Goal: Task Accomplishment & Management: Use online tool/utility

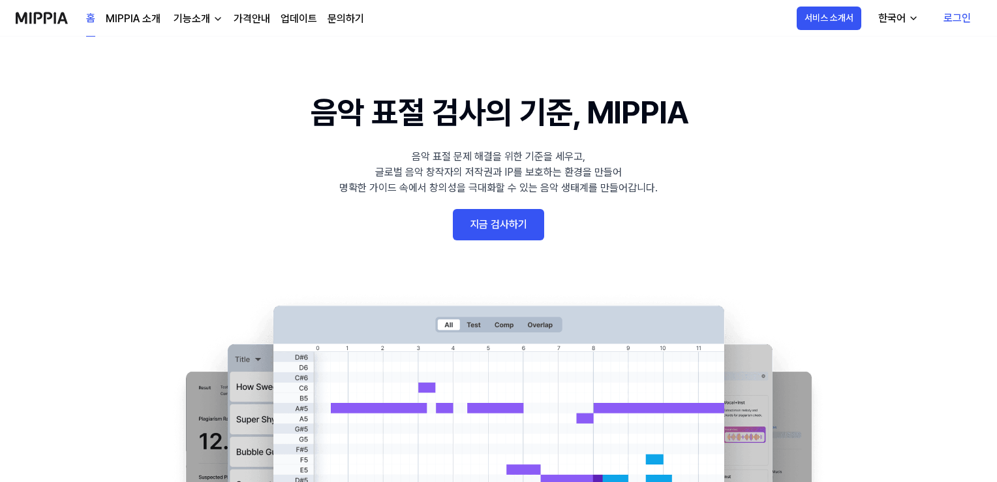
click at [479, 229] on link "지금 검사하기" at bounding box center [498, 224] width 91 height 31
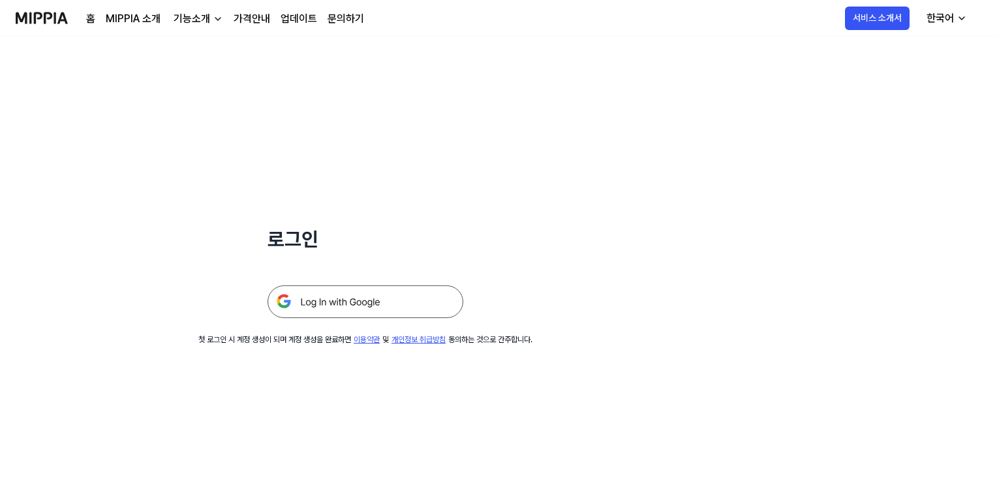
click at [371, 311] on img at bounding box center [366, 301] width 196 height 33
click at [342, 303] on img at bounding box center [366, 301] width 196 height 33
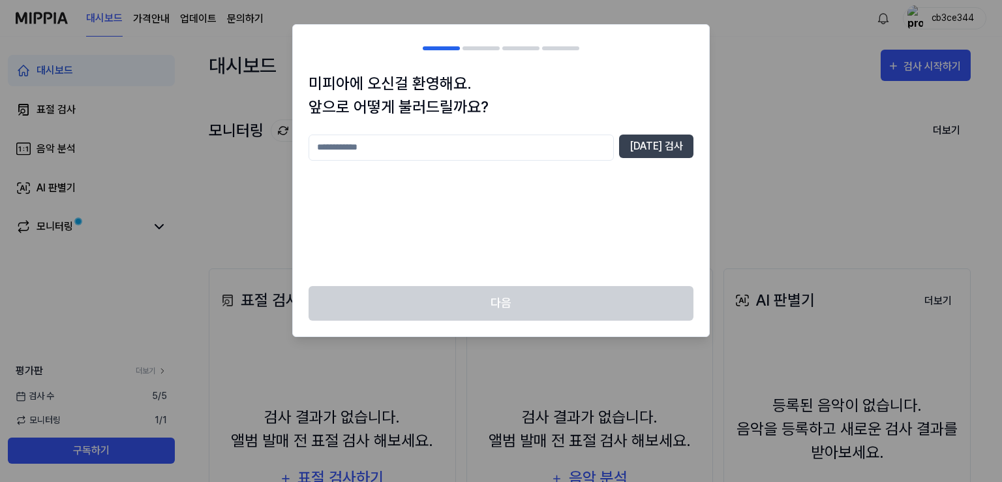
click at [602, 147] on input "text" at bounding box center [461, 147] width 305 height 26
drag, startPoint x: 350, startPoint y: 157, endPoint x: 207, endPoint y: 151, distance: 143.7
click at [207, 154] on body "대시보드 가격안내 업데이트 문의하기 cb3ce344 대시보드 표절 검사 음악 분석 AI 판별기 모니터링 평가판 더보기 검사 [DATE] 모니터…" at bounding box center [498, 241] width 997 height 482
type input "*"
click at [343, 151] on input "*********" at bounding box center [461, 147] width 305 height 26
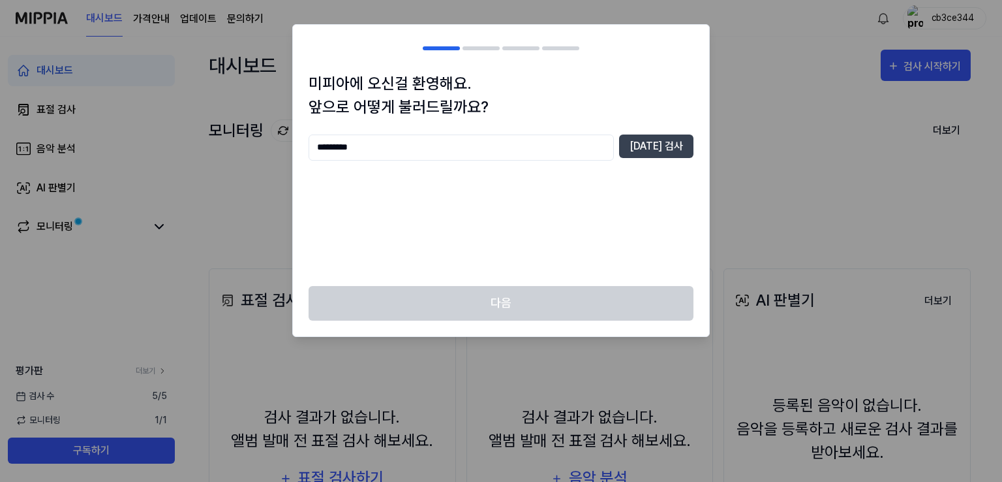
type input "*********"
click at [631, 139] on div "********* 중복 검사" at bounding box center [501, 147] width 385 height 26
click at [647, 147] on button "중복 검사" at bounding box center [656, 145] width 74 height 23
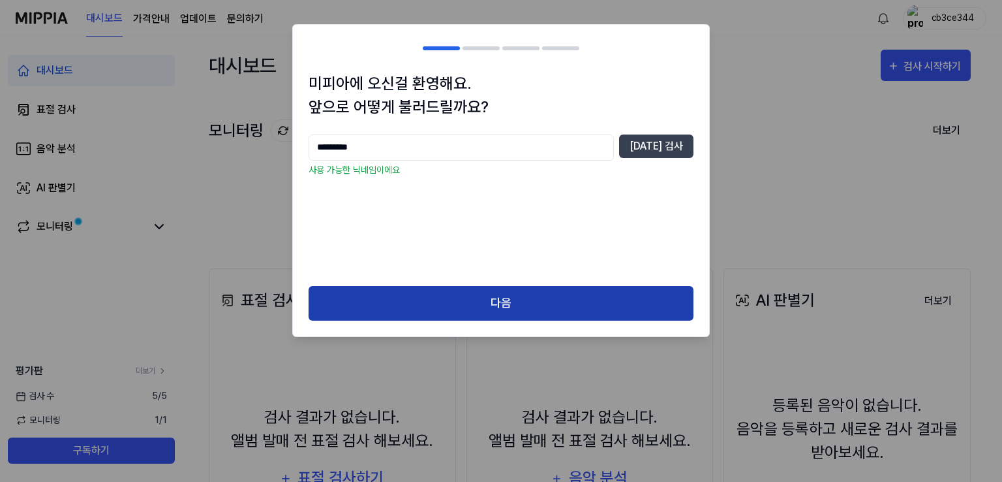
click at [501, 305] on button "다음" at bounding box center [501, 303] width 385 height 35
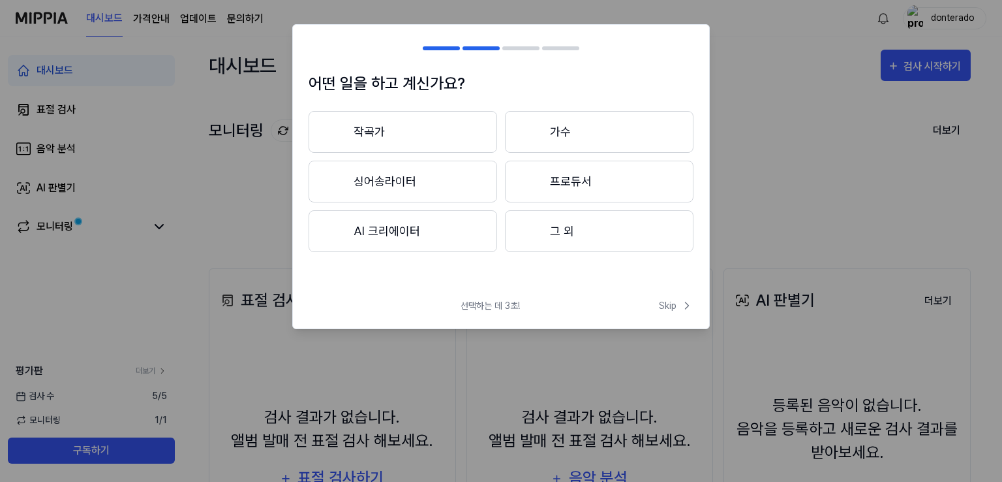
click at [551, 236] on button "그 외" at bounding box center [599, 231] width 189 height 42
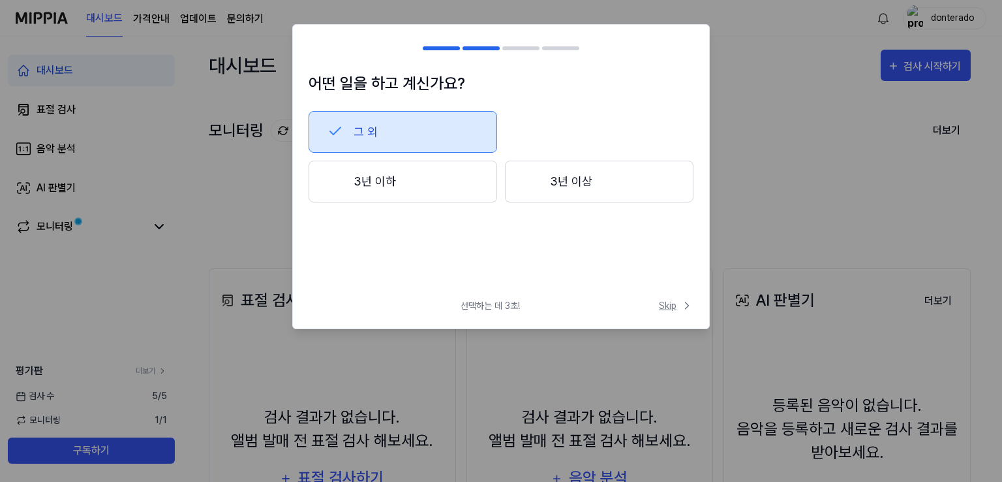
click at [658, 307] on button "Skip" at bounding box center [675, 306] width 37 height 14
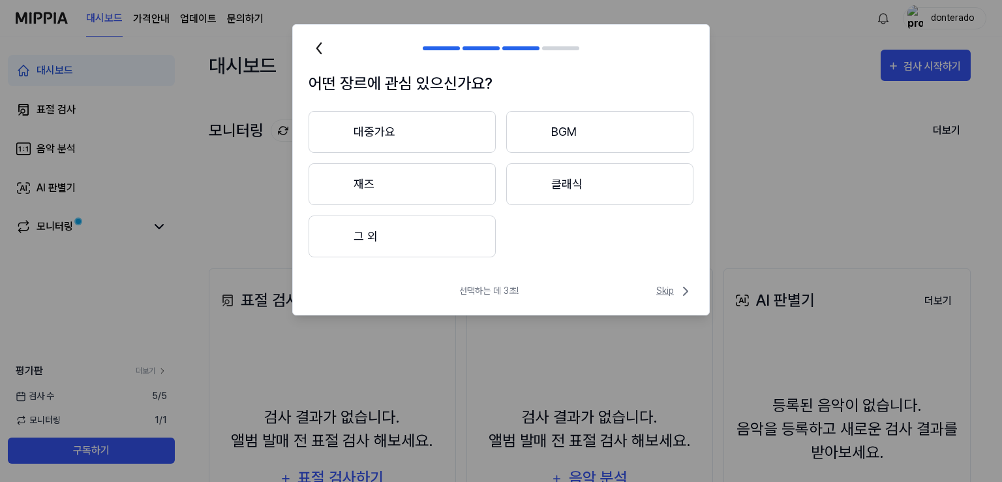
click at [684, 294] on icon at bounding box center [686, 291] width 4 height 8
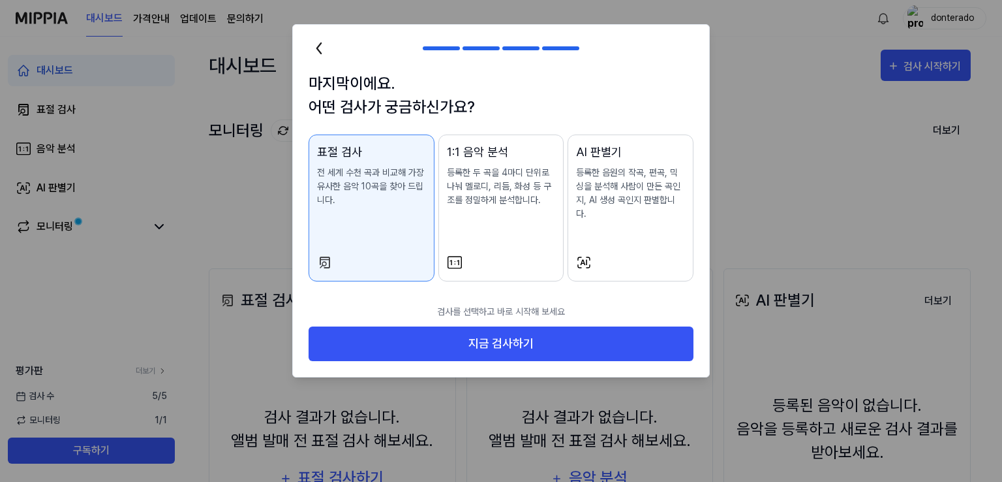
click at [608, 223] on div "AI 판별기 등록한 음원의 작곡, 편곡, 믹싱을 분석해 사람이 만든 곡인지, AI 생성 곡인지 판별합니다." at bounding box center [630, 195] width 109 height 104
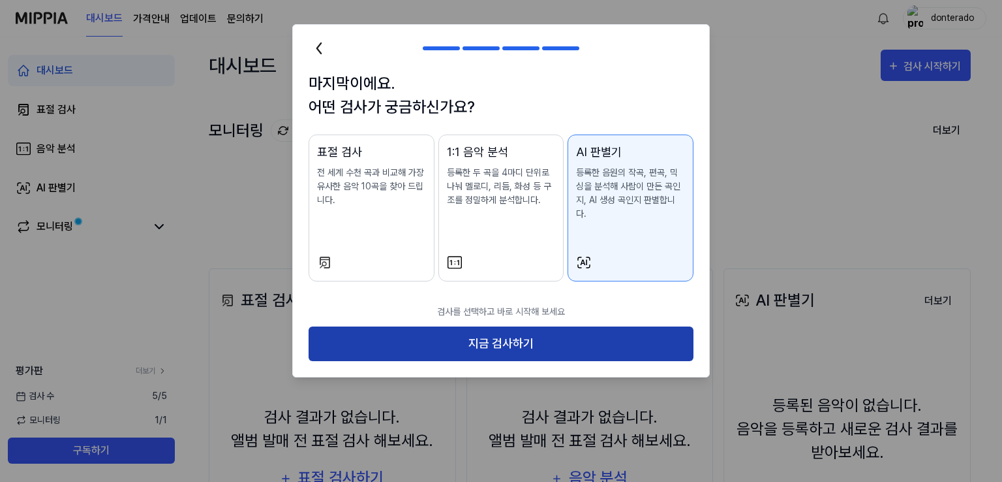
click at [579, 332] on button "지금 검사하기" at bounding box center [501, 343] width 385 height 35
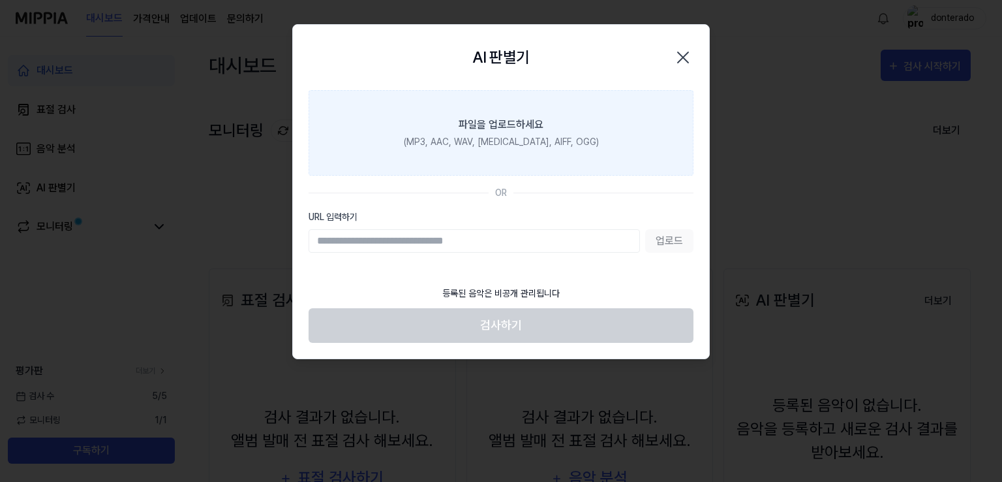
click at [498, 153] on label "파일을 업로드하세요 (MP3, AAC, WAV, [MEDICAL_DATA], AIFF, OGG)" at bounding box center [501, 132] width 385 height 85
click at [0, 0] on input "파일을 업로드하세요 (MP3, AAC, WAV, [MEDICAL_DATA], AIFF, OGG)" at bounding box center [0, 0] width 0 height 0
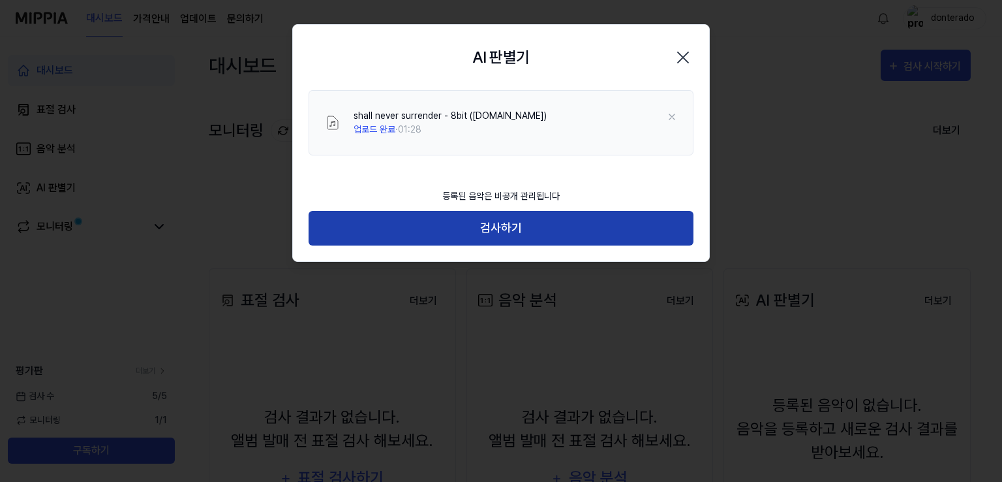
click at [371, 226] on button "검사하기" at bounding box center [501, 228] width 385 height 35
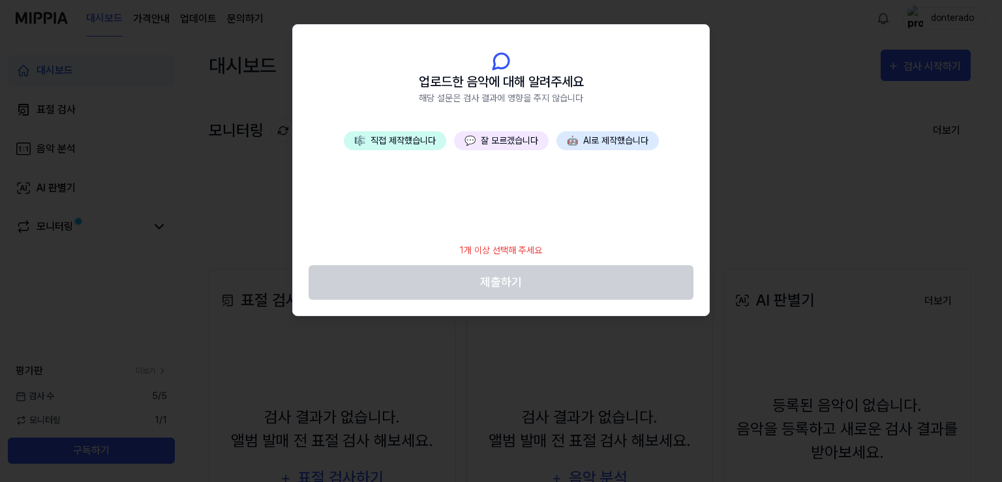
click at [470, 143] on span "💬" at bounding box center [470, 140] width 11 height 10
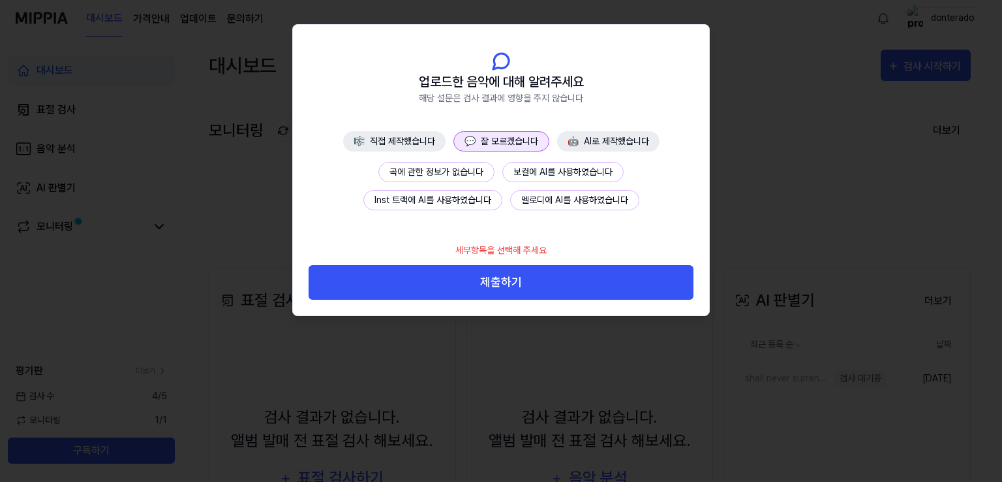
click at [454, 285] on button "제출하기" at bounding box center [501, 282] width 385 height 35
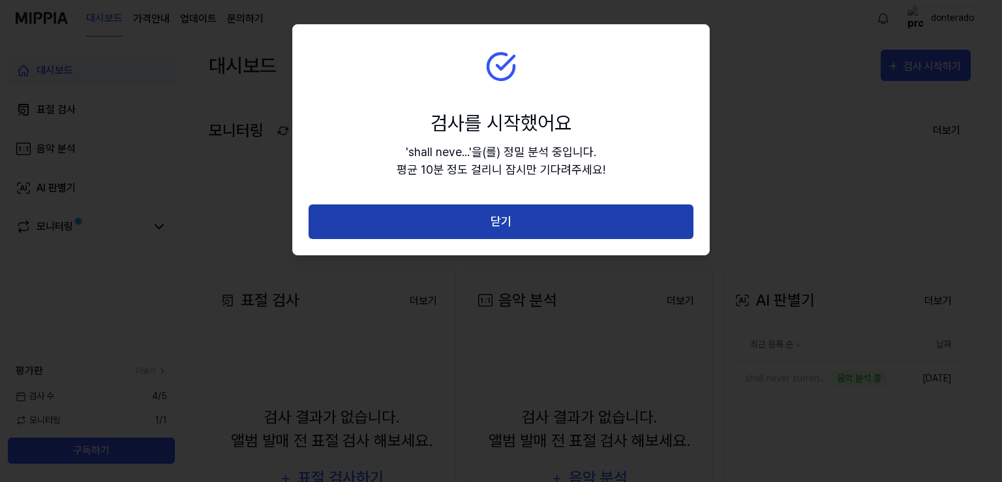
click at [419, 221] on button "닫기" at bounding box center [501, 221] width 385 height 35
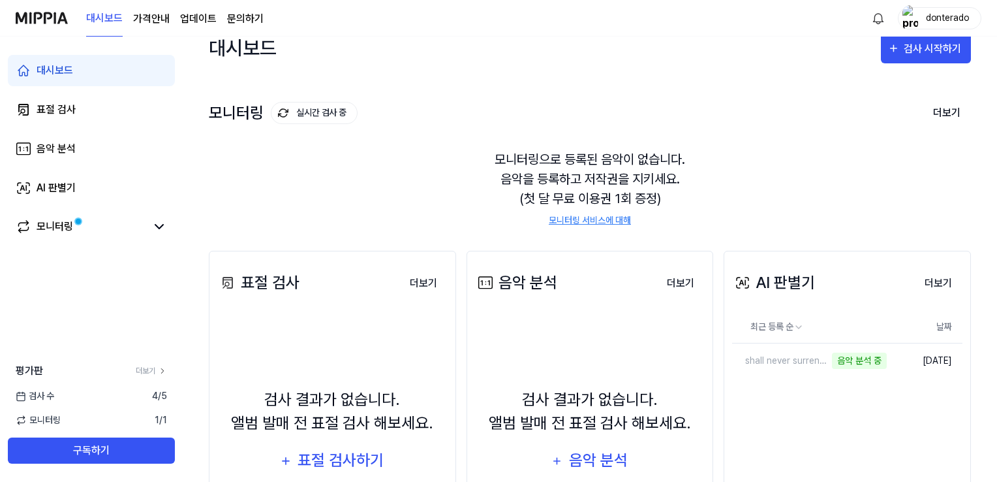
scroll to position [131, 0]
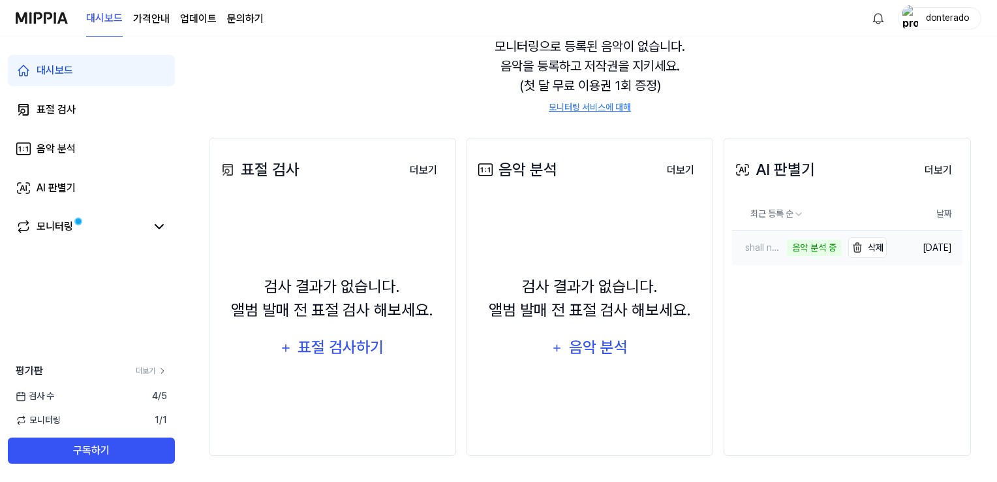
click at [767, 247] on div "shall never surrender - 8bit ([DOMAIN_NAME])" at bounding box center [758, 248] width 52 height 14
click at [783, 246] on div "shall never surrender - 8bit ([DOMAIN_NAME])" at bounding box center [787, 248] width 110 height 14
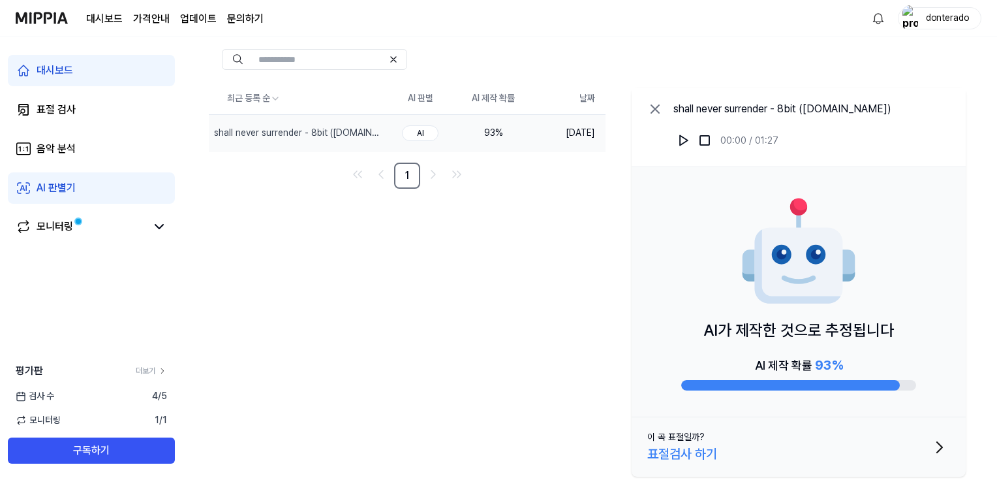
click at [741, 432] on button "이 곡 표절일까? 표절검사 하기" at bounding box center [799, 446] width 334 height 59
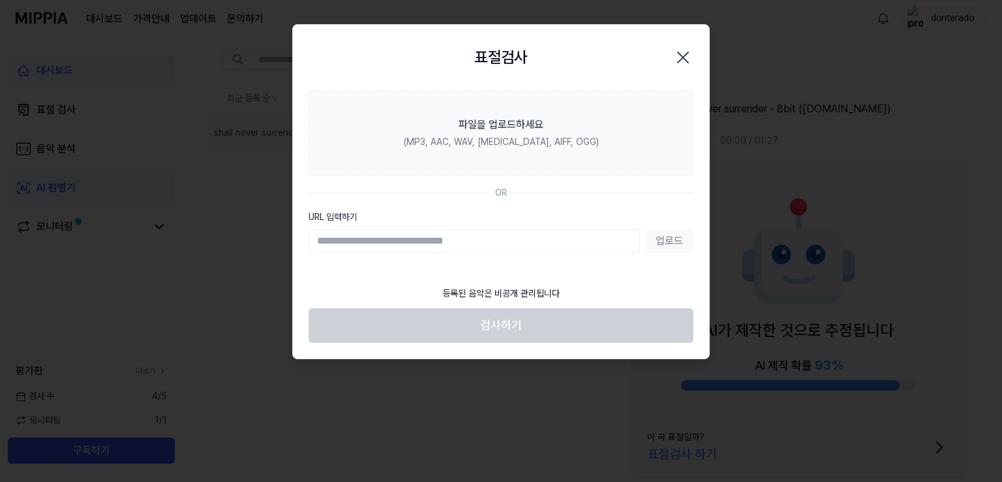
click at [680, 61] on icon "button" at bounding box center [683, 57] width 21 height 21
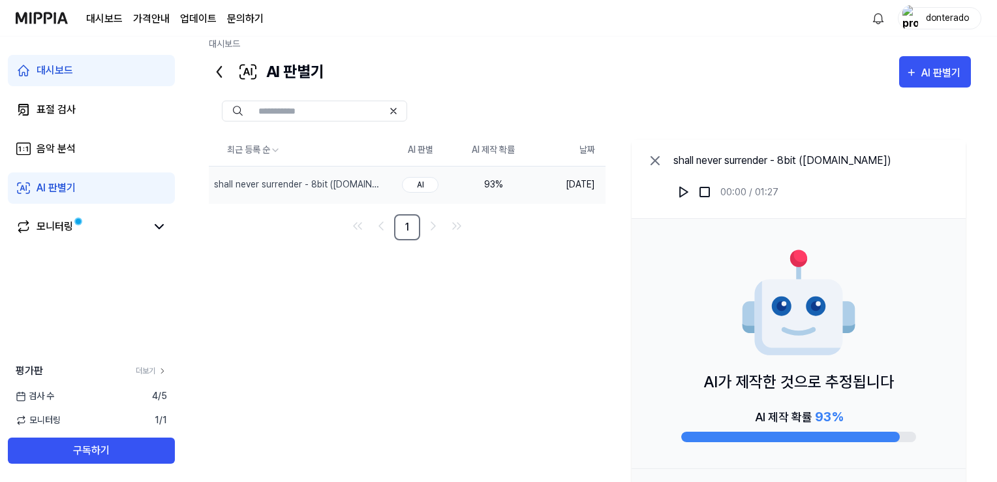
scroll to position [0, 0]
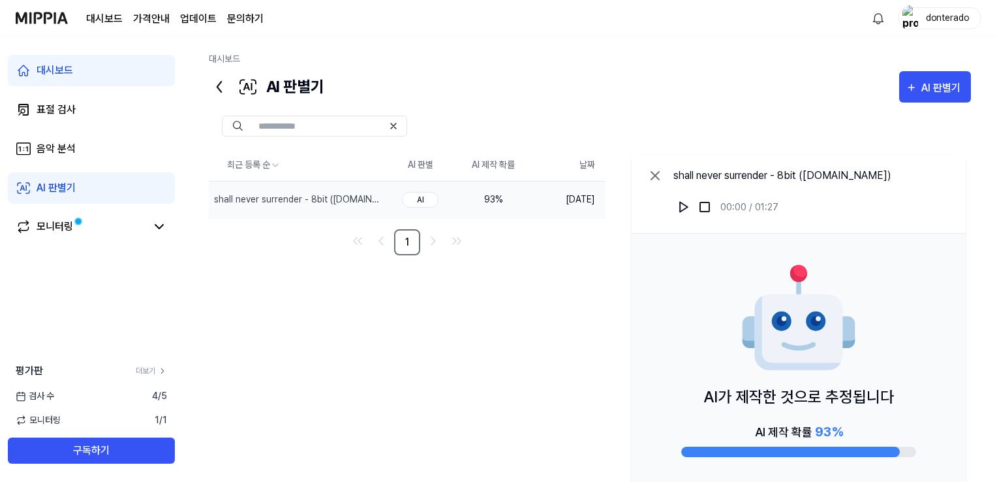
drag, startPoint x: 509, startPoint y: 199, endPoint x: 426, endPoint y: 216, distance: 85.2
click at [429, 208] on tr "shall never surrender - 8bit (mp3cut.net) 삭제 AI 93 % 2025.09.01." at bounding box center [407, 199] width 397 height 37
click at [59, 233] on div "모니터링" at bounding box center [55, 227] width 37 height 16
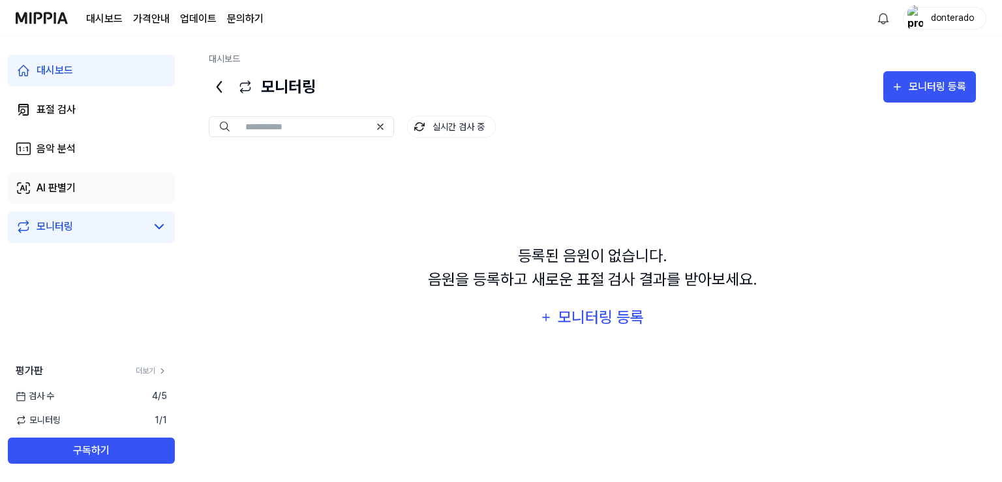
click at [68, 191] on div "AI 판별기" at bounding box center [56, 188] width 39 height 16
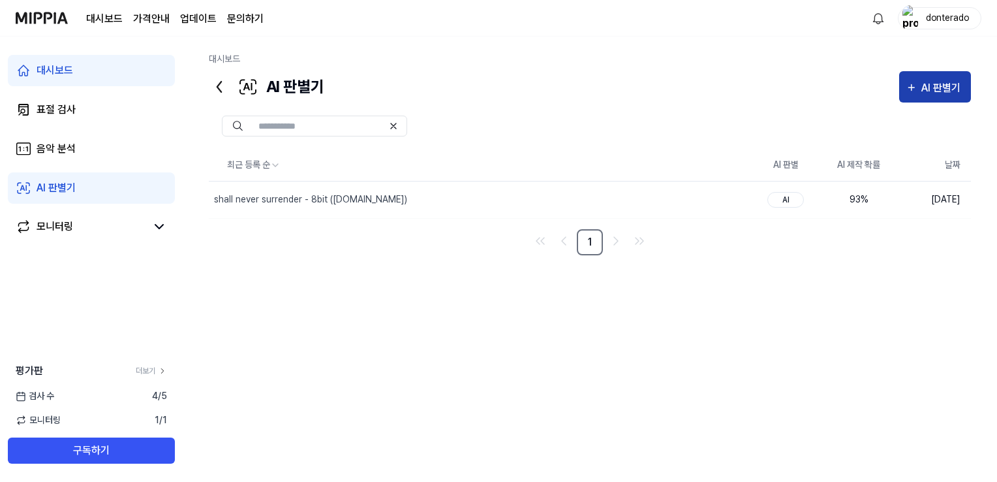
click at [927, 92] on div "AI 판별기" at bounding box center [942, 88] width 43 height 17
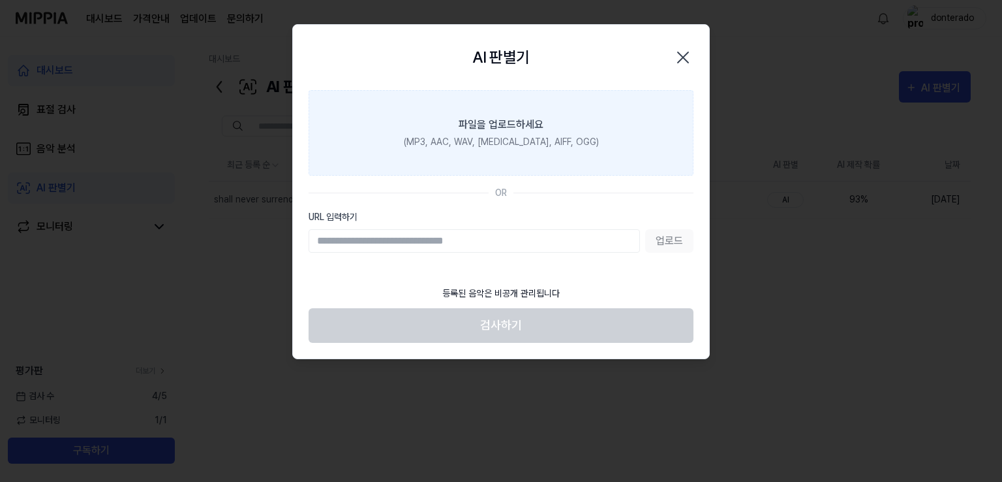
click at [504, 146] on div "(MP3, AAC, WAV, [MEDICAL_DATA], AIFF, OGG)" at bounding box center [501, 142] width 195 height 14
click at [0, 0] on input "파일을 업로드하세요 (MP3, AAC, WAV, [MEDICAL_DATA], AIFF, OGG)" at bounding box center [0, 0] width 0 height 0
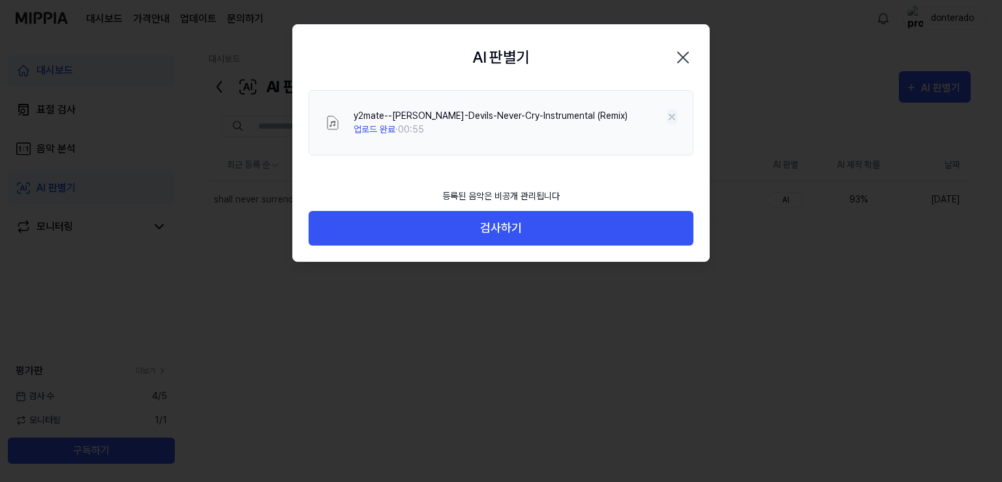
click at [675, 117] on icon at bounding box center [672, 117] width 10 height 10
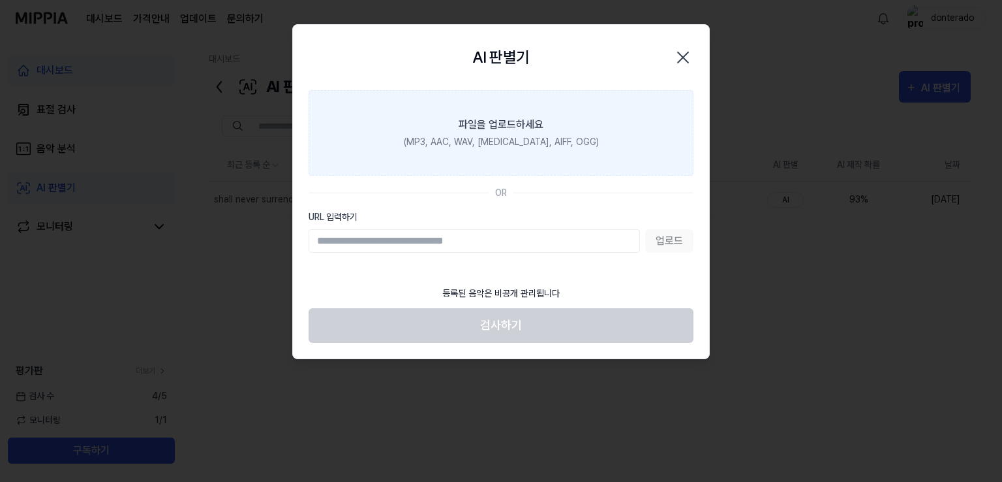
click at [444, 139] on div "(MP3, AAC, WAV, [MEDICAL_DATA], AIFF, OGG)" at bounding box center [501, 142] width 195 height 14
click at [0, 0] on input "파일을 업로드하세요 (MP3, AAC, WAV, [MEDICAL_DATA], AIFF, OGG)" at bounding box center [0, 0] width 0 height 0
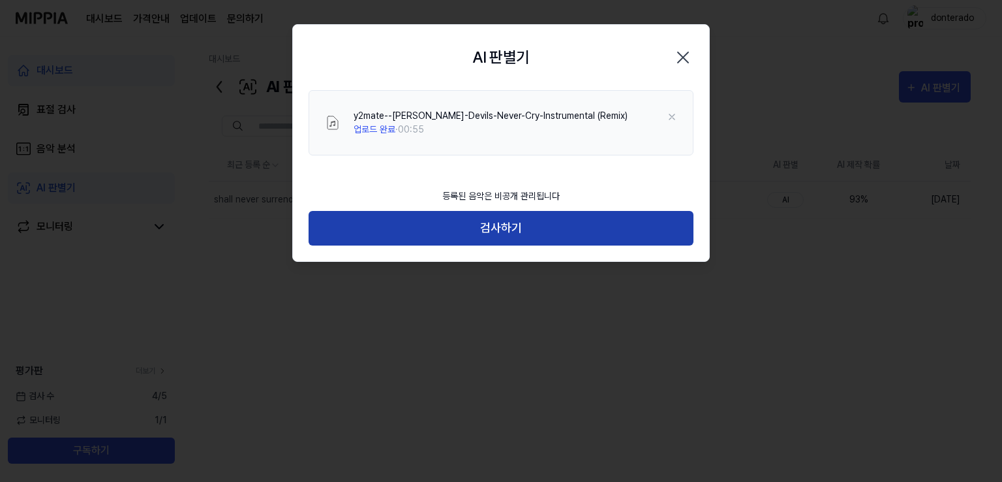
click at [496, 231] on button "검사하기" at bounding box center [501, 228] width 385 height 35
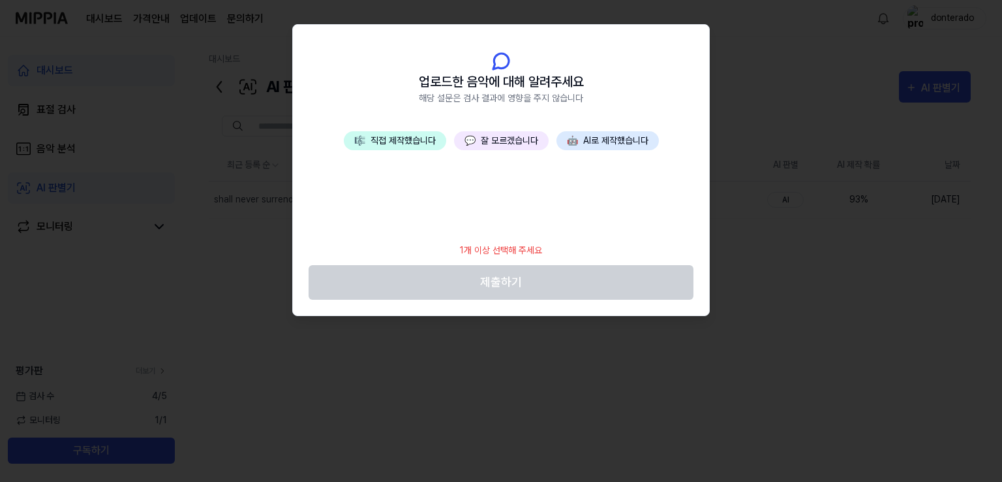
click at [498, 148] on button "💬 잘 모르겠습니다" at bounding box center [501, 140] width 95 height 19
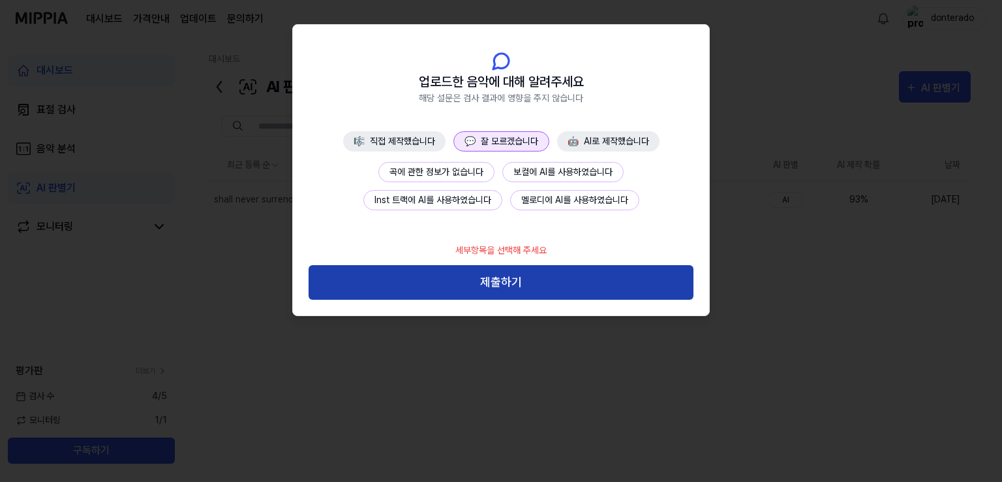
click at [472, 270] on button "제출하기" at bounding box center [501, 282] width 385 height 35
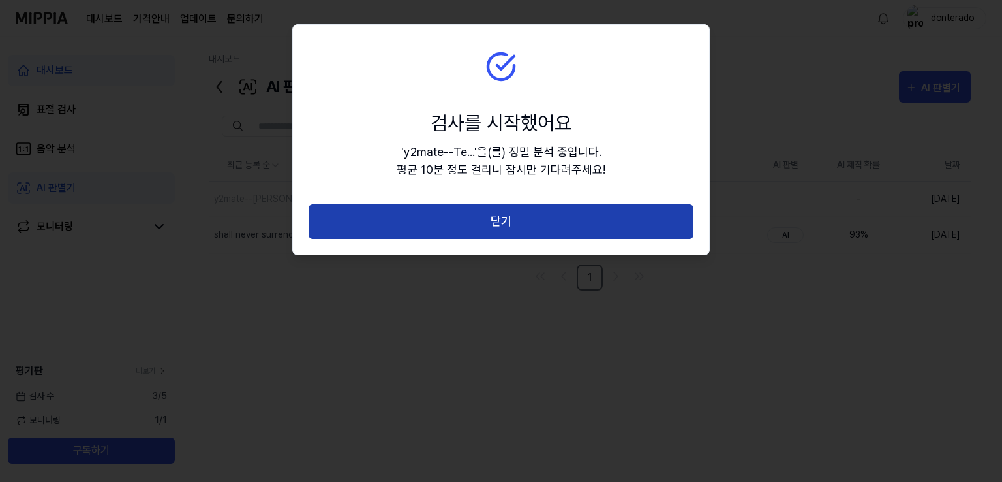
click at [420, 208] on button "닫기" at bounding box center [501, 221] width 385 height 35
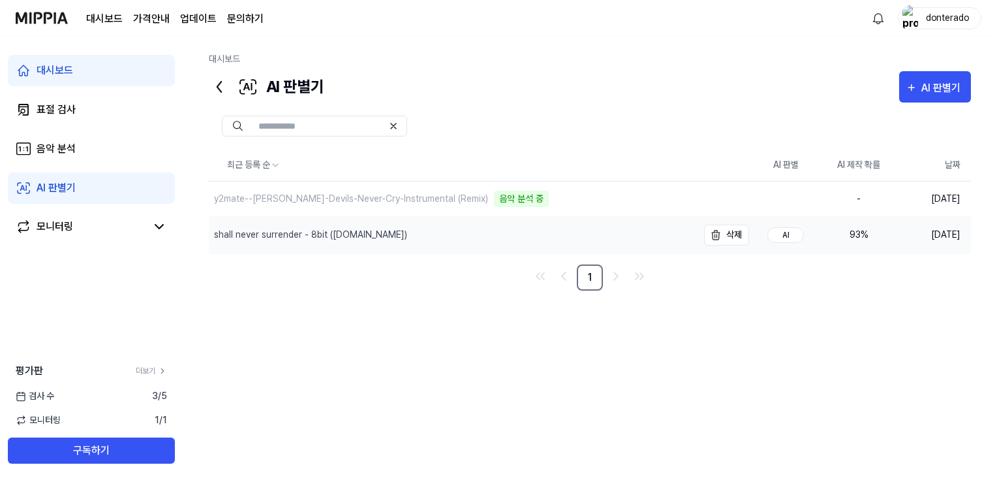
click at [425, 229] on div "shall never surrender - 8bit ([DOMAIN_NAME])" at bounding box center [453, 235] width 489 height 37
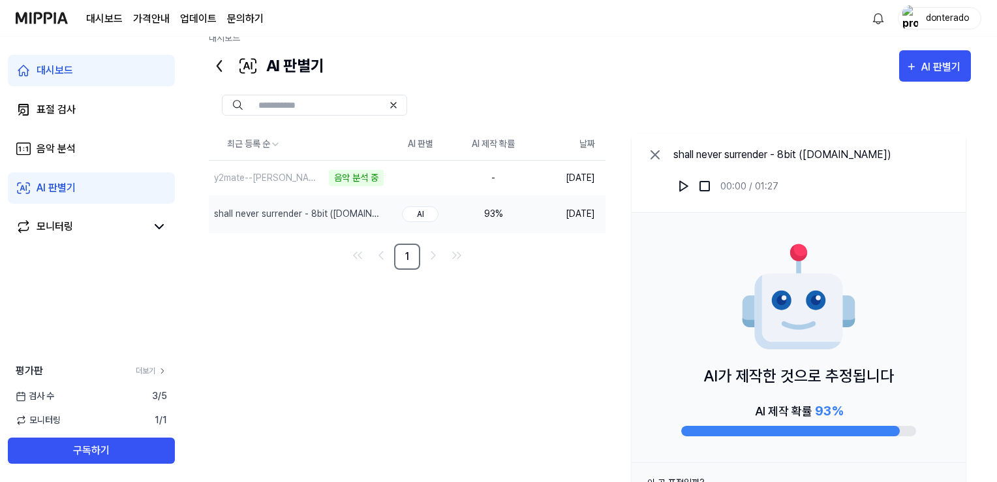
scroll to position [67, 0]
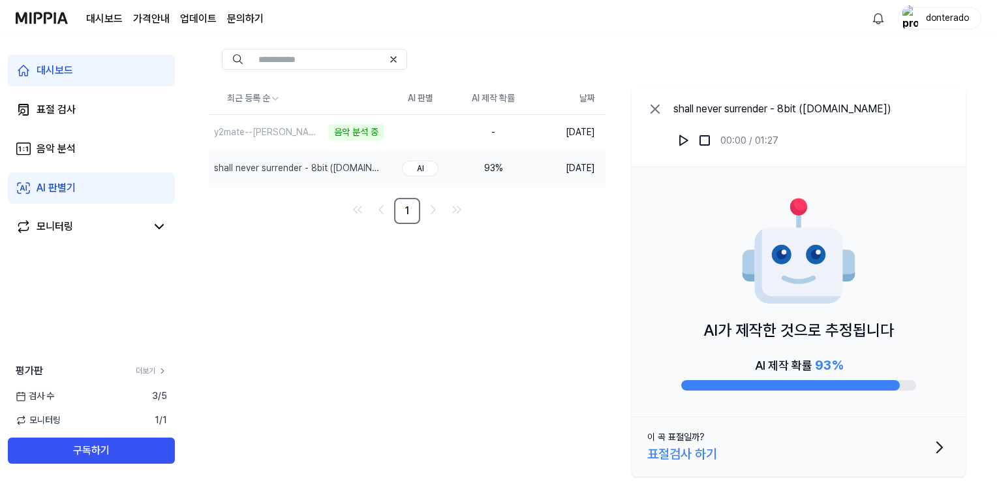
drag, startPoint x: 834, startPoint y: 377, endPoint x: 745, endPoint y: 348, distance: 93.3
click at [739, 337] on div "AI가 제작한 것으로 추정됩니다 AI 제작 확률 93 %" at bounding box center [799, 292] width 334 height 250
drag, startPoint x: 765, startPoint y: 356, endPoint x: 822, endPoint y: 366, distance: 57.6
click at [822, 366] on div "AI가 제작한 것으로 추정됩니다 AI 제작 확률 93 %" at bounding box center [799, 292] width 334 height 250
drag, startPoint x: 707, startPoint y: 326, endPoint x: 893, endPoint y: 336, distance: 185.6
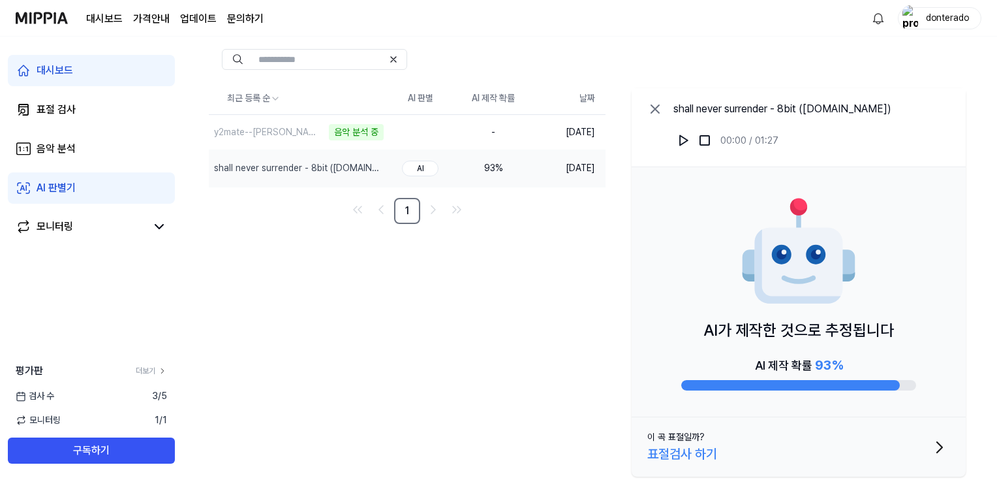
click at [893, 336] on p "AI가 제작한 것으로 추정됩니다" at bounding box center [799, 329] width 191 height 23
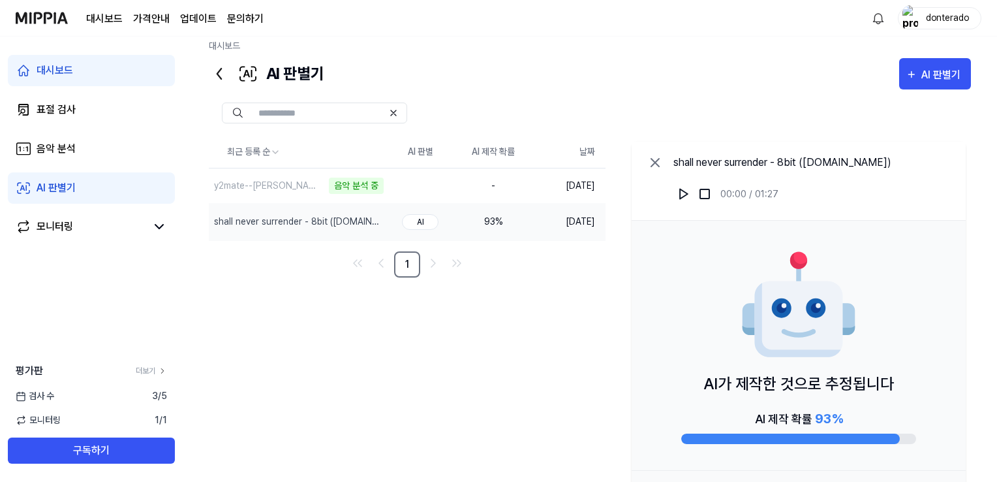
scroll to position [0, 0]
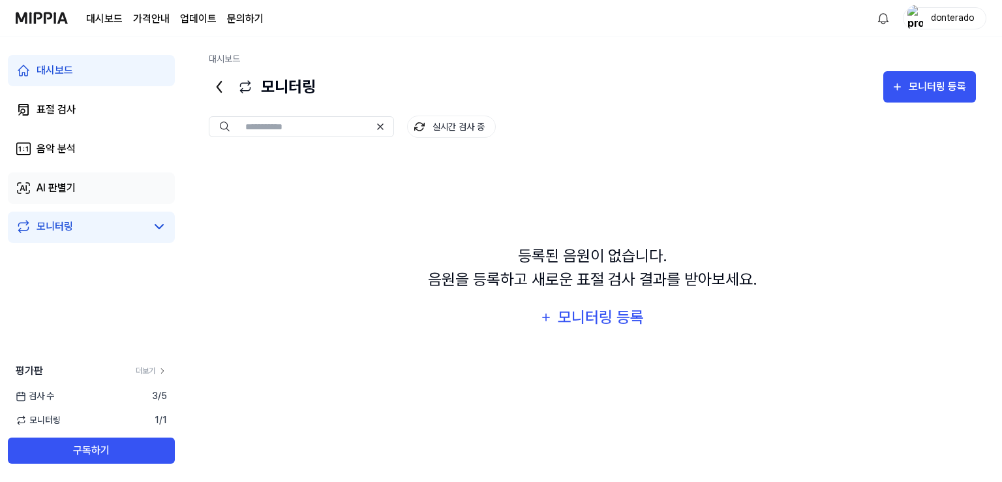
click at [108, 174] on link "AI 판별기" at bounding box center [91, 187] width 167 height 31
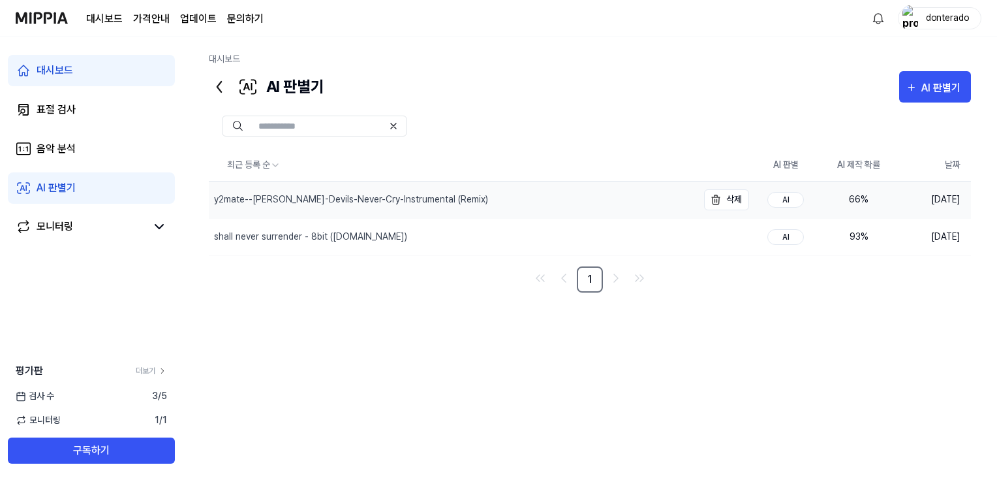
click at [616, 197] on div "y2mate--Tetsuya-Shibata-Devils-Never-Cry-Instrumental (Remix)" at bounding box center [453, 199] width 489 height 37
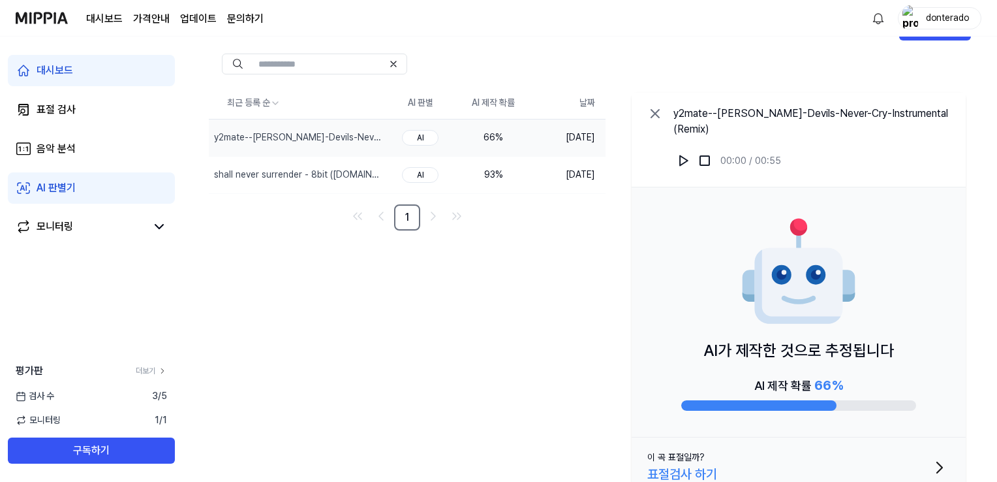
scroll to position [82, 0]
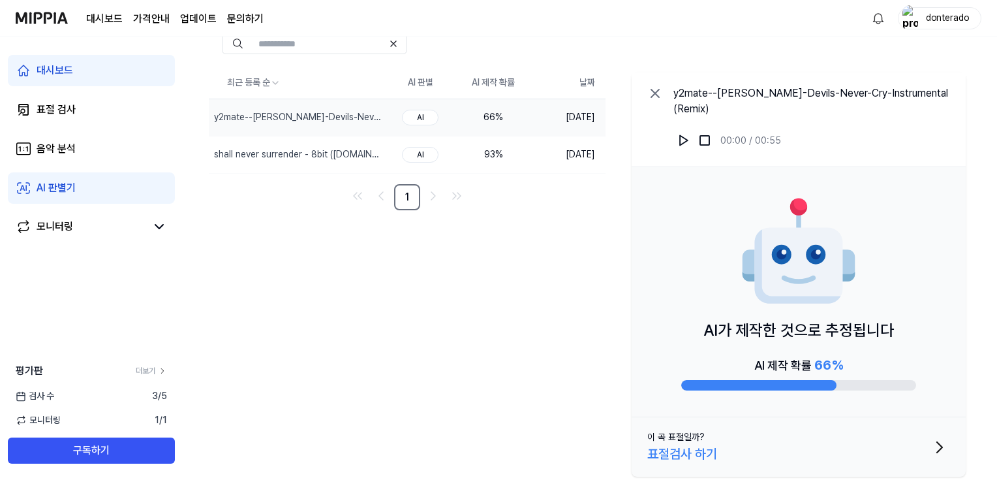
click at [700, 437] on div "이 곡 표절일까?" at bounding box center [675, 437] width 57 height 14
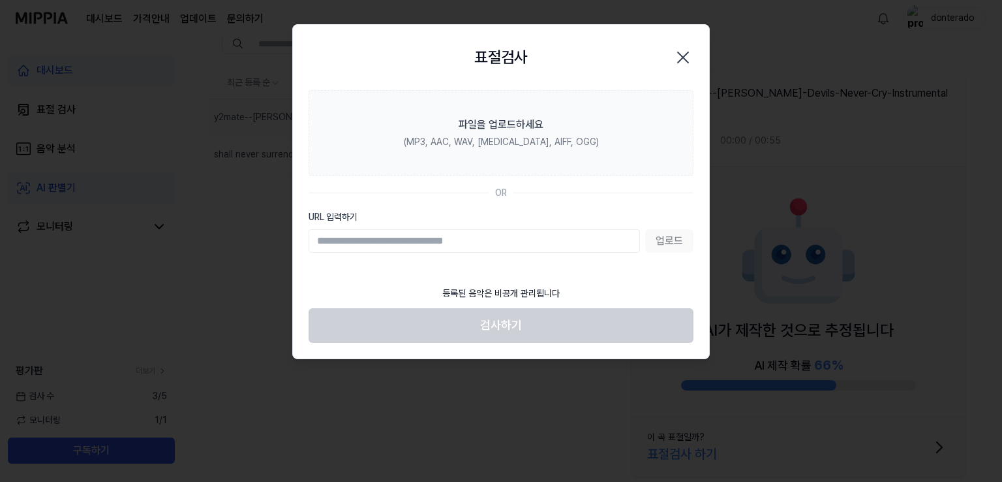
click at [691, 52] on icon "button" at bounding box center [683, 57] width 21 height 21
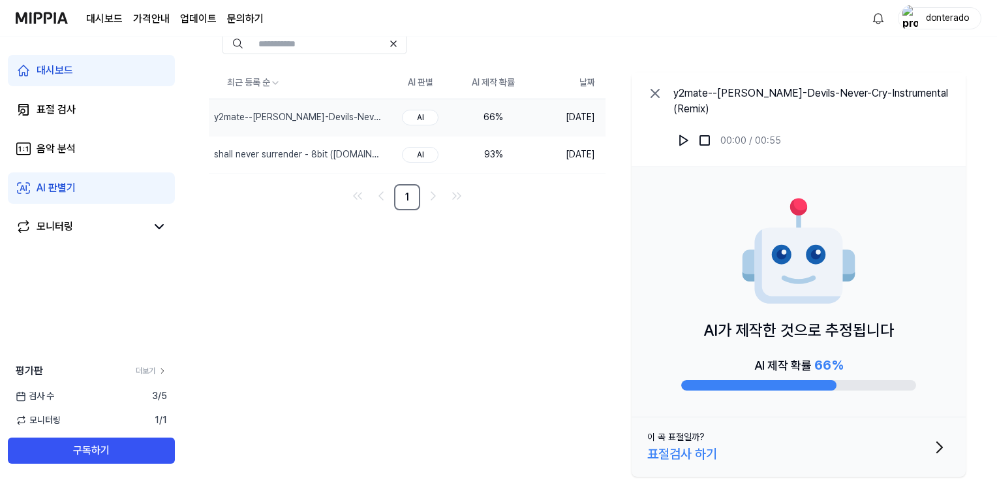
click at [781, 231] on img at bounding box center [798, 251] width 117 height 117
click at [742, 308] on img at bounding box center [798, 251] width 117 height 117
click at [462, 149] on td "93 %" at bounding box center [493, 154] width 73 height 37
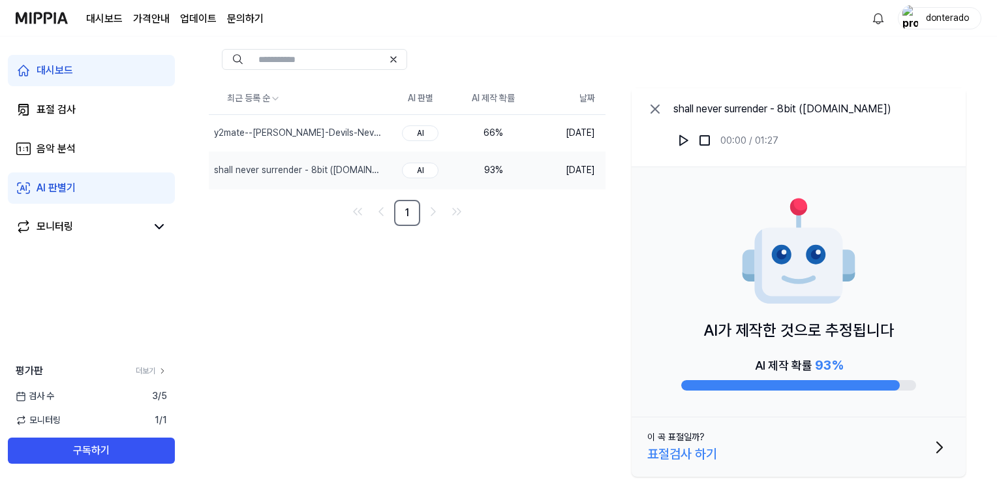
scroll to position [67, 0]
click at [715, 337] on p "AI가 제작한 것으로 추정됩니다" at bounding box center [799, 329] width 191 height 23
click at [678, 139] on img at bounding box center [683, 140] width 13 height 13
click at [679, 140] on img at bounding box center [683, 140] width 13 height 13
click at [662, 106] on div "shall never surrender - 8bit (mp3cut.net) 00:01 / 01:27" at bounding box center [799, 127] width 334 height 79
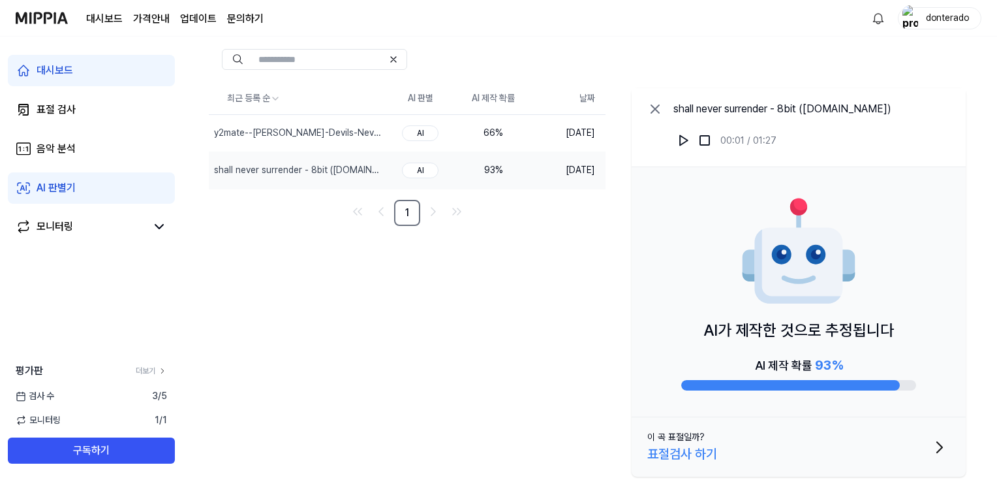
click at [662, 106] on icon at bounding box center [655, 109] width 16 height 16
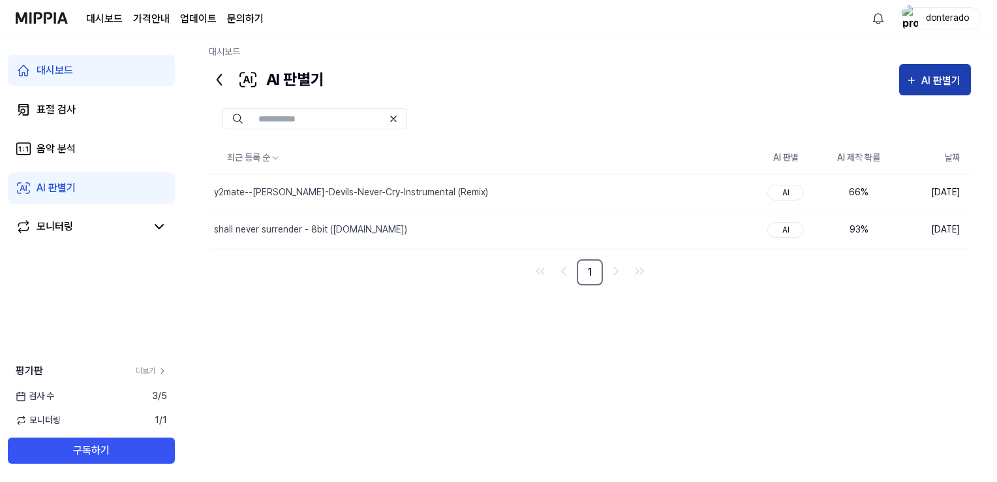
click at [944, 87] on div "AI 판별기" at bounding box center [942, 80] width 43 height 17
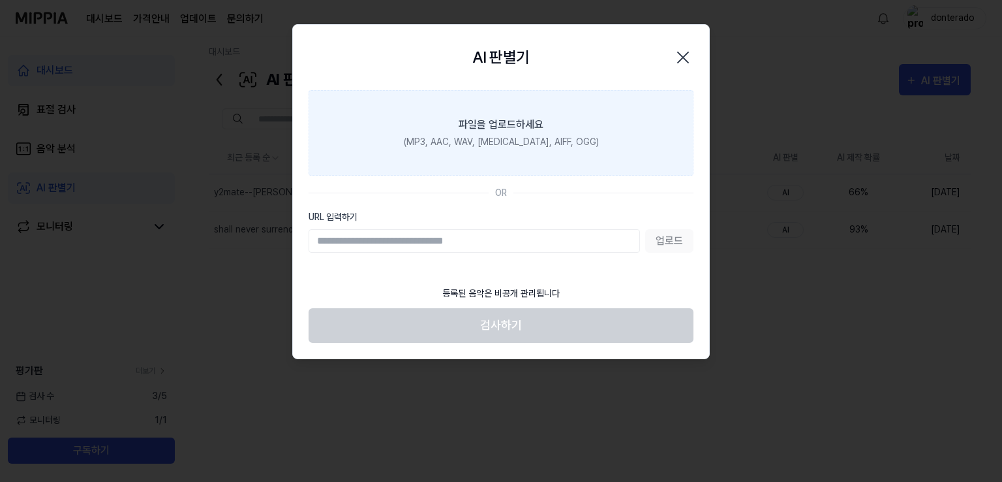
click at [529, 138] on div "(MP3, AAC, WAV, [MEDICAL_DATA], AIFF, OGG)" at bounding box center [501, 142] width 195 height 14
click at [0, 0] on input "파일을 업로드하세요 (MP3, AAC, WAV, [MEDICAL_DATA], AIFF, OGG)" at bounding box center [0, 0] width 0 height 0
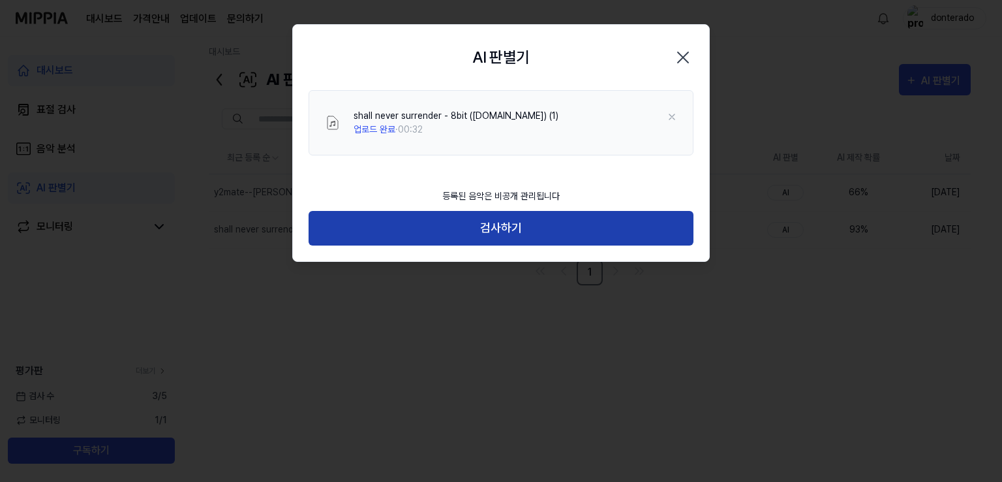
click at [510, 217] on button "검사하기" at bounding box center [501, 228] width 385 height 35
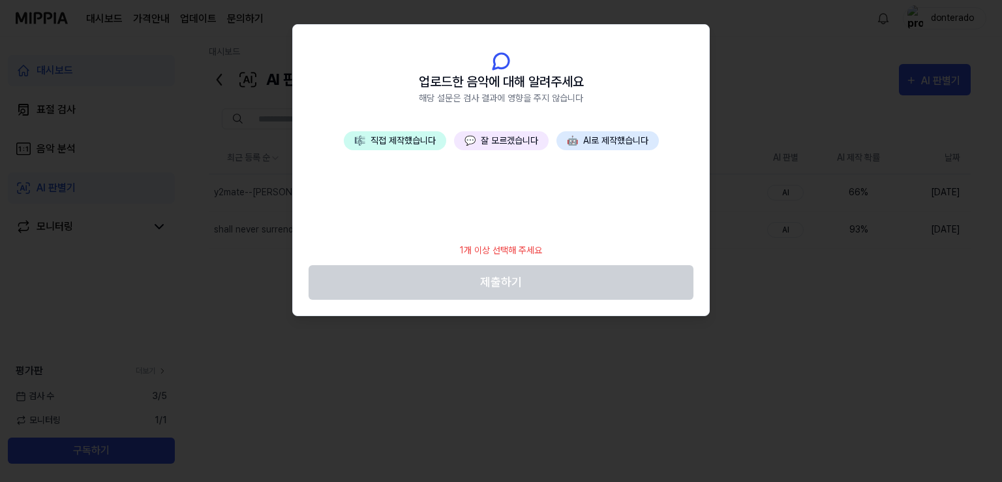
click at [522, 137] on button "💬 잘 모르겠습니다" at bounding box center [501, 140] width 95 height 19
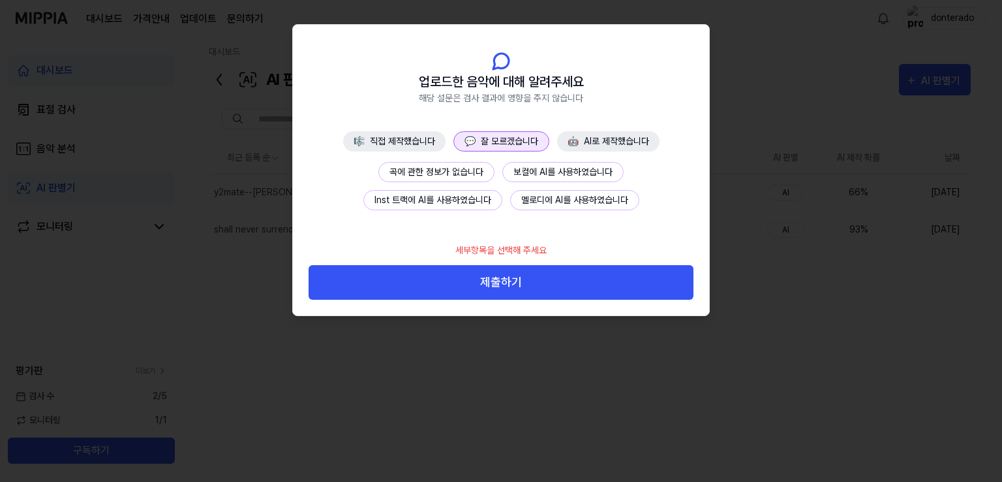
click at [526, 202] on button "멜로디에 AI를 사용하였습니다" at bounding box center [574, 200] width 129 height 20
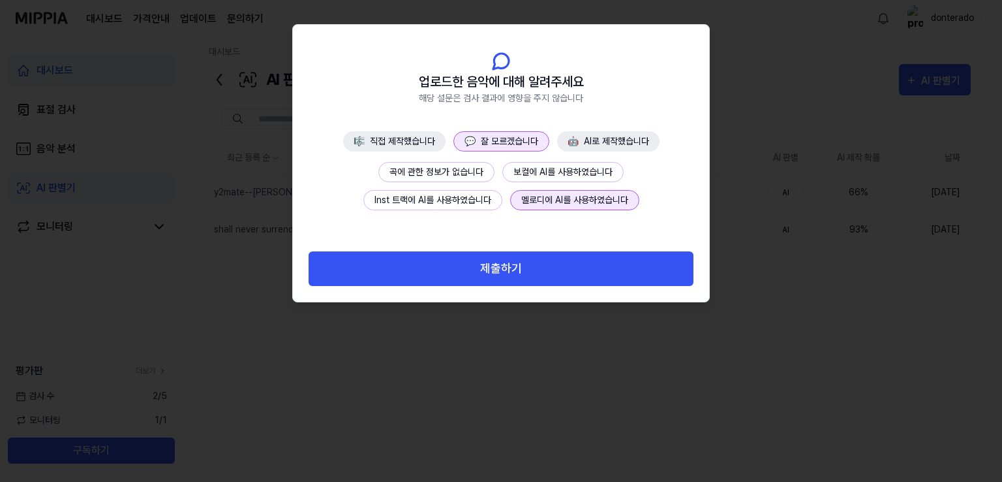
click at [522, 264] on button "제출하기" at bounding box center [501, 268] width 385 height 35
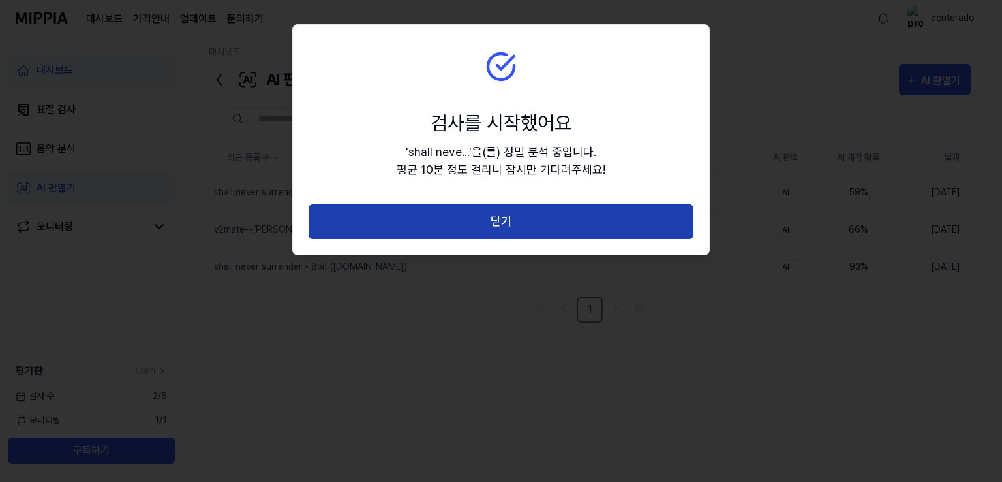
click at [428, 209] on button "닫기" at bounding box center [501, 221] width 385 height 35
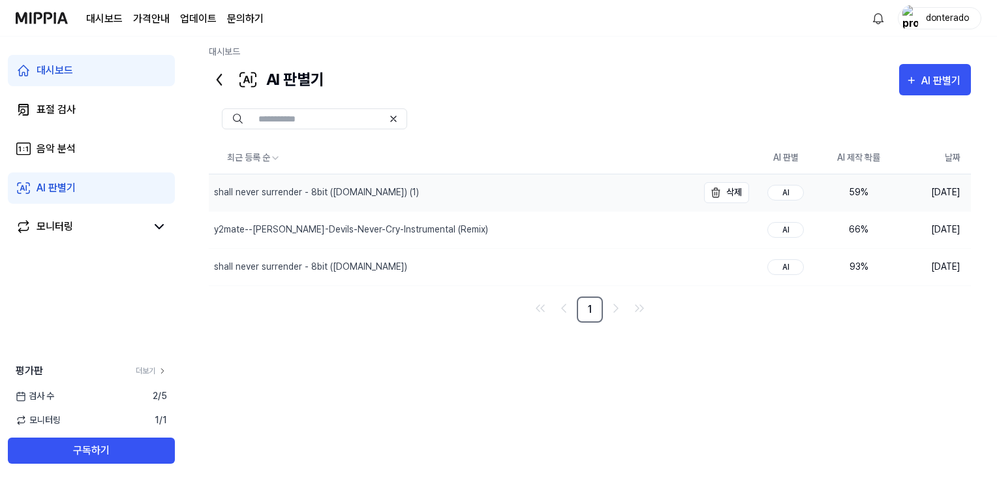
click at [330, 189] on div "shall never surrender - 8bit (mp3cut.net) (1)" at bounding box center [316, 192] width 205 height 14
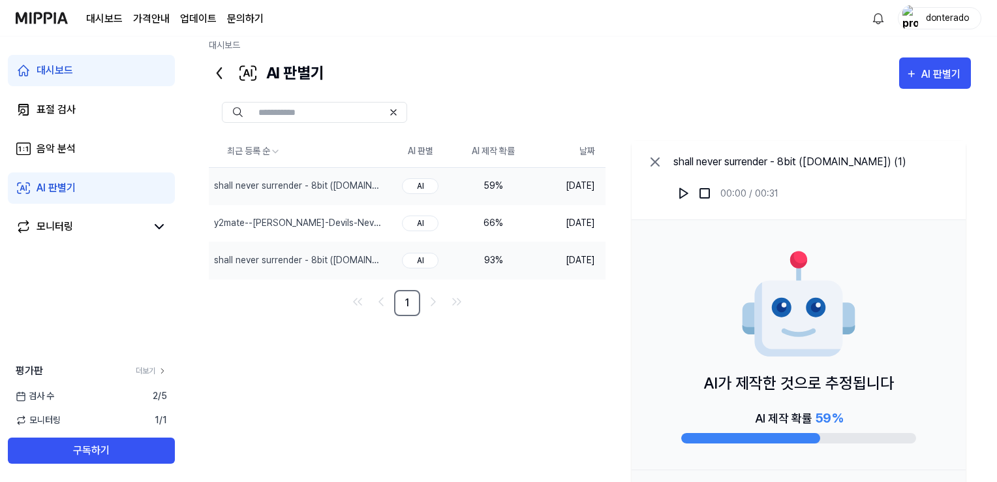
scroll to position [0, 0]
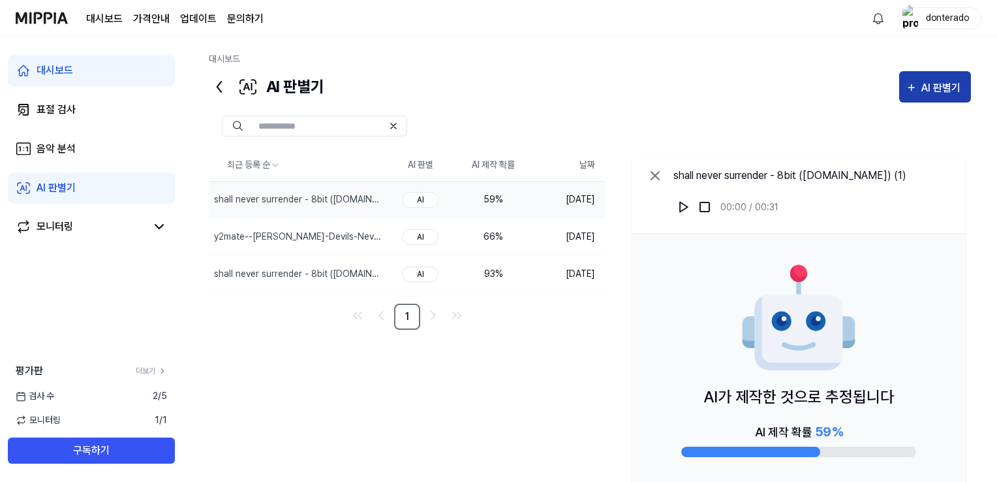
click at [904, 90] on button "AI 판별기" at bounding box center [935, 86] width 72 height 31
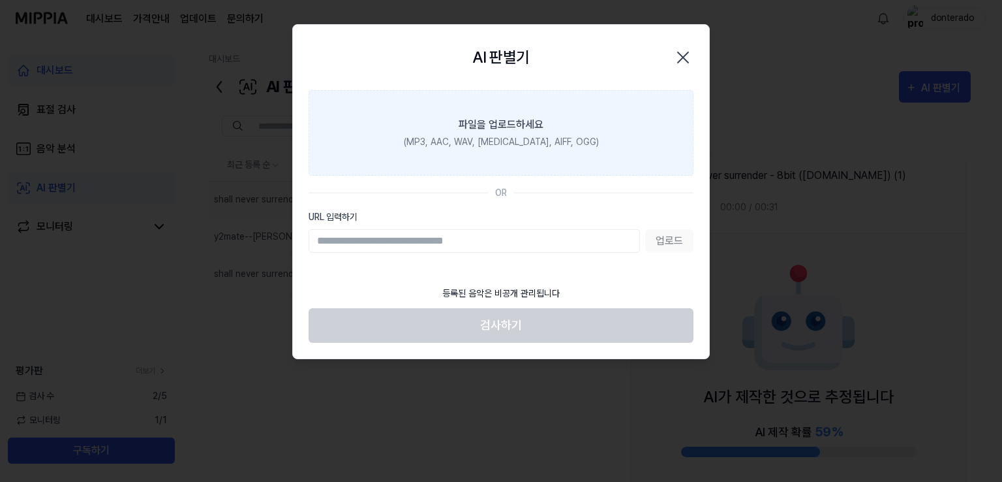
click at [450, 144] on div "(MP3, AAC, WAV, [MEDICAL_DATA], AIFF, OGG)" at bounding box center [501, 142] width 195 height 14
click at [0, 0] on input "파일을 업로드하세요 (MP3, AAC, WAV, [MEDICAL_DATA], AIFF, OGG)" at bounding box center [0, 0] width 0 height 0
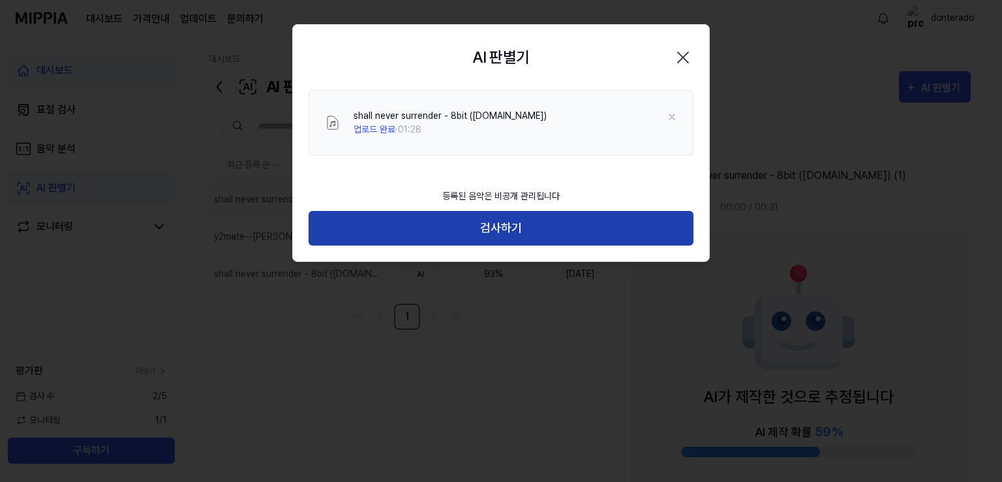
click at [484, 224] on button "검사하기" at bounding box center [501, 228] width 385 height 35
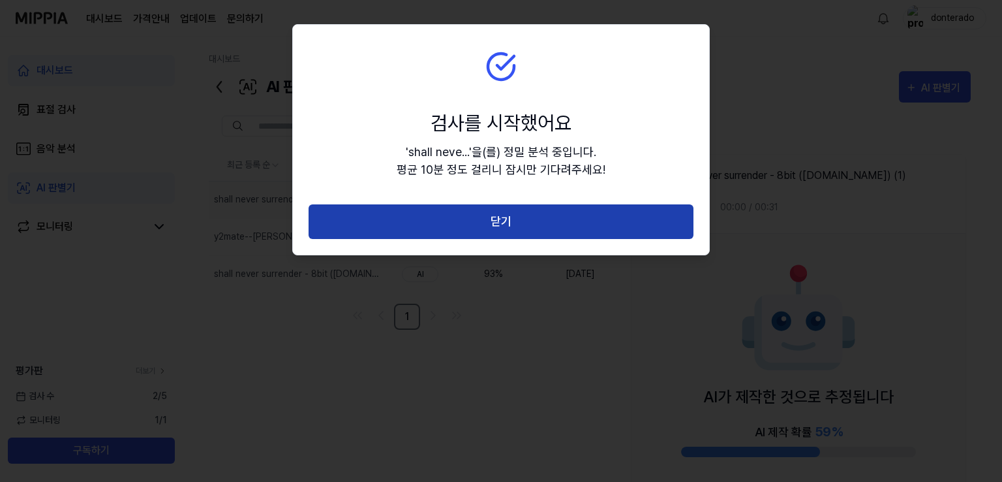
click at [444, 236] on button "닫기" at bounding box center [501, 221] width 385 height 35
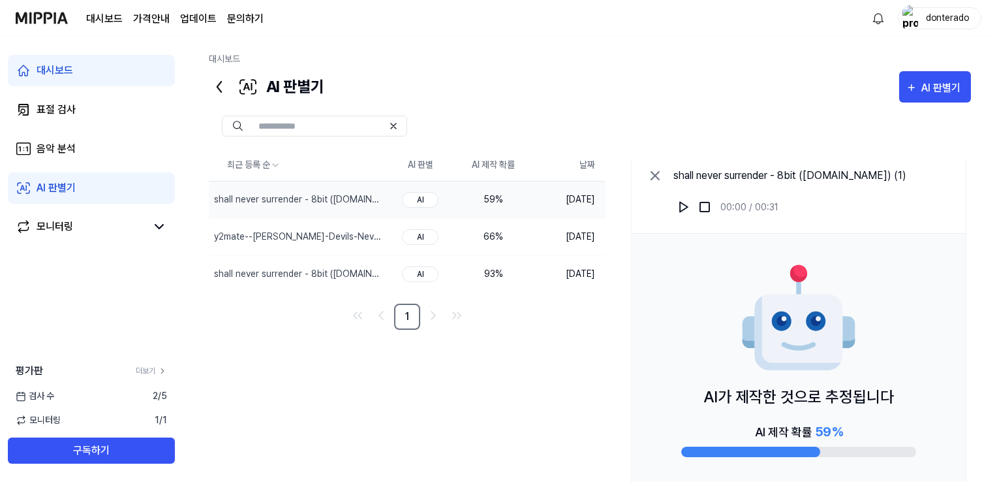
click at [475, 317] on nav "1" at bounding box center [407, 316] width 397 height 26
click at [531, 323] on nav "1" at bounding box center [407, 316] width 397 height 26
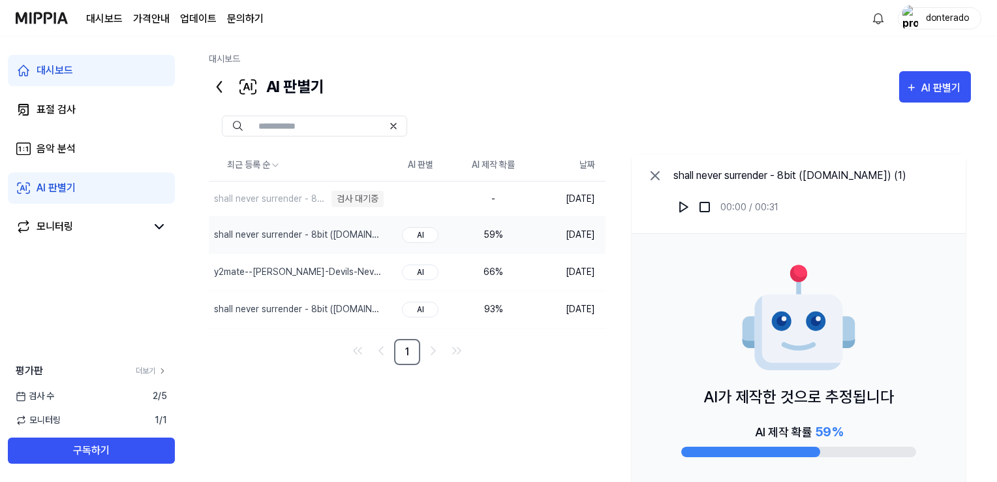
drag, startPoint x: 531, startPoint y: 323, endPoint x: 475, endPoint y: 77, distance: 252.4
click at [475, 77] on div "AI 판별기 AI 판별기" at bounding box center [590, 86] width 762 height 31
click at [298, 196] on div "검사 대기중" at bounding box center [312, 199] width 52 height 16
click at [455, 204] on td at bounding box center [420, 198] width 73 height 35
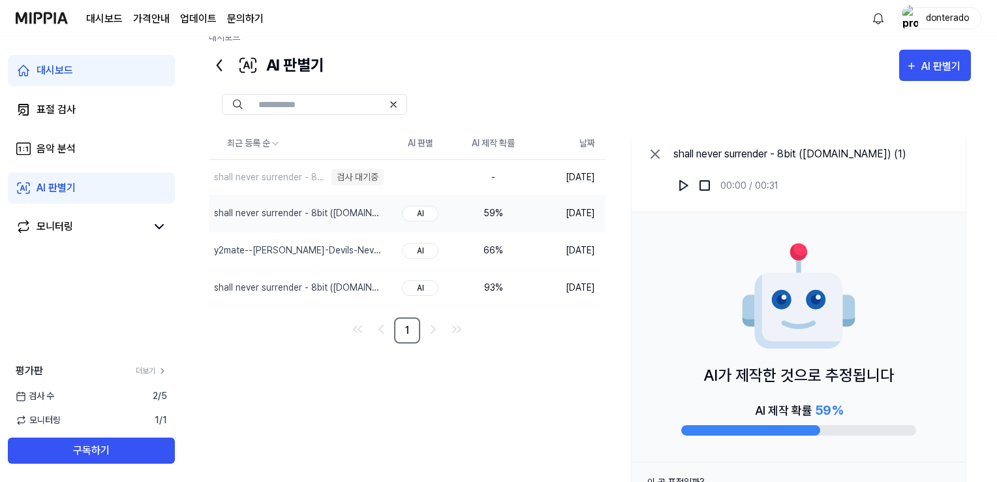
scroll to position [65, 0]
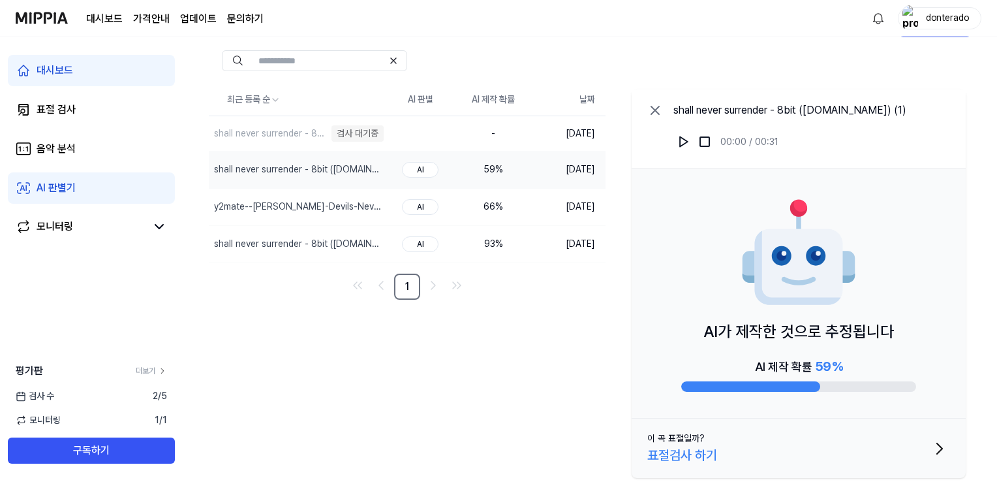
drag, startPoint x: 426, startPoint y: 170, endPoint x: 436, endPoint y: 176, distance: 11.7
click at [436, 176] on td "AI" at bounding box center [420, 169] width 73 height 37
click at [457, 179] on td "59 %" at bounding box center [493, 169] width 73 height 37
click at [423, 194] on td "AI" at bounding box center [420, 206] width 73 height 37
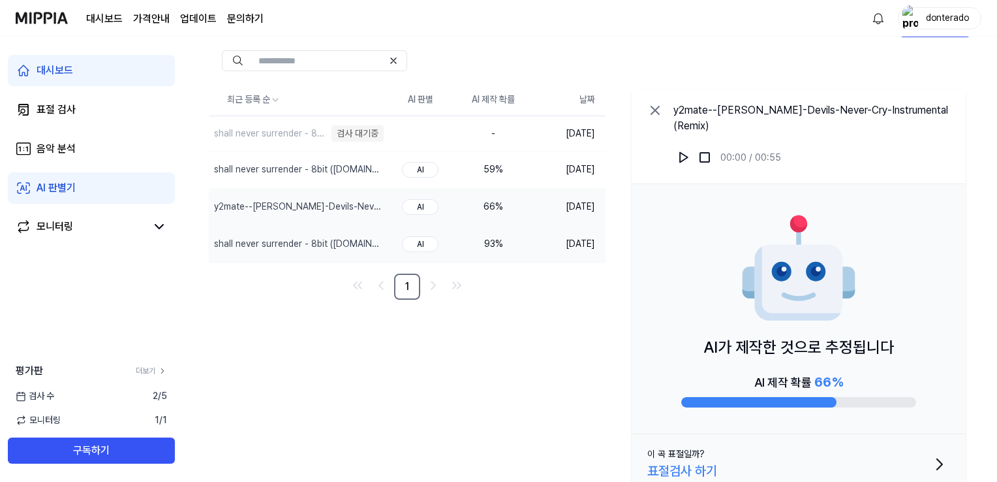
click at [463, 230] on td "93 %" at bounding box center [493, 243] width 73 height 37
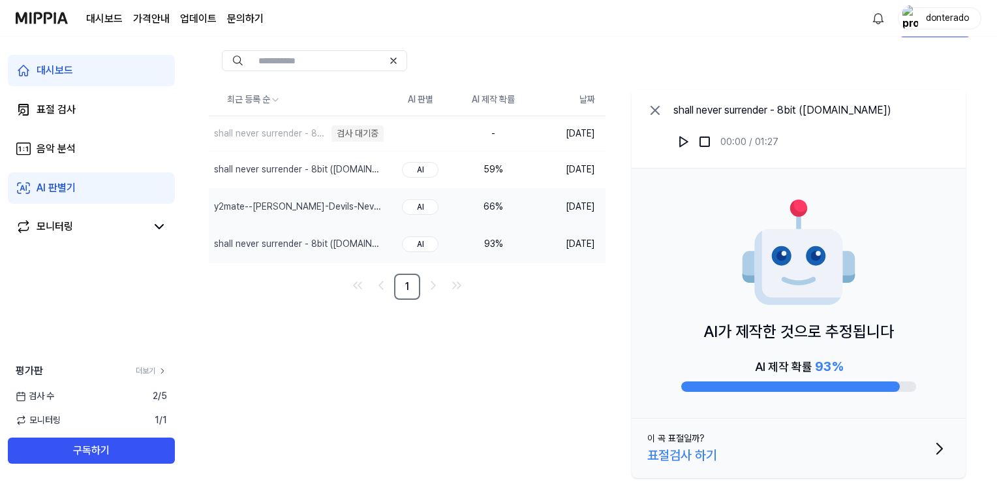
click at [467, 200] on div "66 %" at bounding box center [493, 207] width 52 height 14
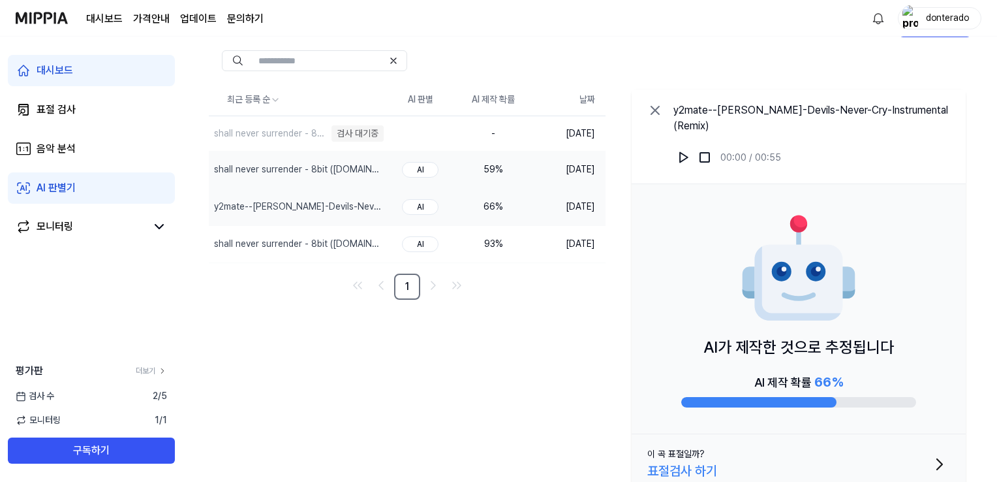
click at [467, 178] on td "59 %" at bounding box center [493, 169] width 73 height 37
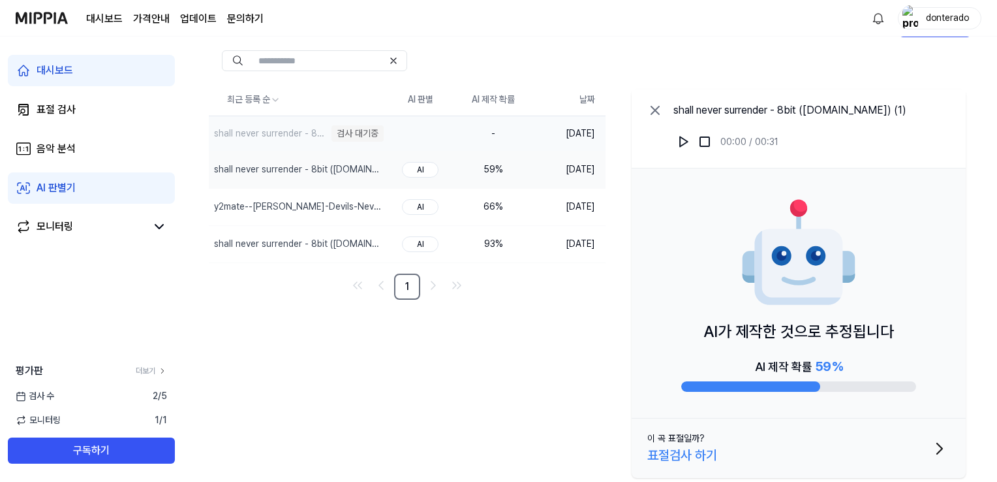
click at [484, 139] on td "-" at bounding box center [493, 133] width 73 height 35
click at [348, 132] on img "button" at bounding box center [354, 133] width 16 height 16
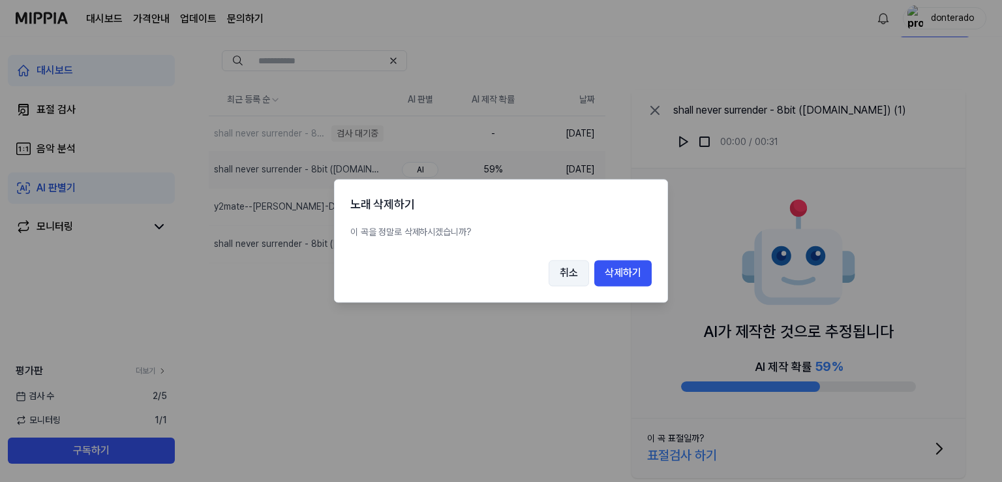
click at [564, 272] on button "취소" at bounding box center [569, 273] width 40 height 26
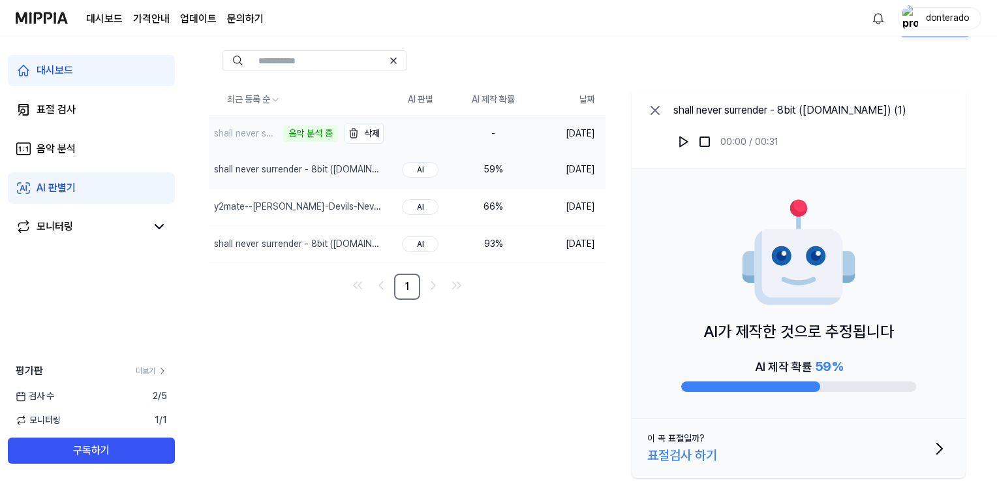
click at [311, 129] on div "음악 분석 중" at bounding box center [310, 133] width 55 height 16
click at [377, 241] on button "삭제" at bounding box center [364, 244] width 39 height 21
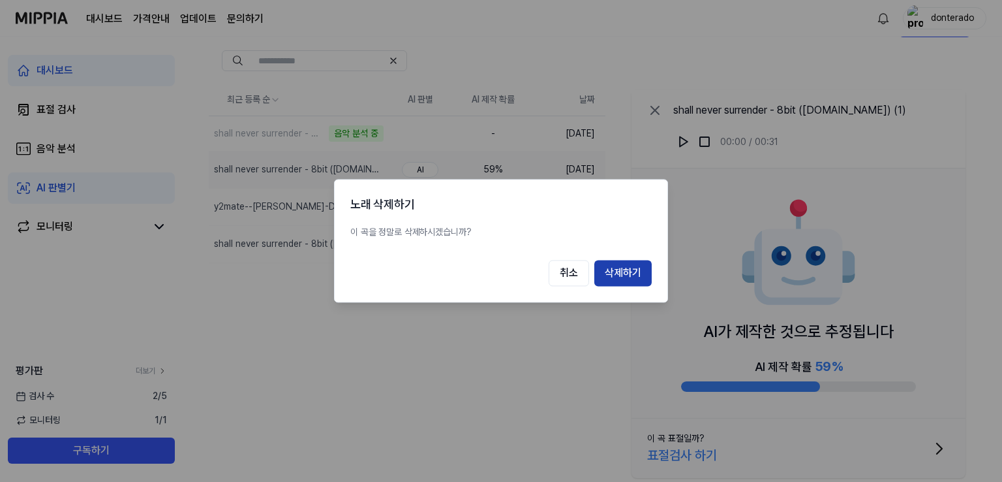
click at [615, 269] on button "삭제하기" at bounding box center [623, 273] width 57 height 26
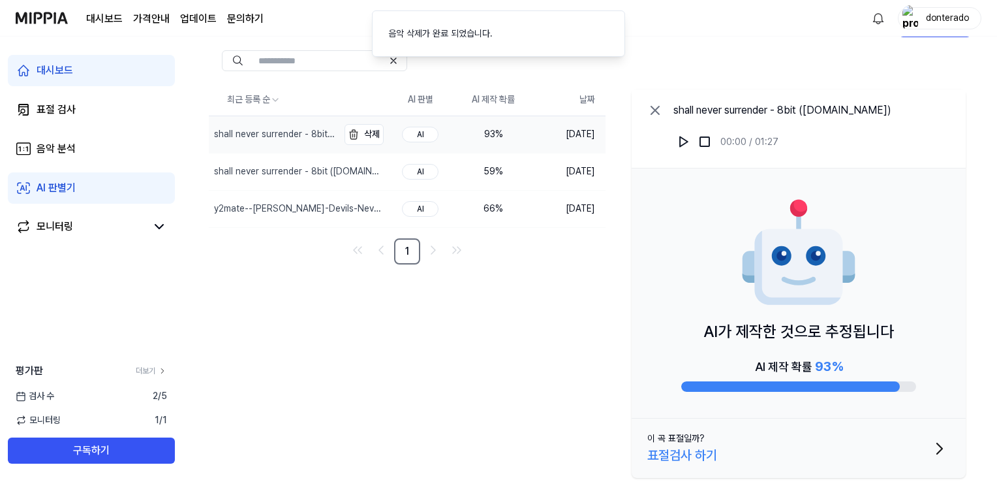
click at [288, 135] on div "shall never surrender - 8bit ([DOMAIN_NAME])" at bounding box center [274, 134] width 121 height 14
click at [279, 126] on div "shall never surrender - 8bit ([DOMAIN_NAME])" at bounding box center [273, 134] width 129 height 37
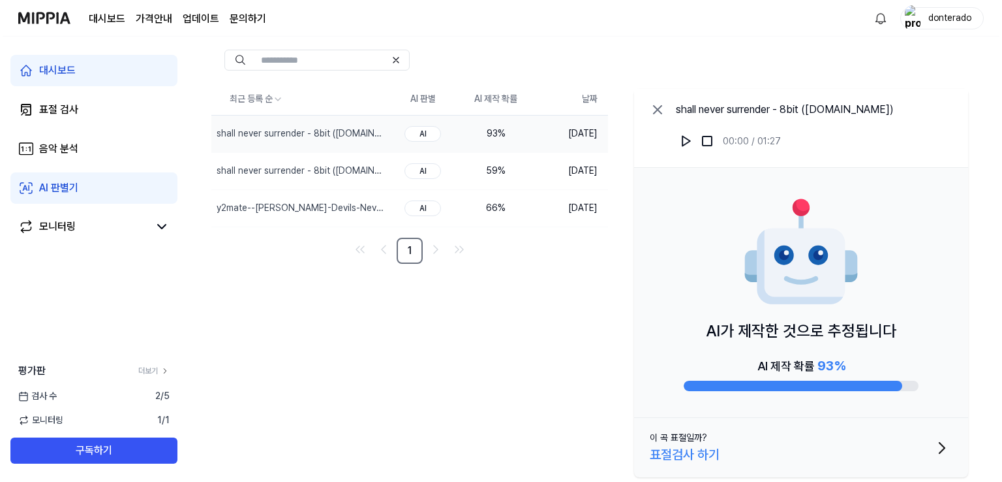
scroll to position [67, 0]
click at [357, 135] on img "button" at bounding box center [354, 133] width 16 height 16
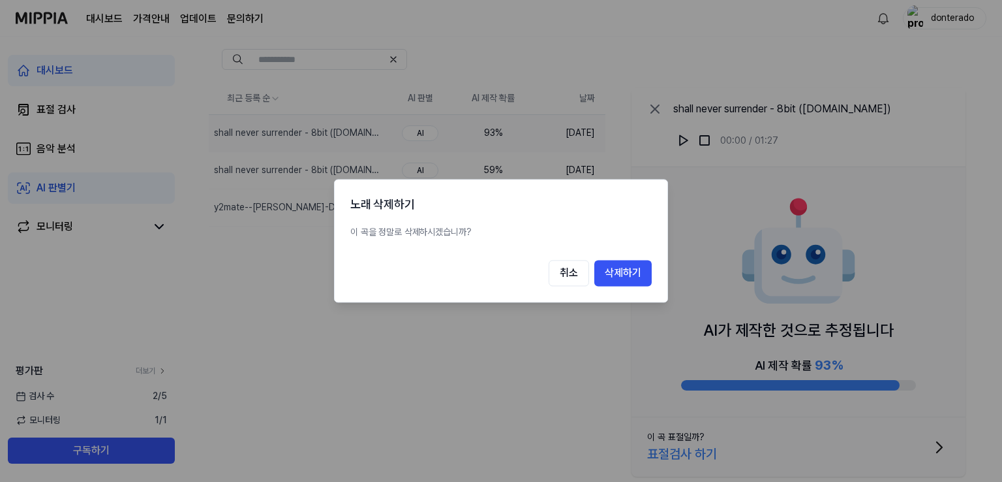
drag, startPoint x: 632, startPoint y: 271, endPoint x: 574, endPoint y: 245, distance: 63.4
click at [632, 271] on button "삭제하기" at bounding box center [623, 273] width 57 height 26
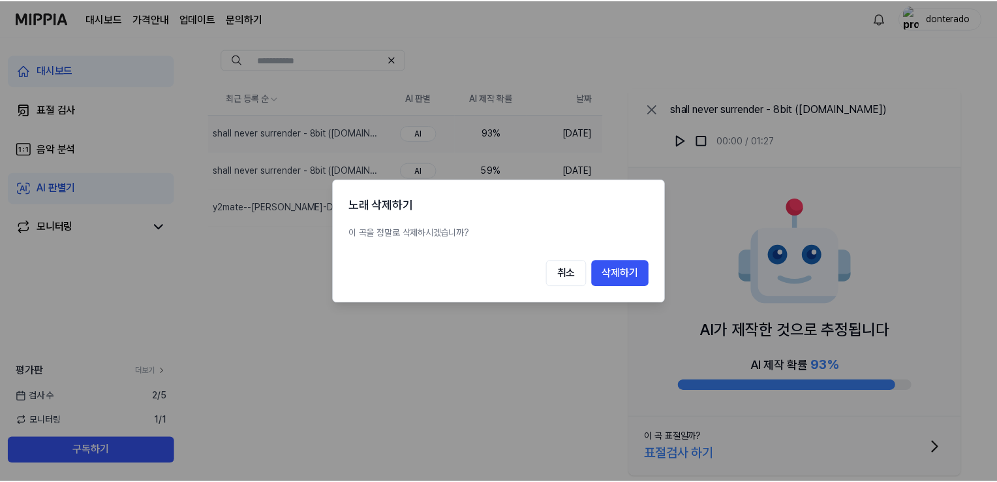
scroll to position [7, 0]
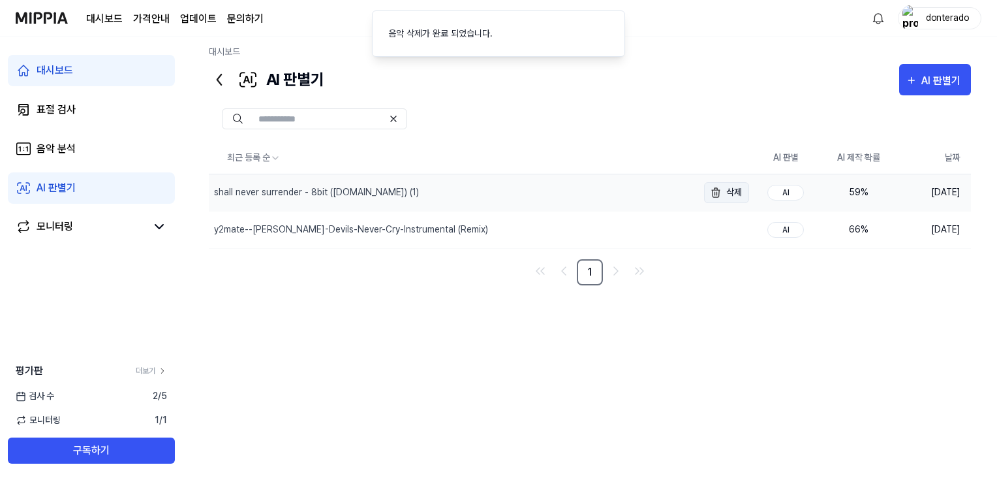
click at [710, 197] on img "button" at bounding box center [716, 193] width 16 height 16
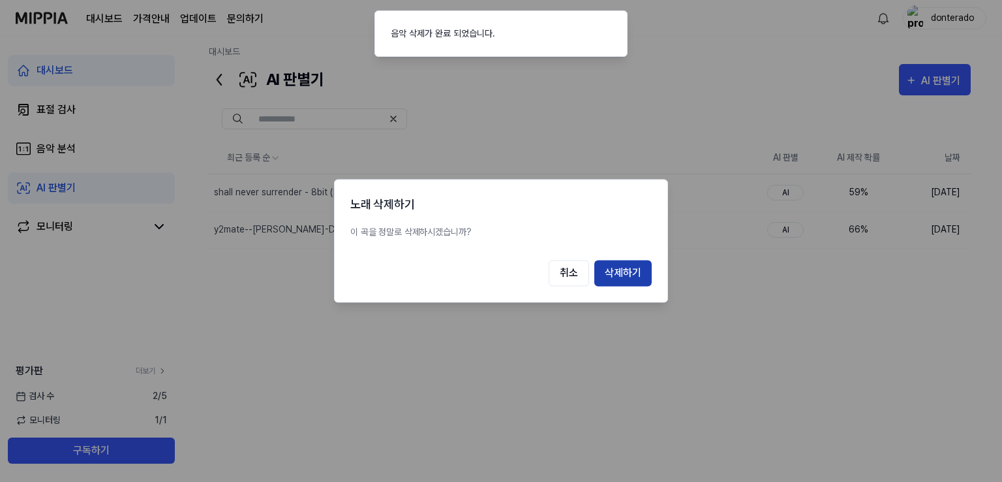
click at [636, 260] on button "삭제하기" at bounding box center [623, 273] width 57 height 26
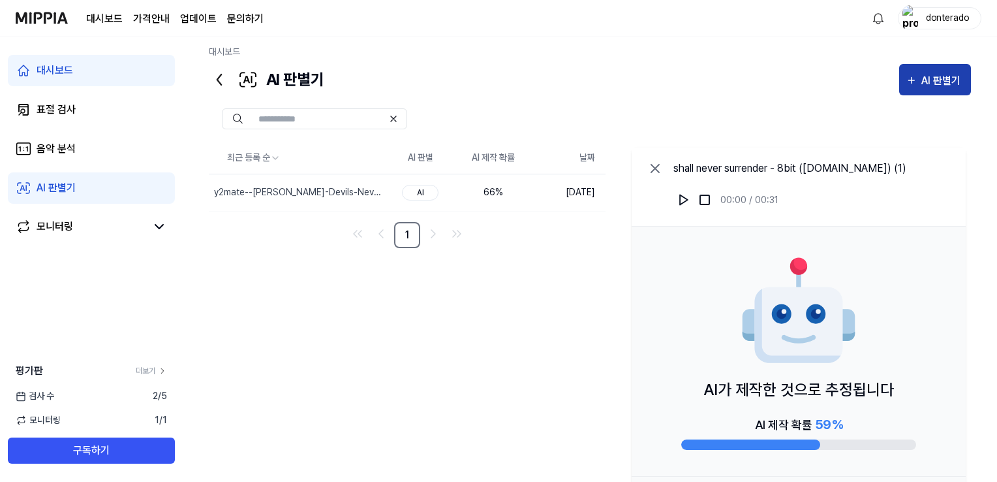
click at [944, 74] on div "AI 판별기" at bounding box center [942, 80] width 43 height 17
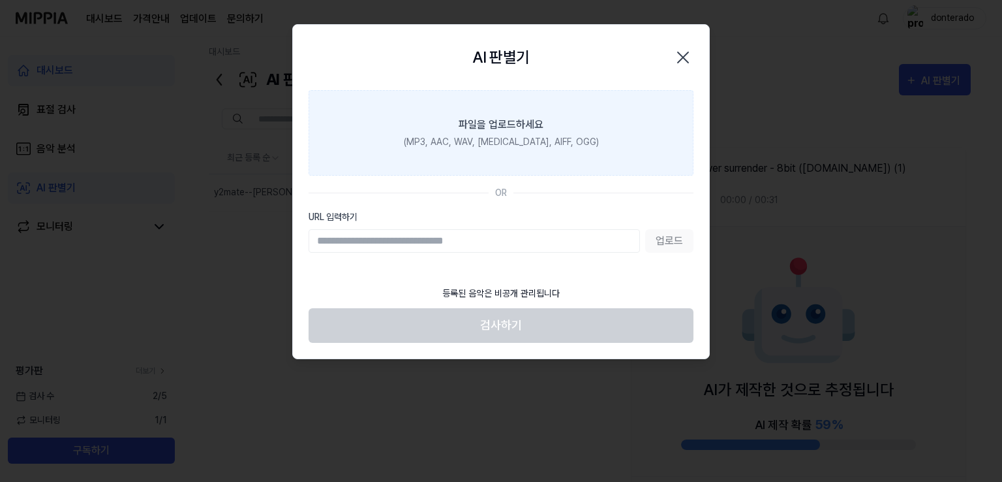
click at [512, 135] on div "(MP3, AAC, WAV, [MEDICAL_DATA], AIFF, OGG)" at bounding box center [501, 142] width 195 height 14
click at [0, 0] on input "파일을 업로드하세요 (MP3, AAC, WAV, [MEDICAL_DATA], AIFF, OGG)" at bounding box center [0, 0] width 0 height 0
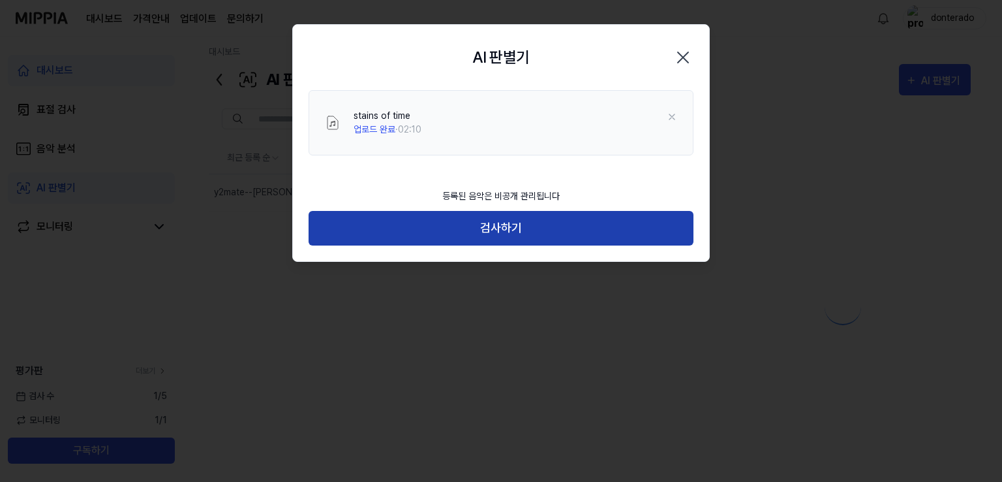
click at [425, 225] on button "검사하기" at bounding box center [501, 228] width 385 height 35
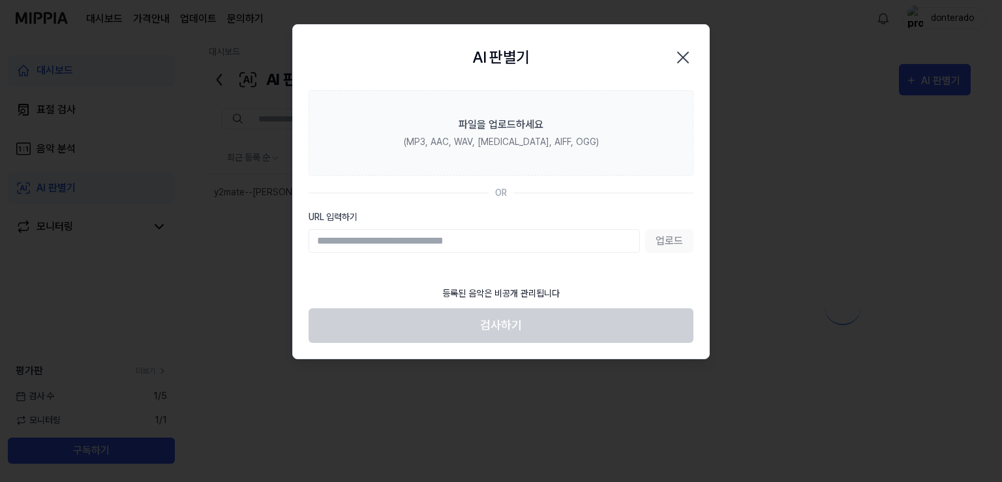
click at [383, 285] on div at bounding box center [501, 241] width 1002 height 482
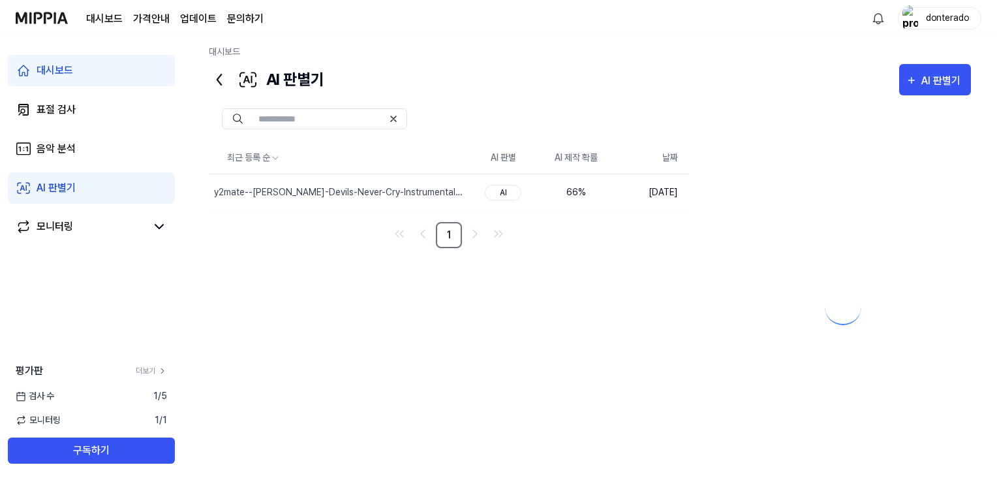
drag, startPoint x: 393, startPoint y: 288, endPoint x: 279, endPoint y: 232, distance: 127.3
click at [435, 196] on img "button" at bounding box center [435, 193] width 16 height 16
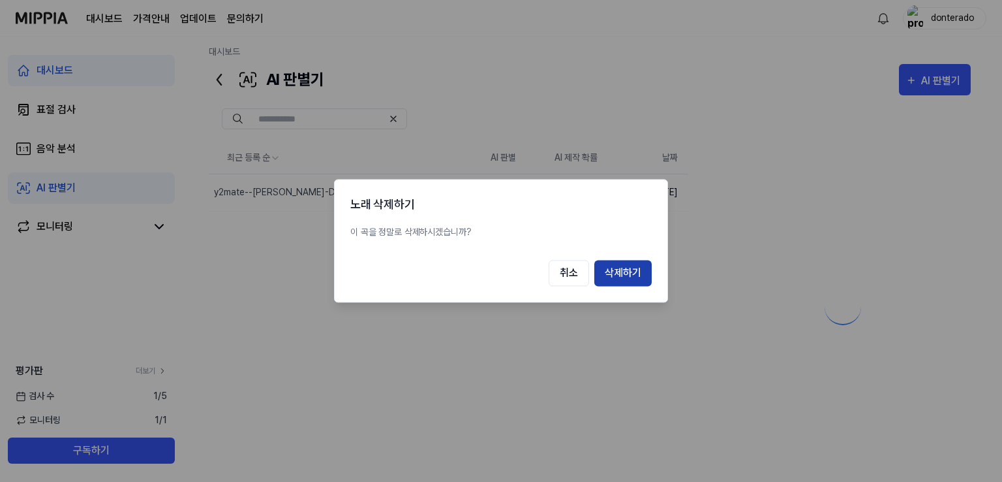
click at [608, 271] on button "삭제하기" at bounding box center [623, 273] width 57 height 26
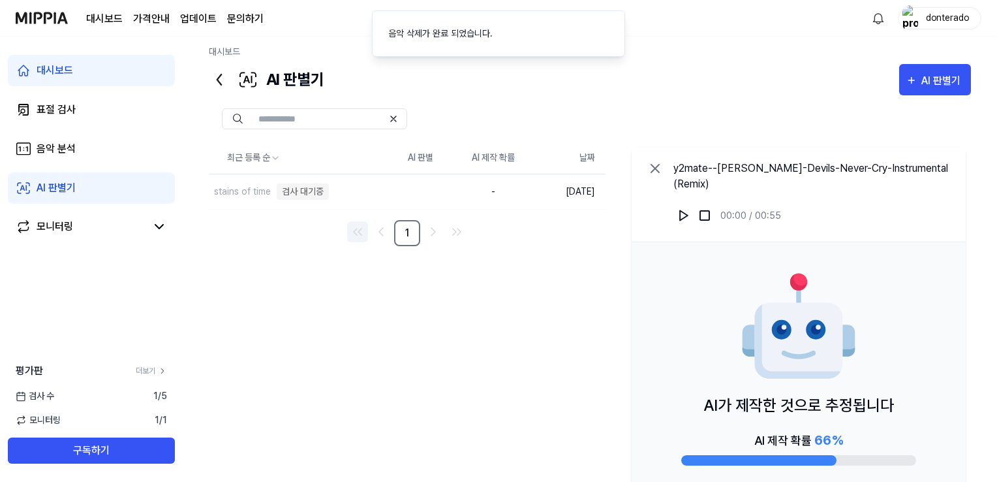
drag, startPoint x: 561, startPoint y: 266, endPoint x: 332, endPoint y: 200, distance: 238.5
click at [230, 188] on div "stains of time" at bounding box center [242, 192] width 57 height 14
click at [658, 169] on icon at bounding box center [655, 169] width 16 height 16
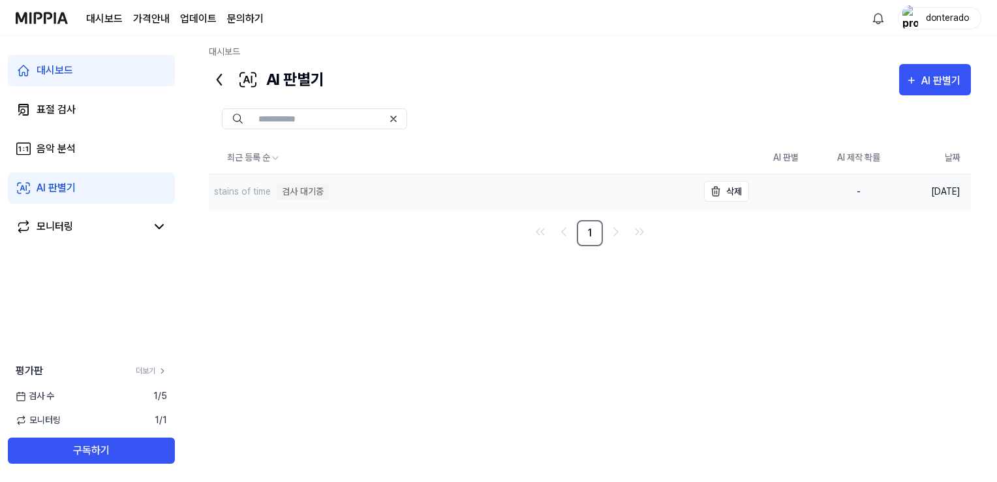
click at [271, 193] on div "stains of time 검사 대기중" at bounding box center [269, 191] width 120 height 16
click at [280, 194] on div "검사 대기중" at bounding box center [303, 191] width 52 height 16
click at [287, 195] on div "검사 대기중" at bounding box center [303, 191] width 52 height 16
click at [409, 309] on div "최근 등록 순 AI 판별 AI 제작 확률 날짜 stains of time 음악 분석 중 삭제 - 2025.09.01. 1" at bounding box center [590, 298] width 762 height 313
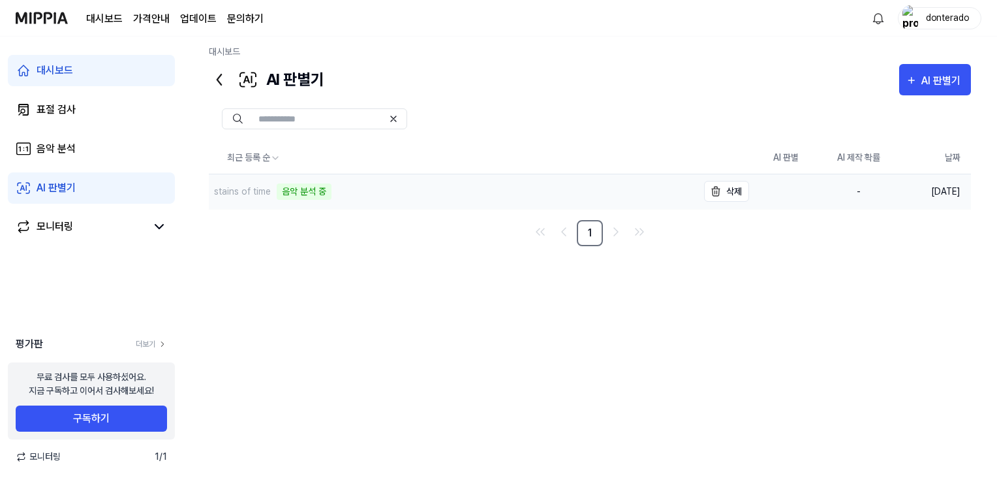
click at [242, 189] on div "stains of time" at bounding box center [242, 192] width 57 height 14
click at [89, 221] on link "모니터링" at bounding box center [81, 227] width 131 height 16
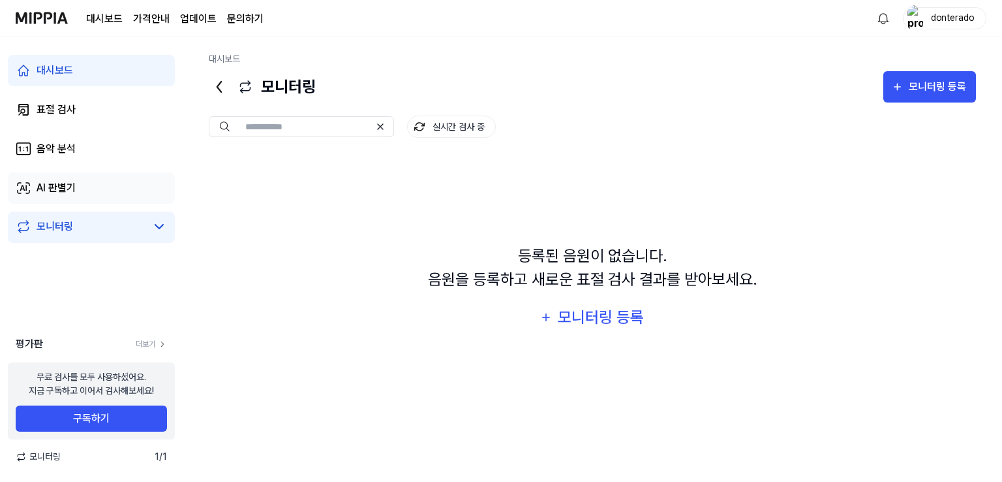
click at [81, 188] on link "AI 판별기" at bounding box center [91, 187] width 167 height 31
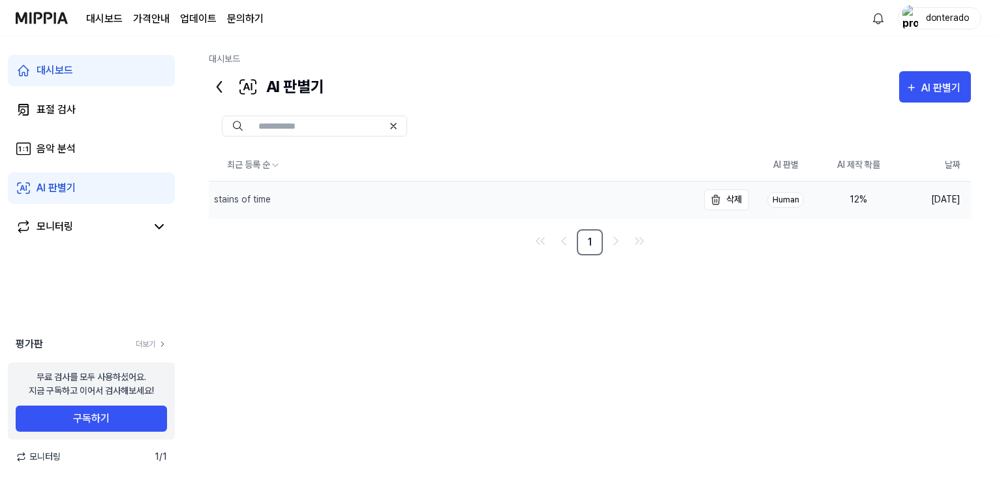
click at [245, 198] on div "stains of time" at bounding box center [242, 200] width 57 height 14
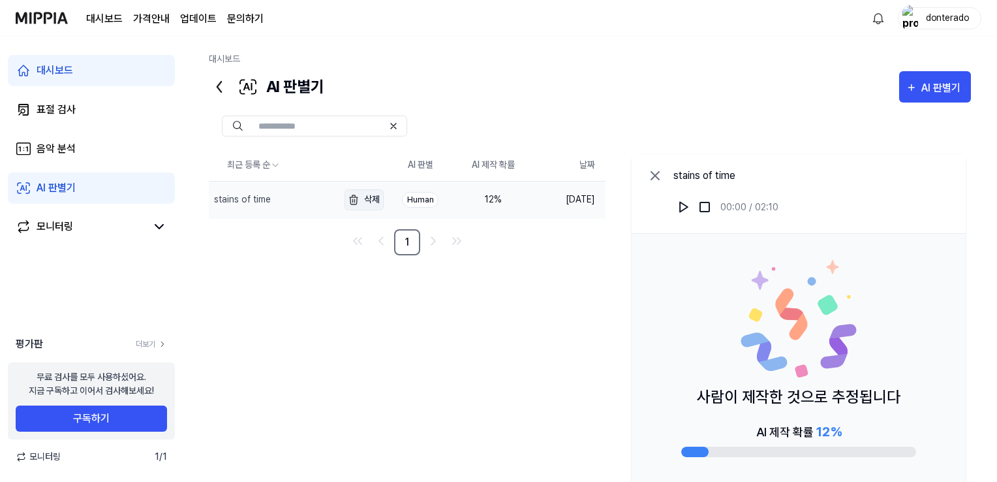
click at [364, 196] on button "삭제" at bounding box center [364, 199] width 39 height 21
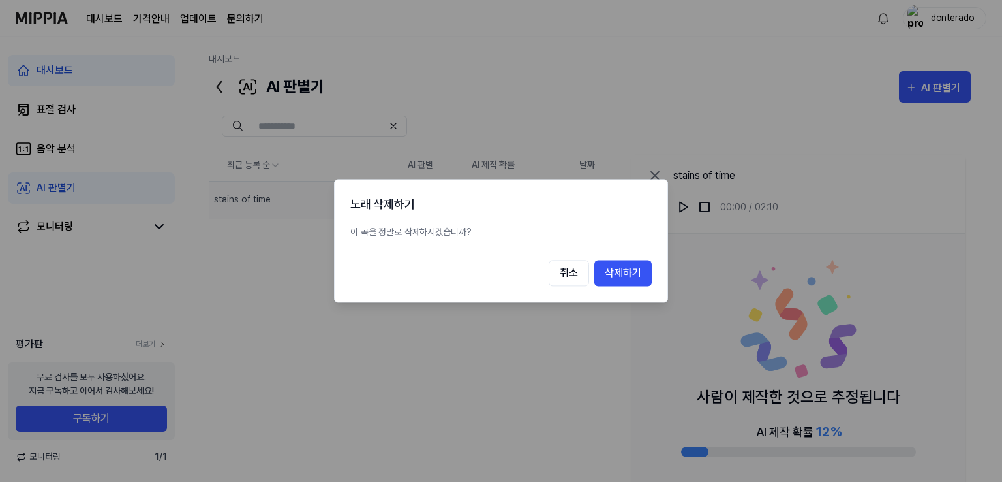
drag, startPoint x: 613, startPoint y: 279, endPoint x: 817, endPoint y: 87, distance: 279.8
click at [615, 279] on button "삭제하기" at bounding box center [623, 273] width 57 height 26
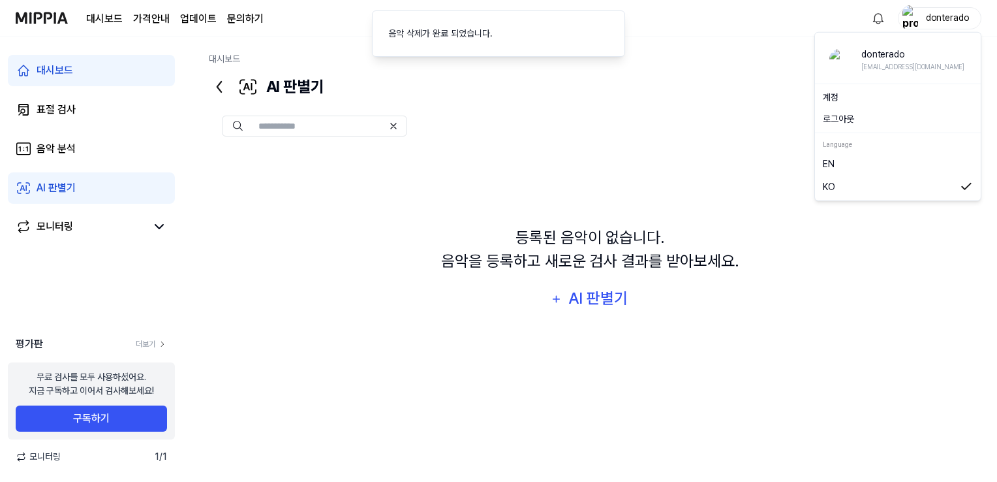
click at [911, 16] on img "button" at bounding box center [911, 18] width 16 height 26
click at [847, 112] on button "로그아웃" at bounding box center [898, 119] width 150 height 14
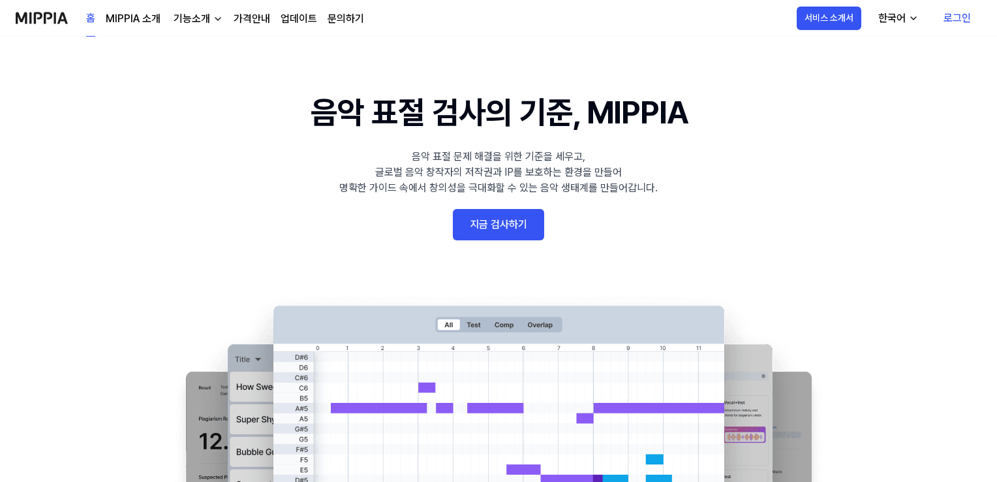
click at [951, 17] on link "로그인" at bounding box center [957, 18] width 48 height 37
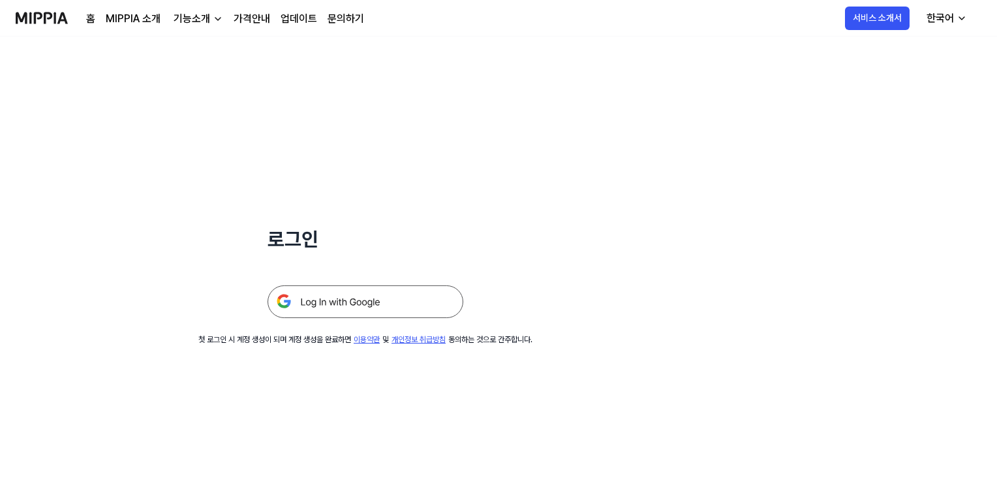
click at [353, 298] on img at bounding box center [366, 301] width 196 height 33
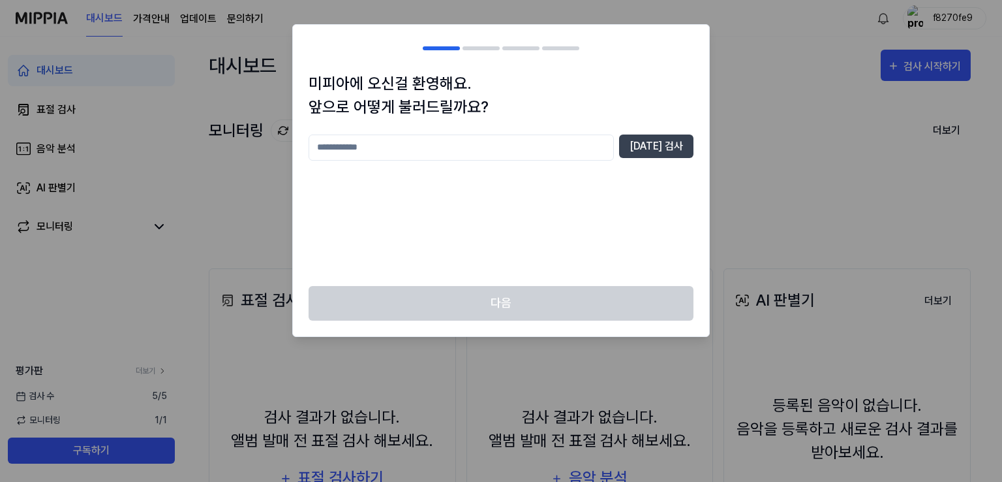
click at [536, 138] on input "text" at bounding box center [461, 147] width 305 height 26
type input "**********"
click at [669, 143] on button "중복 검사" at bounding box center [656, 145] width 74 height 23
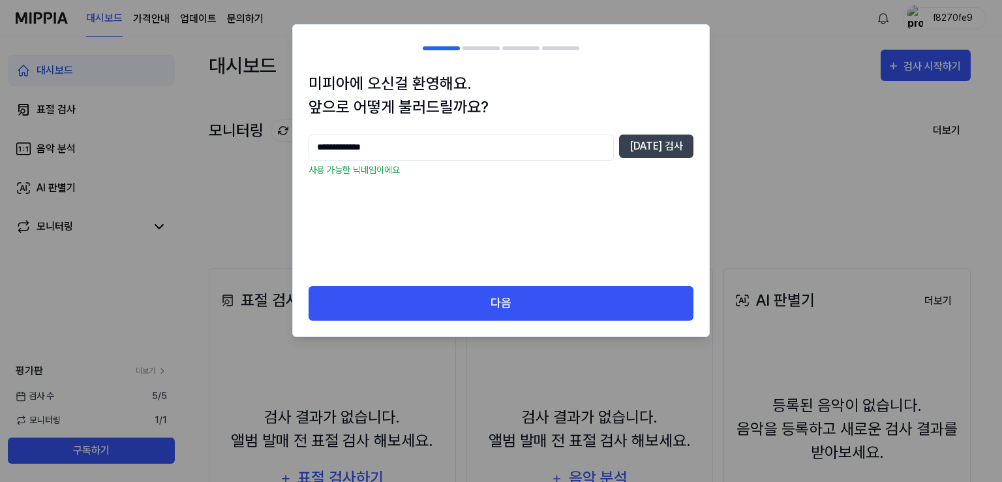
click at [461, 327] on div "다음" at bounding box center [501, 311] width 416 height 50
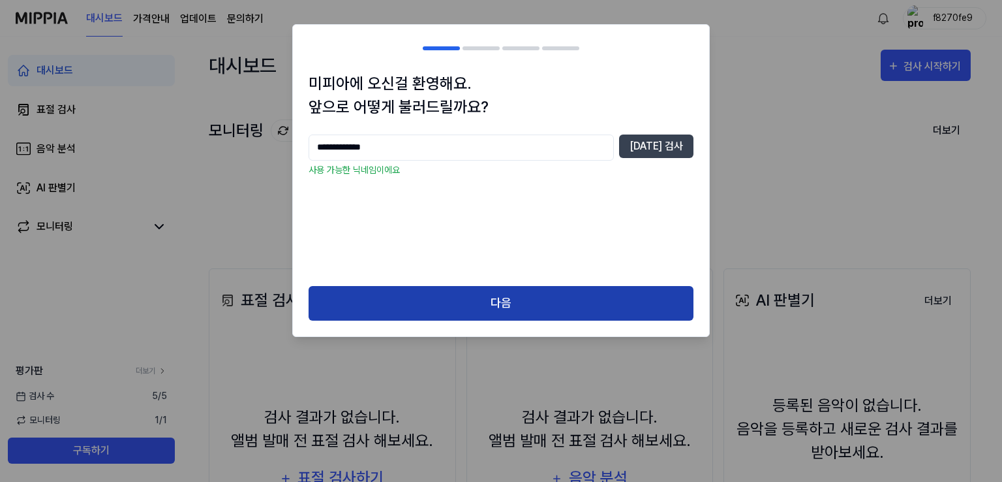
click at [455, 310] on button "다음" at bounding box center [501, 303] width 385 height 35
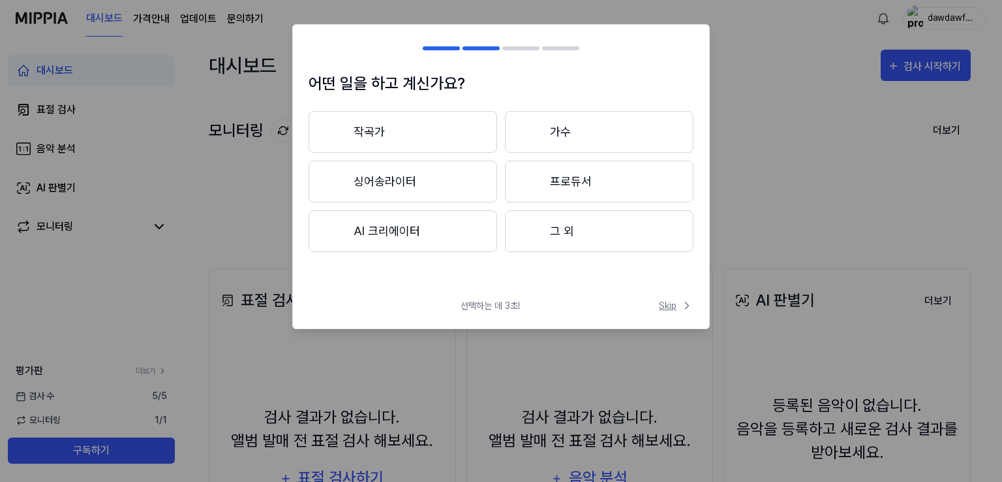
click at [676, 301] on span "Skip" at bounding box center [676, 306] width 35 height 14
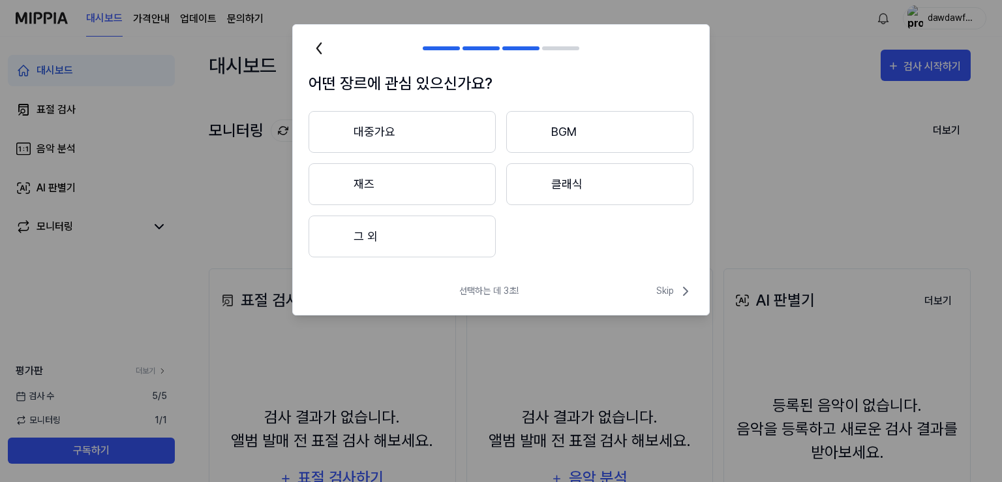
click at [677, 301] on div "선택하는 데 3초! Skip" at bounding box center [501, 298] width 416 height 31
click at [676, 295] on span "Skip" at bounding box center [675, 291] width 37 height 16
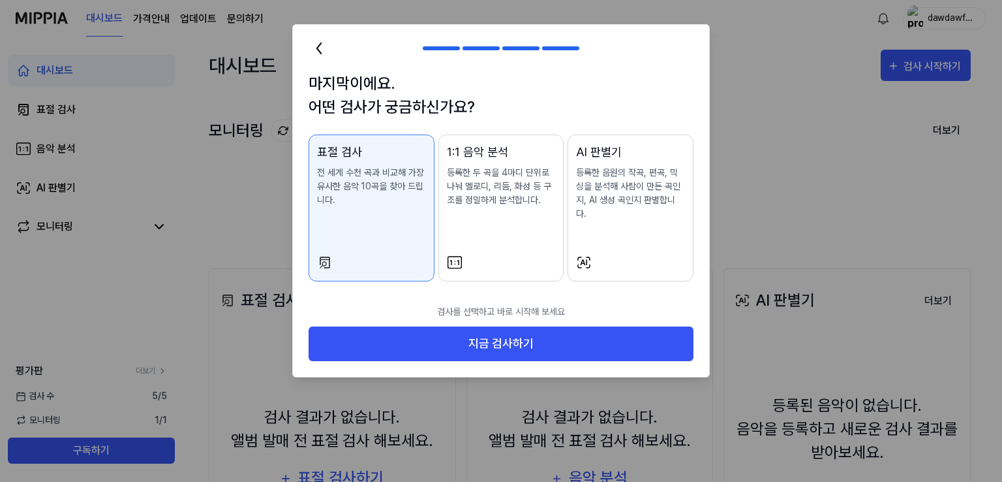
click at [675, 297] on p "검사를 선택하고 바로 시작해 보세요" at bounding box center [501, 311] width 385 height 29
drag, startPoint x: 660, startPoint y: 326, endPoint x: 627, endPoint y: 267, distance: 67.5
click at [627, 267] on div "마지막이에요. 어떤 검사가 궁금하신가요? 표절 검사 전 세계 수천 곡과 비교해 가장 유사한 음악 10곡을 찾아 드립니다. 1:1 음악 분석 등…" at bounding box center [501, 200] width 418 height 353
click at [623, 255] on div at bounding box center [630, 263] width 109 height 16
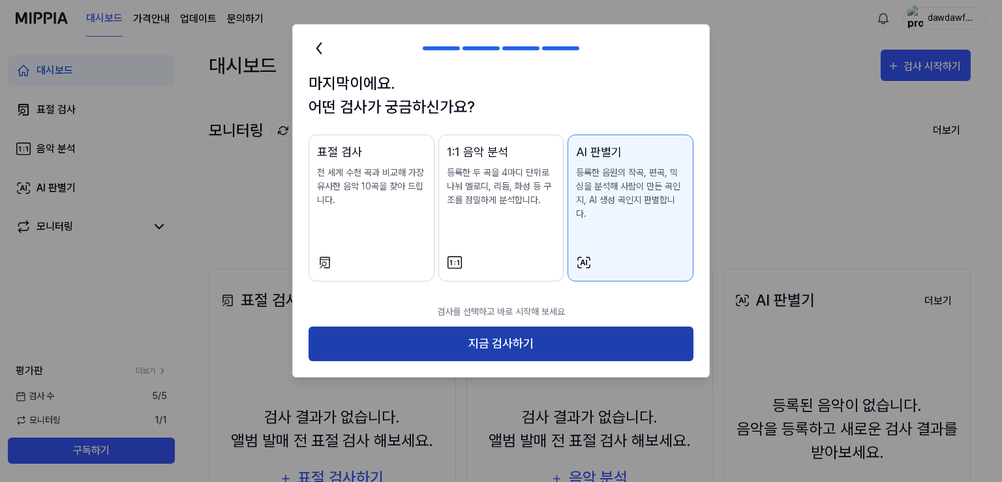
click at [596, 326] on button "지금 검사하기" at bounding box center [501, 343] width 385 height 35
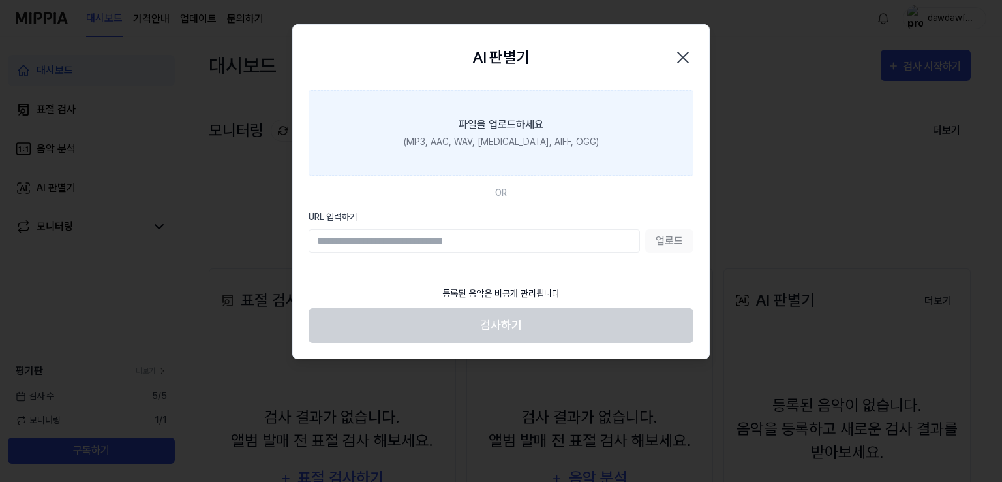
click at [496, 153] on label "파일을 업로드하세요 (MP3, AAC, WAV, [MEDICAL_DATA], AIFF, OGG)" at bounding box center [501, 132] width 385 height 85
click at [0, 0] on input "파일을 업로드하세요 (MP3, AAC, WAV, [MEDICAL_DATA], AIFF, OGG)" at bounding box center [0, 0] width 0 height 0
click at [491, 136] on div "(MP3, AAC, WAV, [MEDICAL_DATA], AIFF, OGG)" at bounding box center [501, 142] width 195 height 14
click at [0, 0] on input "파일을 업로드하세요 (MP3, AAC, WAV, [MEDICAL_DATA], AIFF, OGG)" at bounding box center [0, 0] width 0 height 0
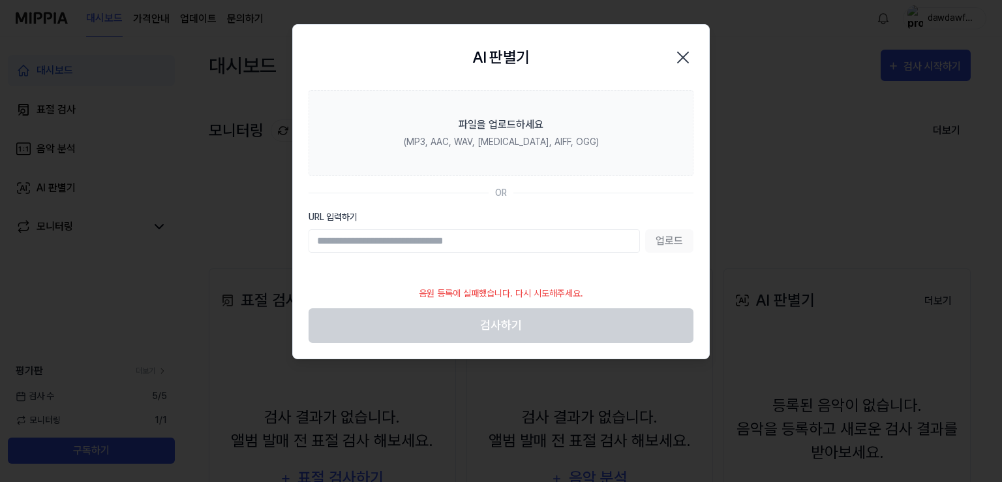
click at [668, 58] on div "AI 판별기 Close" at bounding box center [501, 57] width 385 height 34
click at [687, 62] on icon "button" at bounding box center [683, 57] width 21 height 21
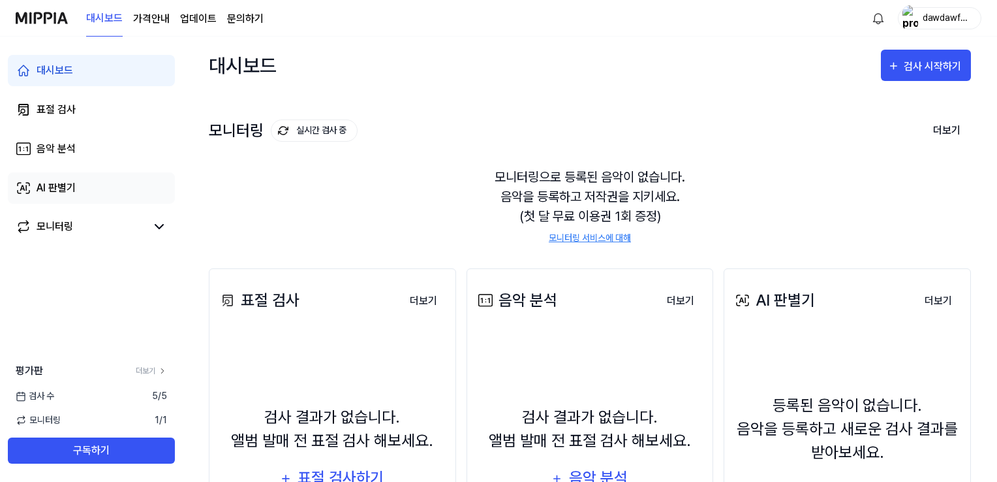
click at [67, 182] on div "AI 판별기" at bounding box center [56, 188] width 39 height 16
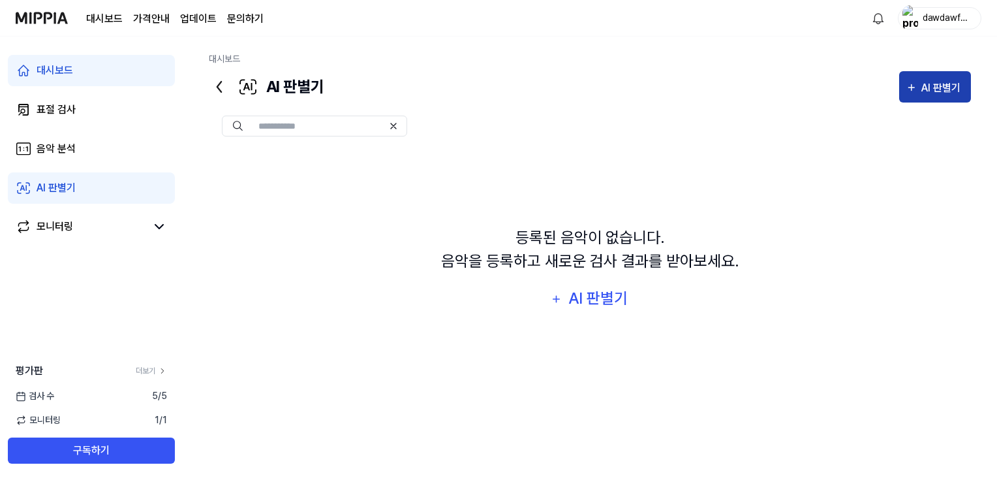
click at [950, 92] on div "AI 판별기" at bounding box center [942, 88] width 43 height 17
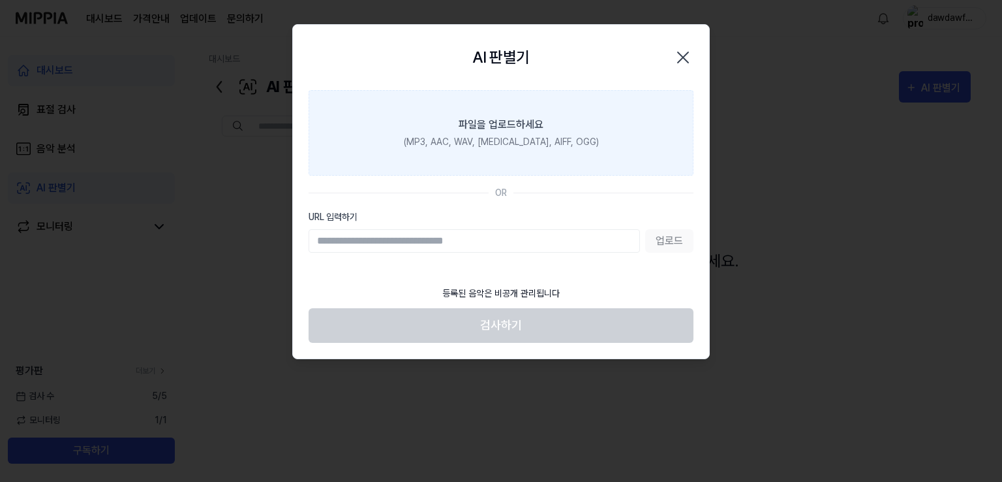
click at [489, 138] on div "(MP3, AAC, WAV, [MEDICAL_DATA], AIFF, OGG)" at bounding box center [501, 142] width 195 height 14
click at [0, 0] on input "파일을 업로드하세요 (MP3, AAC, WAV, [MEDICAL_DATA], AIFF, OGG)" at bounding box center [0, 0] width 0 height 0
click at [499, 132] on label "파일을 업로드하세요 (MP3, AAC, WAV, [MEDICAL_DATA], AIFF, OGG)" at bounding box center [501, 132] width 385 height 85
click at [0, 0] on input "파일을 업로드하세요 (MP3, AAC, WAV, [MEDICAL_DATA], AIFF, OGG)" at bounding box center [0, 0] width 0 height 0
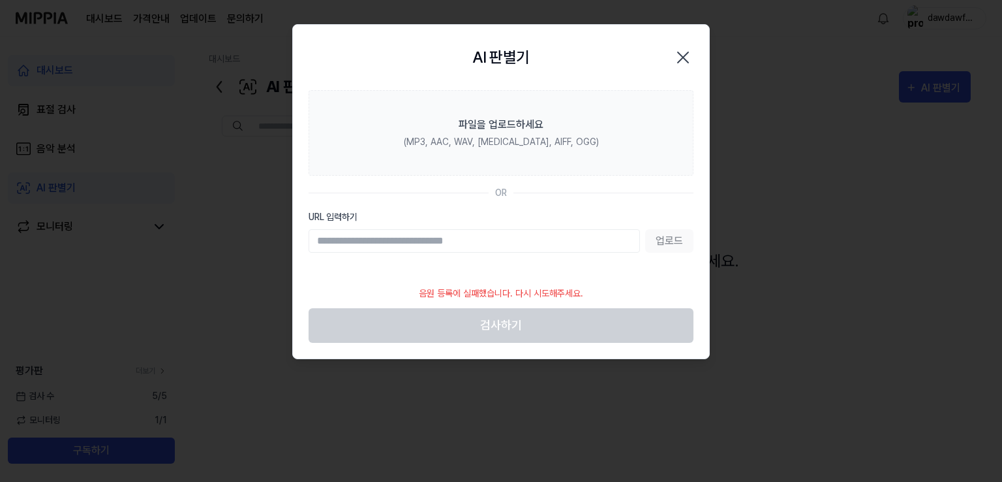
click at [679, 56] on icon "button" at bounding box center [683, 57] width 21 height 21
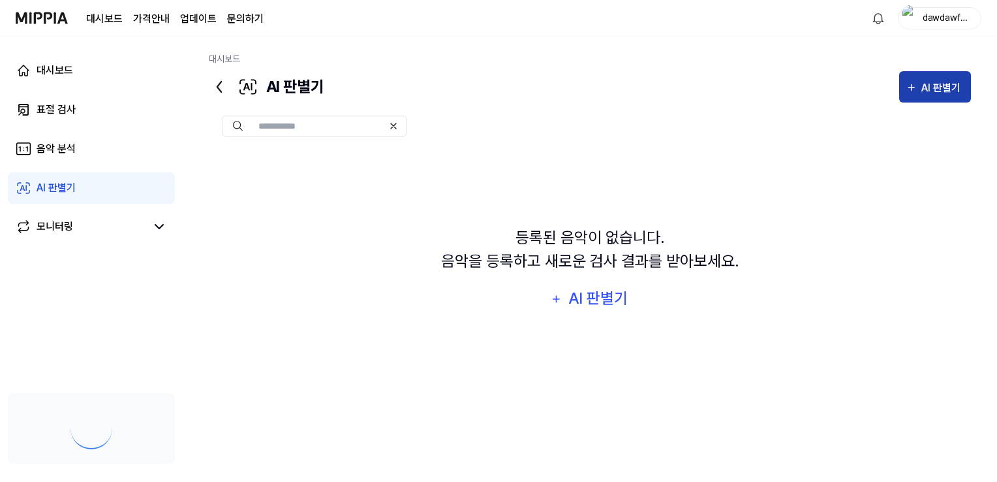
click at [942, 96] on button "AI 판별기" at bounding box center [935, 86] width 72 height 31
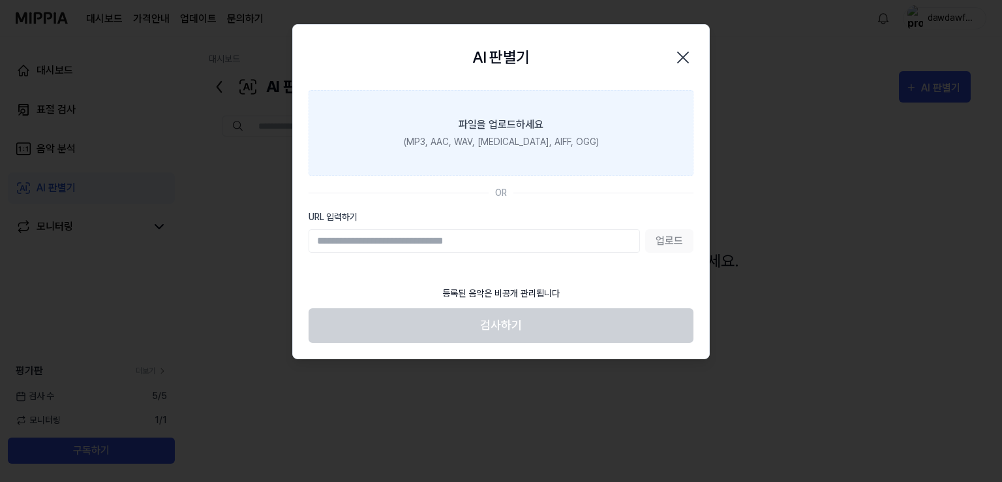
click at [514, 149] on label "파일을 업로드하세요 (MP3, AAC, WAV, [MEDICAL_DATA], AIFF, OGG)" at bounding box center [501, 132] width 385 height 85
click at [0, 0] on input "파일을 업로드하세요 (MP3, AAC, WAV, [MEDICAL_DATA], AIFF, OGG)" at bounding box center [0, 0] width 0 height 0
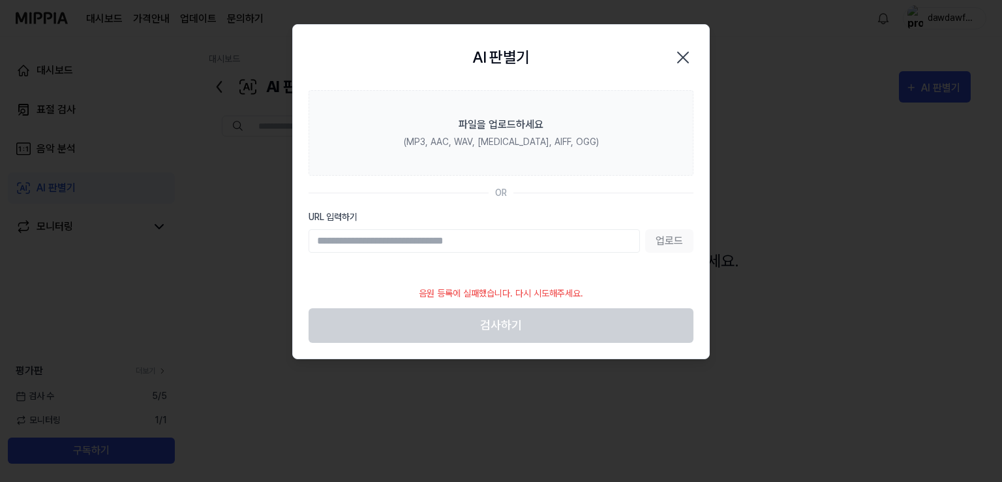
drag, startPoint x: 491, startPoint y: 275, endPoint x: 484, endPoint y: 267, distance: 10.2
click at [488, 275] on section "파일을 업로드하세요 (MP3, AAC, WAV, FLAC, AIFF, OGG) OR URL 입력하기 업로드" at bounding box center [501, 184] width 416 height 189
drag, startPoint x: 504, startPoint y: 239, endPoint x: 526, endPoint y: 237, distance: 22.3
click at [504, 240] on input "URL 입력하기" at bounding box center [475, 240] width 332 height 23
drag, startPoint x: 469, startPoint y: 241, endPoint x: 213, endPoint y: 204, distance: 258.4
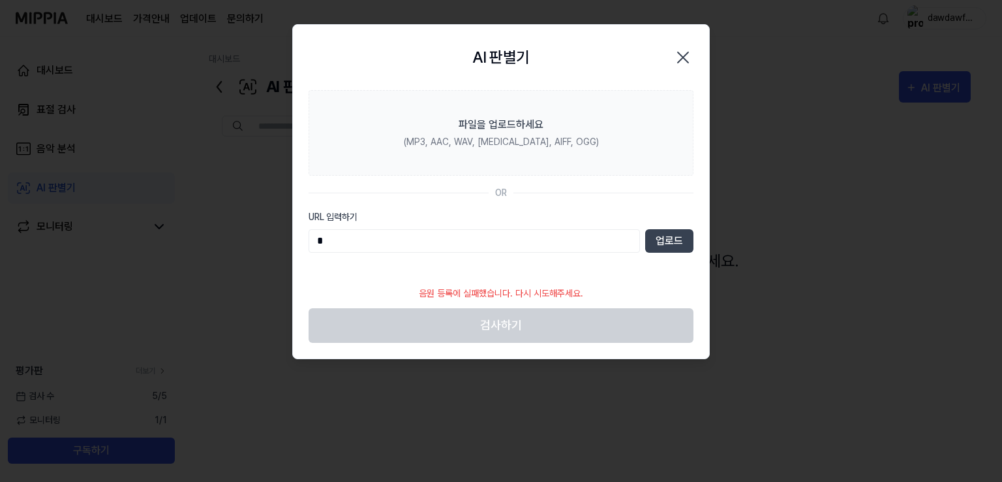
click at [219, 209] on body "대시보드 가격안내 업데이트 문의하기 dawdawfwafwaf 대시보드 표절 검사 음악 분석 AI 판별기 모니터링 평가판 더보기 검사 수 5 /…" at bounding box center [498, 241] width 997 height 482
click at [448, 238] on input "*" at bounding box center [475, 240] width 332 height 23
drag, startPoint x: 232, startPoint y: 239, endPoint x: 221, endPoint y: 240, distance: 10.5
click at [221, 240] on body "대시보드 가격안내 업데이트 문의하기 dawdawfwafwaf 대시보드 표절 검사 음악 분석 AI 판별기 모니터링 평가판 더보기 검사 수 5 /…" at bounding box center [498, 241] width 997 height 482
paste input "**********"
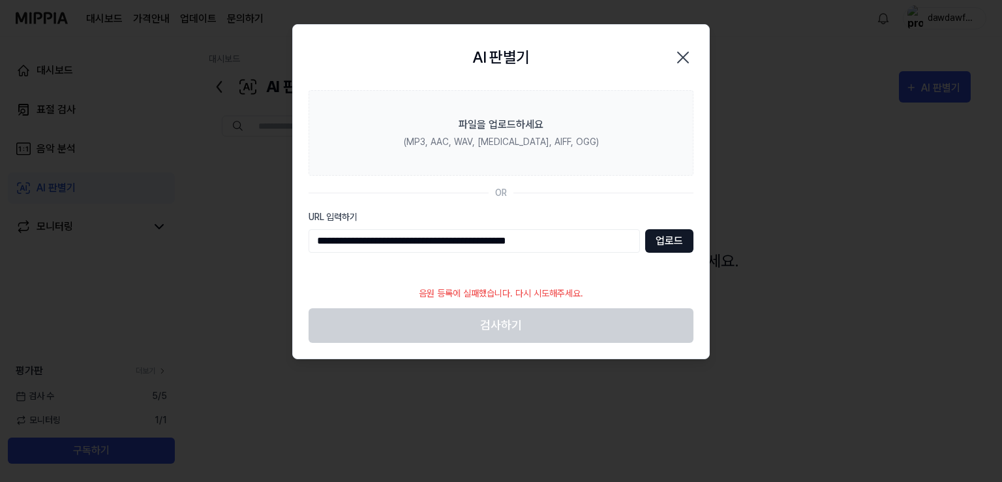
type input "**********"
click at [650, 246] on button "업로드" at bounding box center [669, 240] width 48 height 23
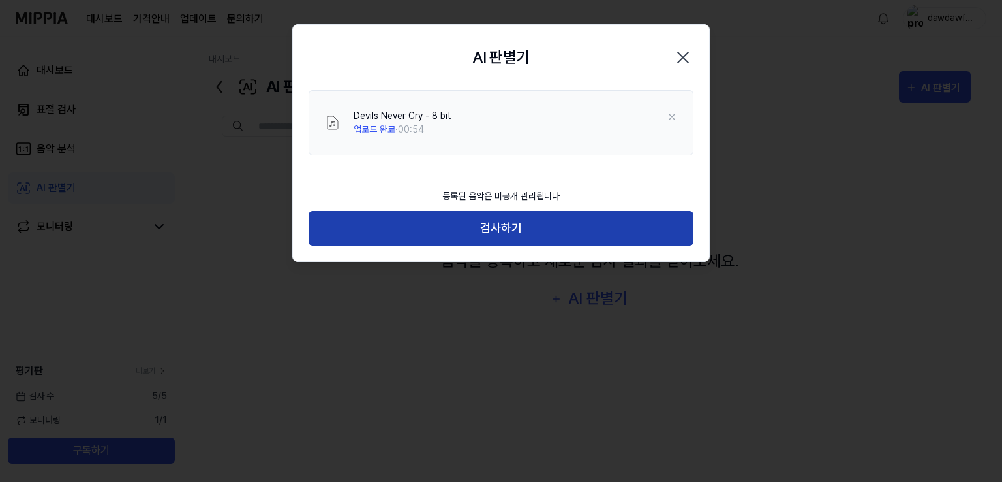
click at [491, 230] on button "검사하기" at bounding box center [501, 228] width 385 height 35
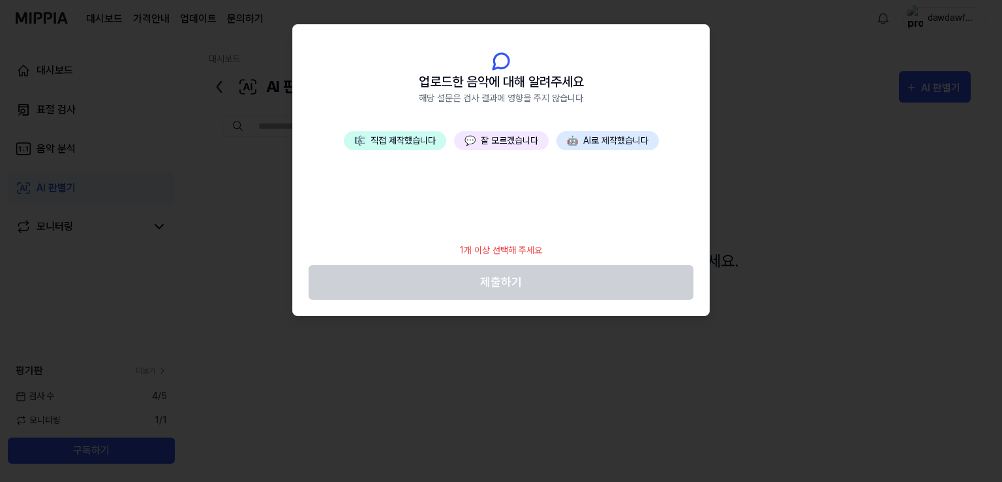
click at [499, 138] on button "💬 잘 모르겠습니다" at bounding box center [501, 140] width 95 height 19
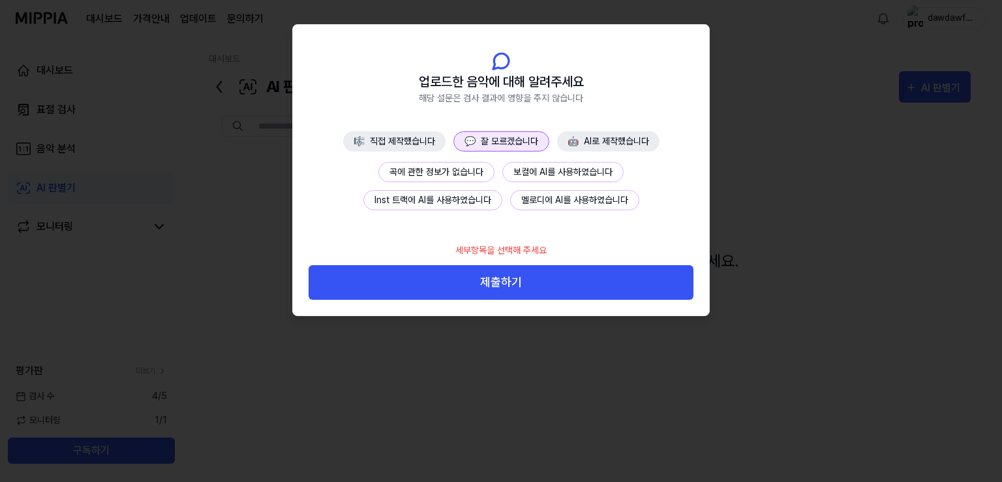
click at [490, 201] on button "Inst 트랙에 AI를 사용하였습니다" at bounding box center [433, 200] width 139 height 20
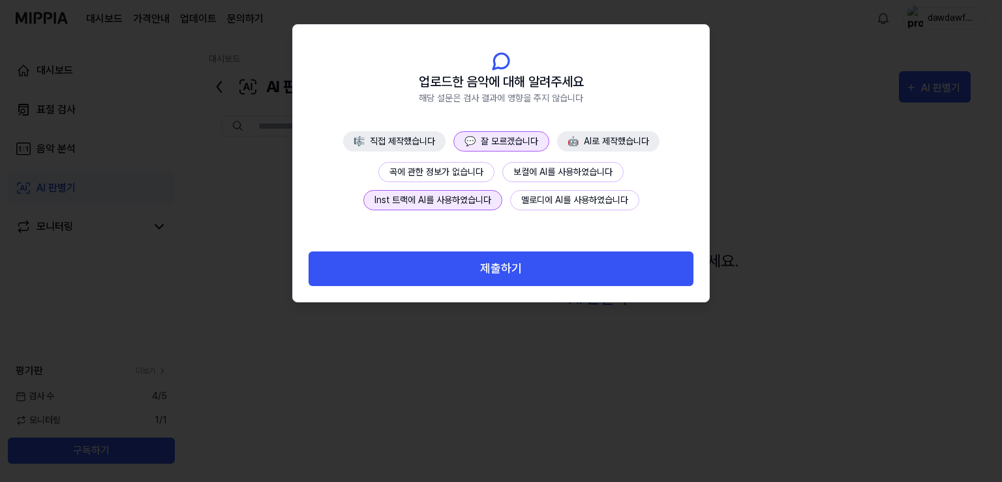
click at [422, 146] on button "🎼 직접 제작했습니다" at bounding box center [394, 141] width 102 height 20
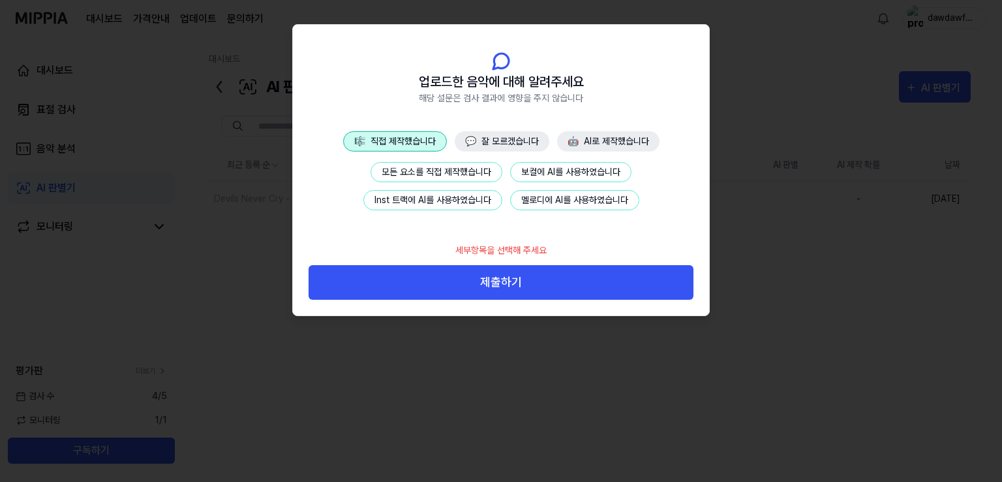
click at [459, 202] on button "Inst 트랙에 AI를 사용하였습니다" at bounding box center [433, 200] width 139 height 20
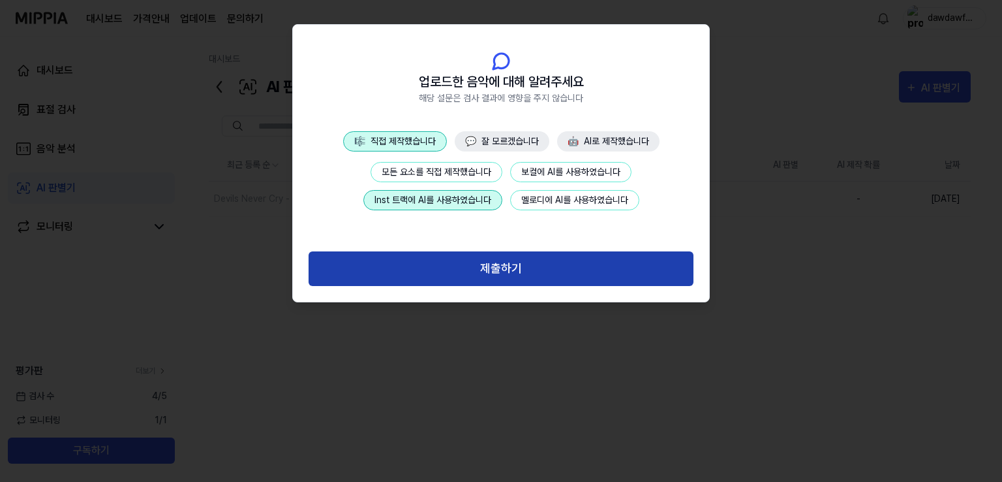
click at [423, 266] on button "제출하기" at bounding box center [501, 268] width 385 height 35
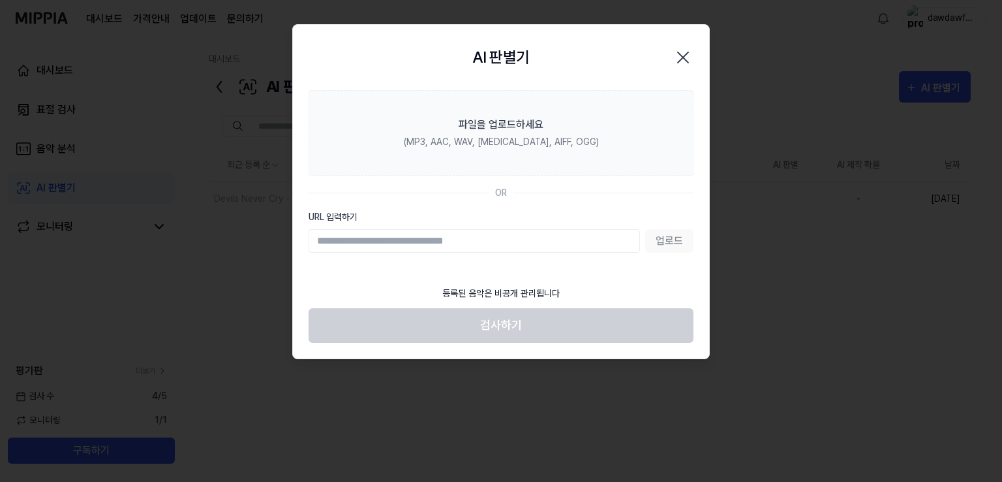
click at [441, 296] on div at bounding box center [501, 241] width 1002 height 482
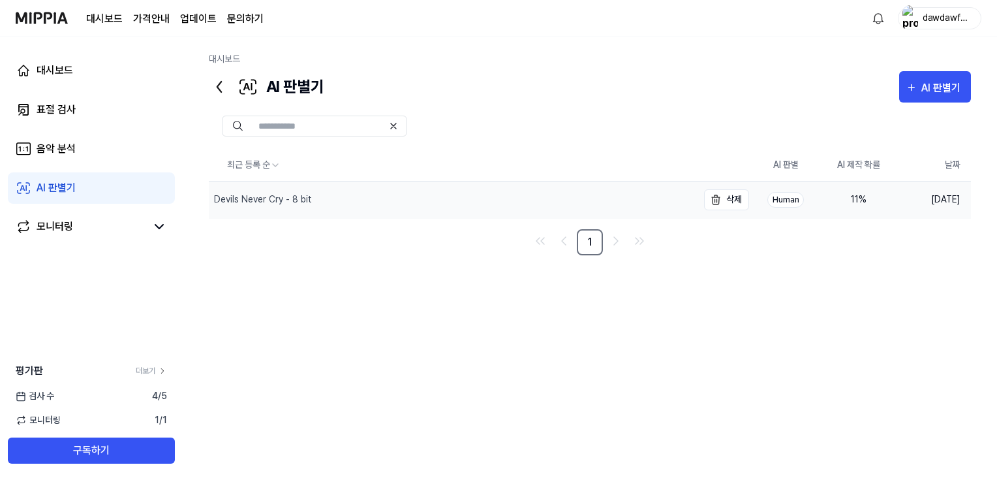
click at [281, 196] on div "Devils Never Cry - 8 bit" at bounding box center [262, 200] width 97 height 14
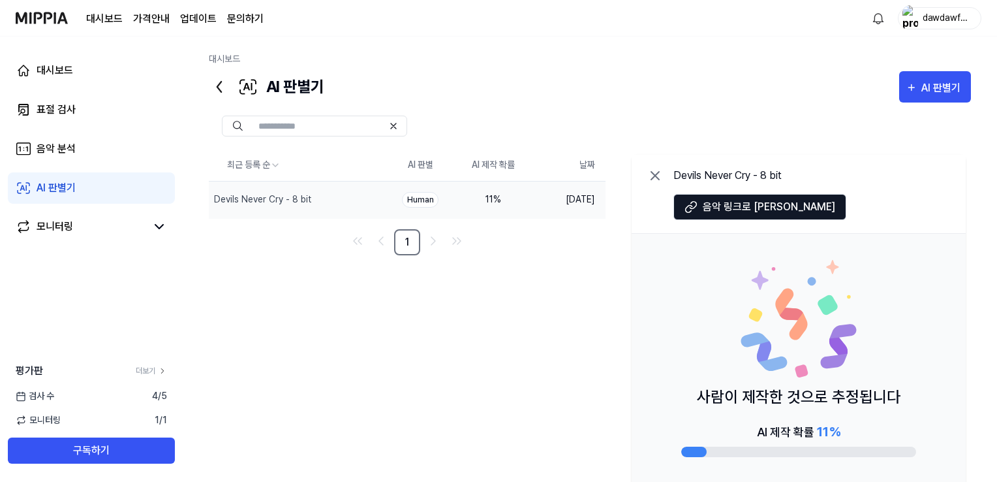
click at [655, 179] on icon at bounding box center [655, 176] width 16 height 16
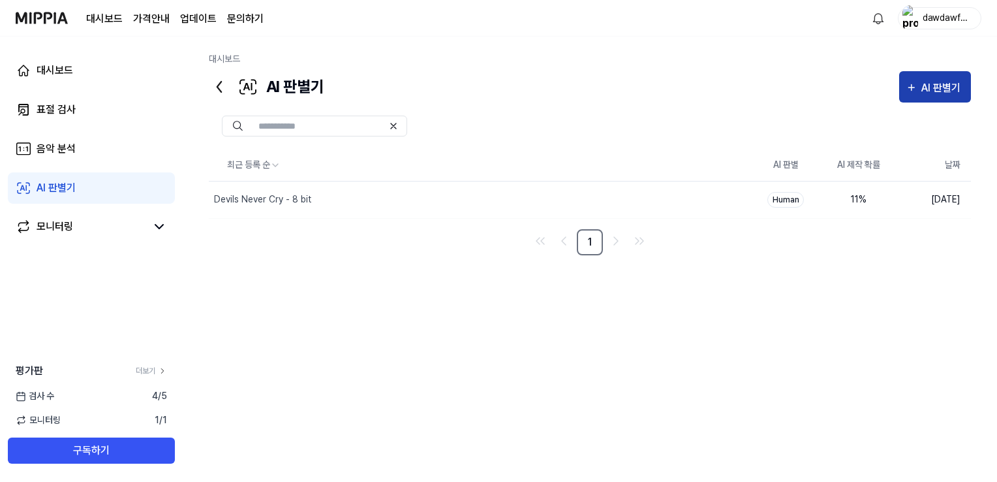
click at [919, 87] on div "AI 판별기" at bounding box center [935, 88] width 59 height 17
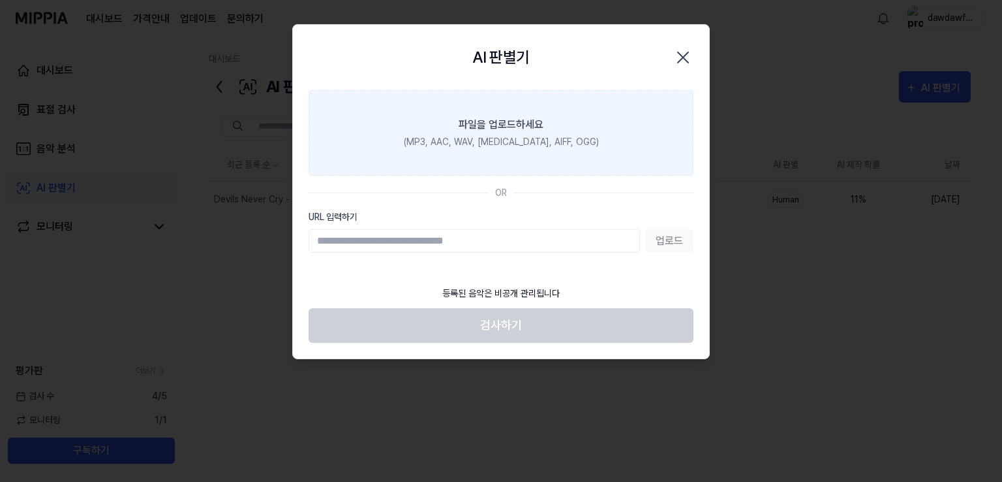
click at [556, 132] on label "파일을 업로드하세요 (MP3, AAC, WAV, [MEDICAL_DATA], AIFF, OGG)" at bounding box center [501, 132] width 385 height 85
click at [0, 0] on input "파일을 업로드하세요 (MP3, AAC, WAV, [MEDICAL_DATA], AIFF, OGG)" at bounding box center [0, 0] width 0 height 0
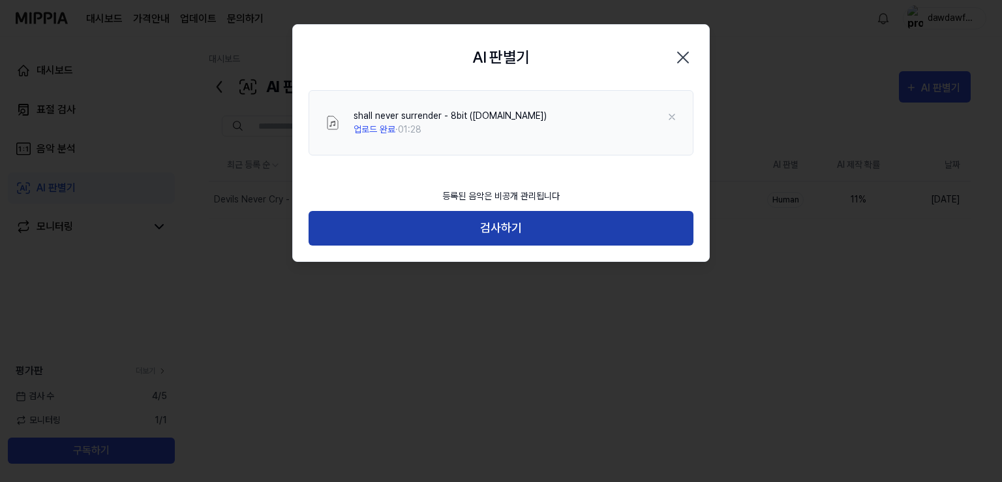
click at [429, 215] on button "검사하기" at bounding box center [501, 228] width 385 height 35
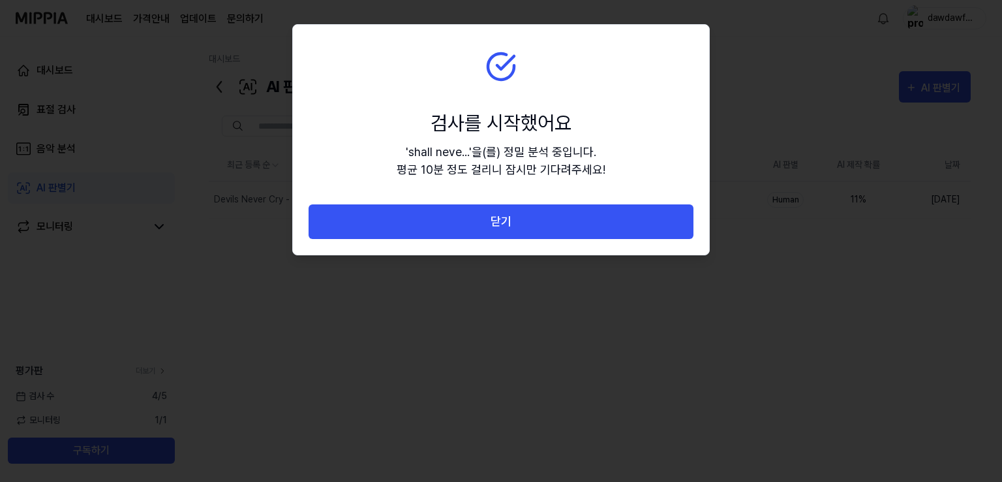
click at [384, 168] on section "검사를 시작했어요 ' shall neve... ' 을(를) 정밀 분석 중입니다. 평균 10분 정도 걸리니 잠시만 기다려주세요!" at bounding box center [501, 114] width 416 height 179
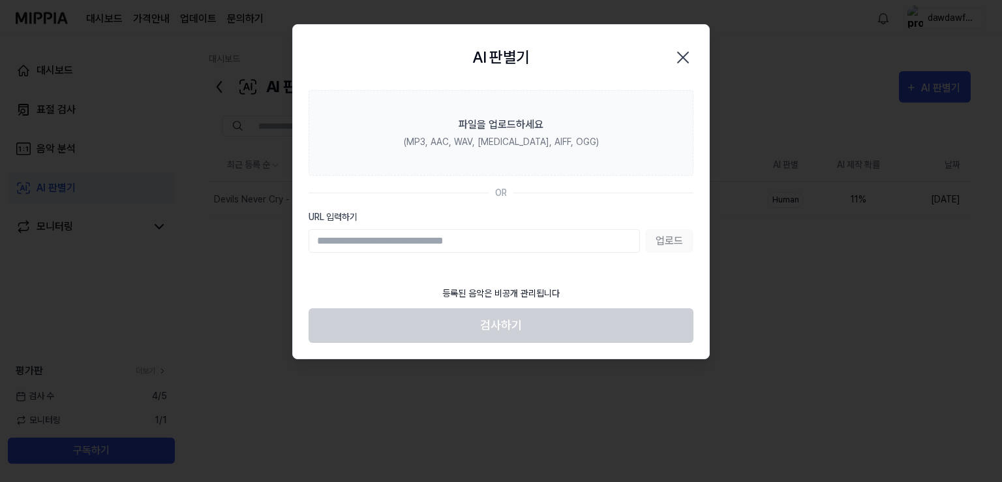
click at [410, 263] on div at bounding box center [501, 241] width 1002 height 482
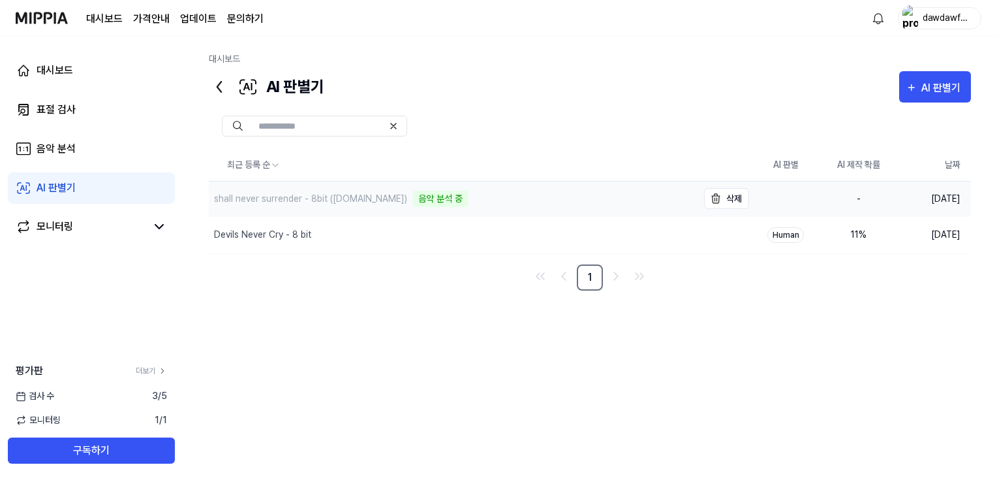
click at [309, 189] on div "shall never surrender - 8bit ([DOMAIN_NAME]) 음악 분석 중" at bounding box center [453, 198] width 489 height 35
click at [303, 196] on div "shall never surrender - 8bit ([DOMAIN_NAME])" at bounding box center [310, 199] width 193 height 14
click at [413, 198] on div "음악 분석 중" at bounding box center [440, 199] width 55 height 16
click at [733, 196] on button "삭제" at bounding box center [726, 199] width 45 height 21
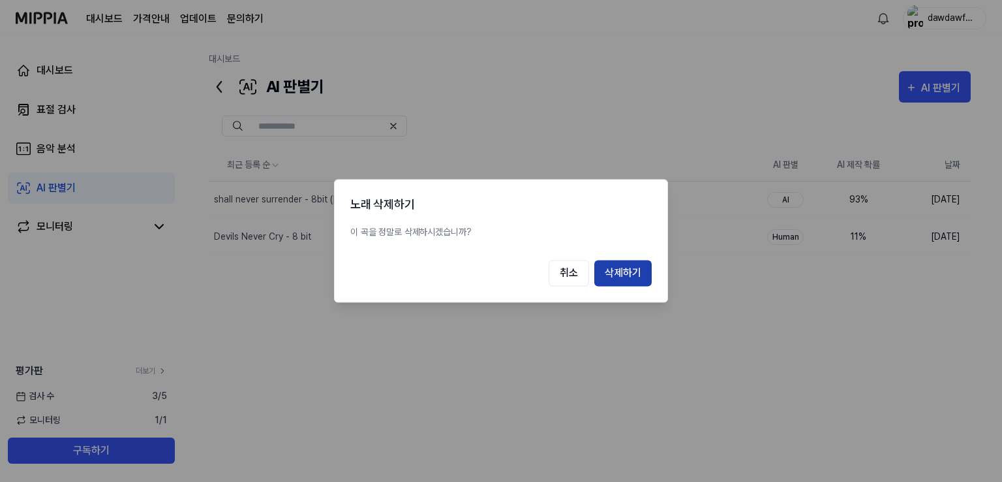
click at [625, 277] on button "삭제하기" at bounding box center [623, 273] width 57 height 26
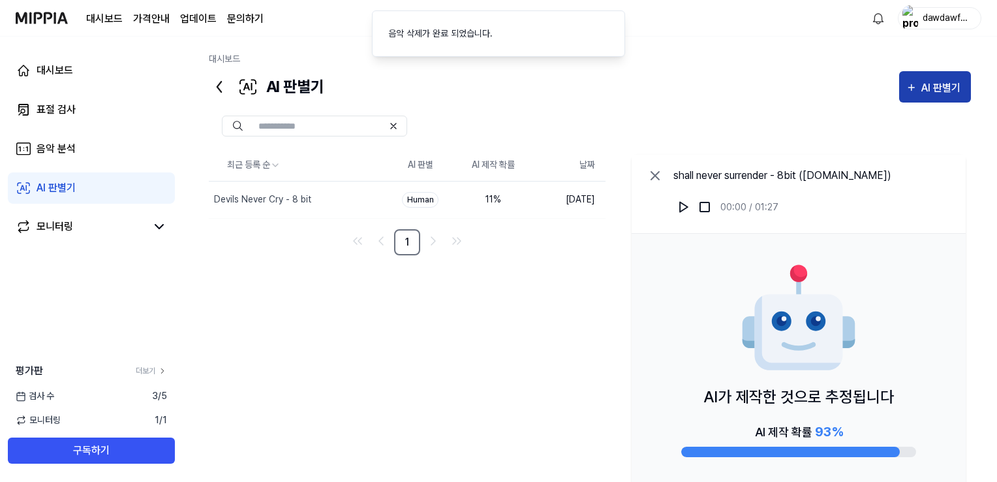
click at [918, 93] on div "AI 판별기" at bounding box center [935, 88] width 59 height 17
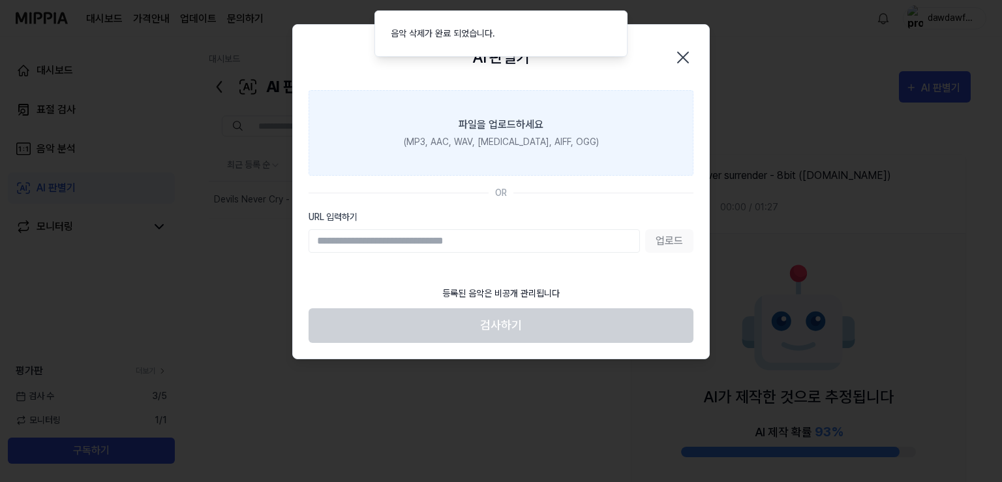
click at [500, 153] on label "파일을 업로드하세요 (MP3, AAC, WAV, [MEDICAL_DATA], AIFF, OGG)" at bounding box center [501, 132] width 385 height 85
click at [0, 0] on input "파일을 업로드하세요 (MP3, AAC, WAV, [MEDICAL_DATA], AIFF, OGG)" at bounding box center [0, 0] width 0 height 0
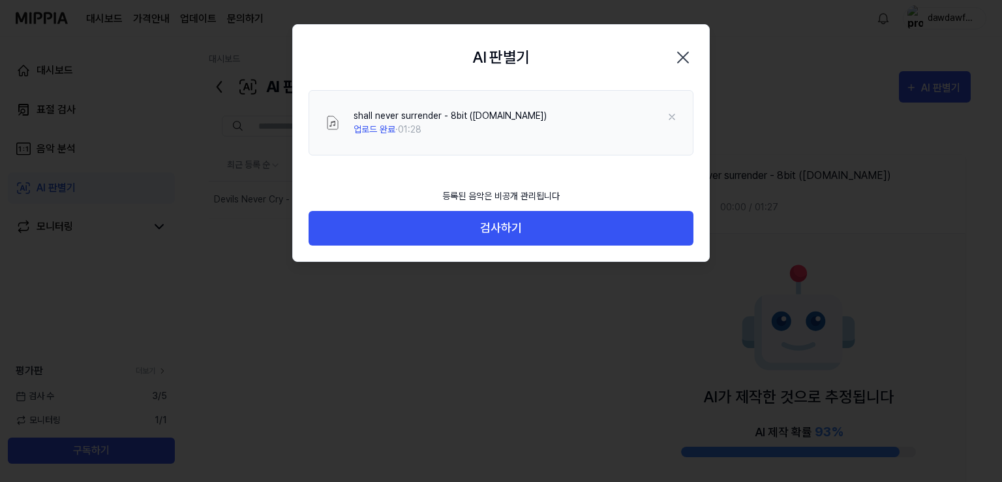
click at [508, 187] on div "등록된 음악은 비공개 관리됩니다" at bounding box center [501, 195] width 133 height 29
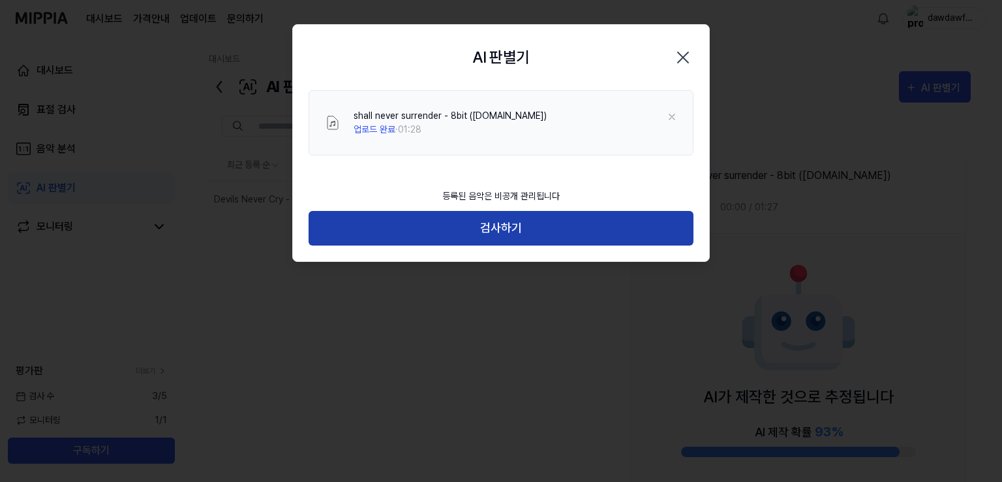
click at [504, 211] on button "검사하기" at bounding box center [501, 228] width 385 height 35
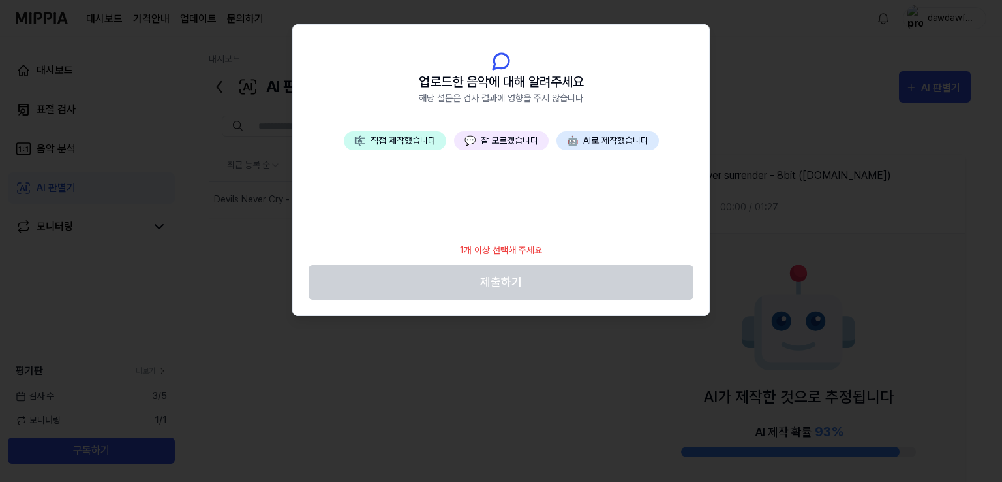
click at [407, 133] on button "🎼 직접 제작했습니다" at bounding box center [395, 140] width 102 height 19
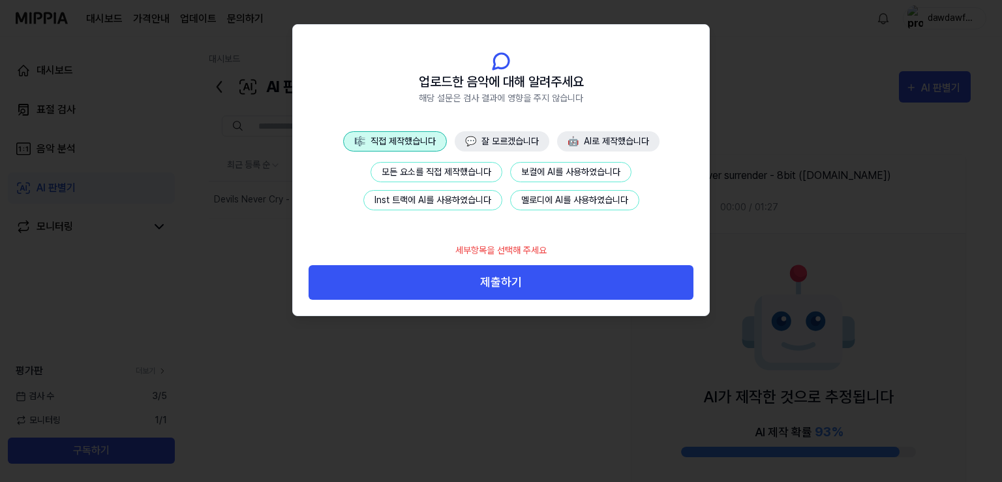
click at [414, 194] on button "Inst 트랙에 AI를 사용하였습니다" at bounding box center [433, 200] width 139 height 20
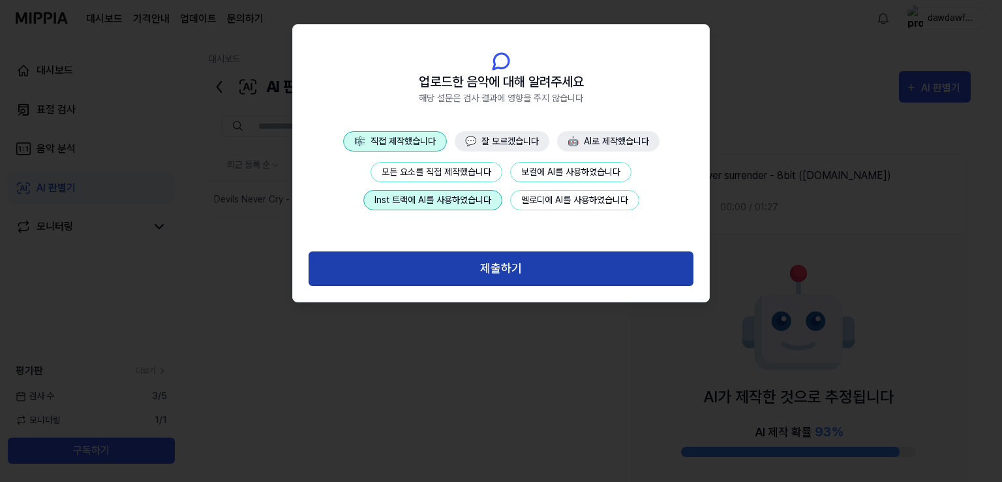
click at [478, 267] on button "제출하기" at bounding box center [501, 268] width 385 height 35
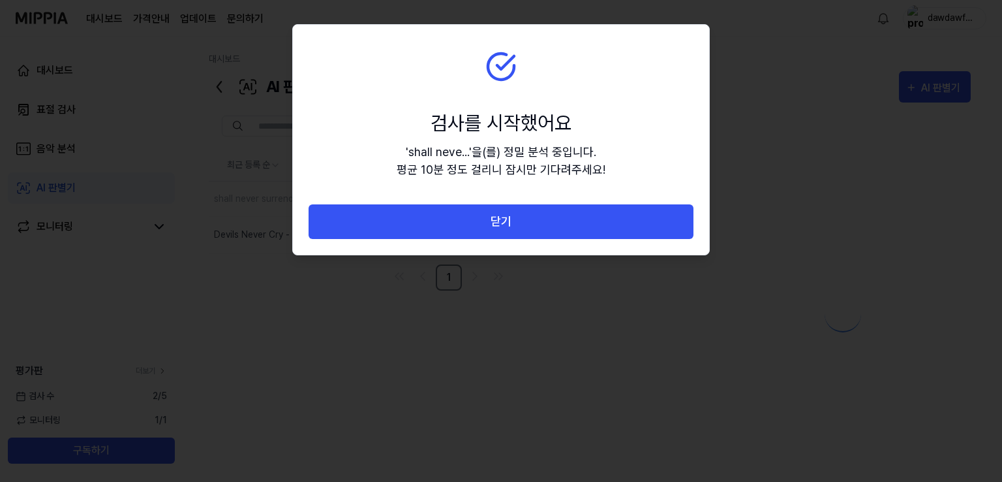
click at [601, 288] on div at bounding box center [501, 241] width 1002 height 482
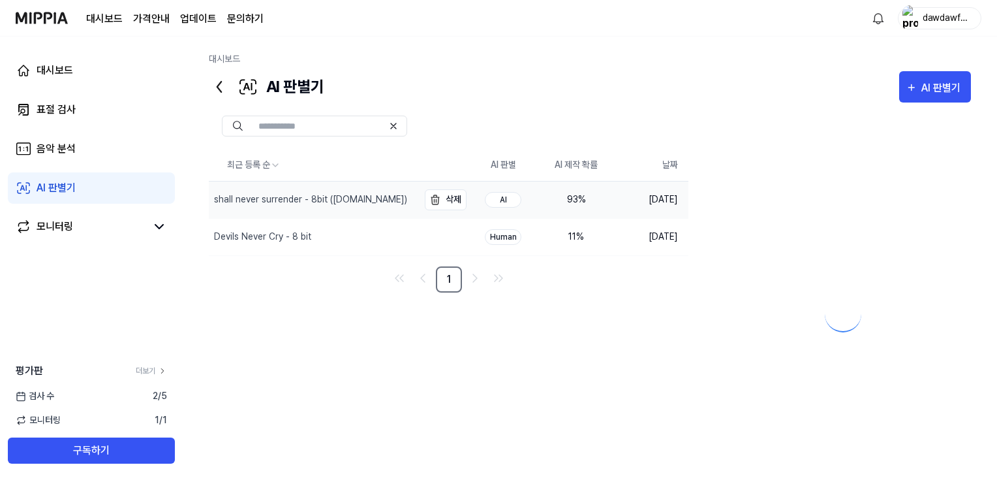
click at [245, 194] on div "shall never surrender - 8bit ([DOMAIN_NAME])" at bounding box center [310, 200] width 193 height 14
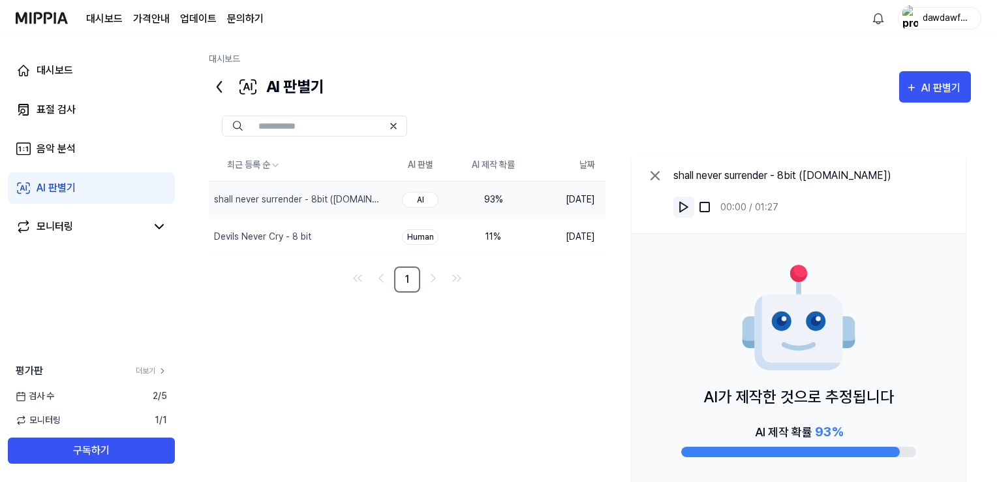
click at [679, 211] on img at bounding box center [683, 206] width 13 height 13
click at [653, 181] on icon at bounding box center [655, 176] width 16 height 16
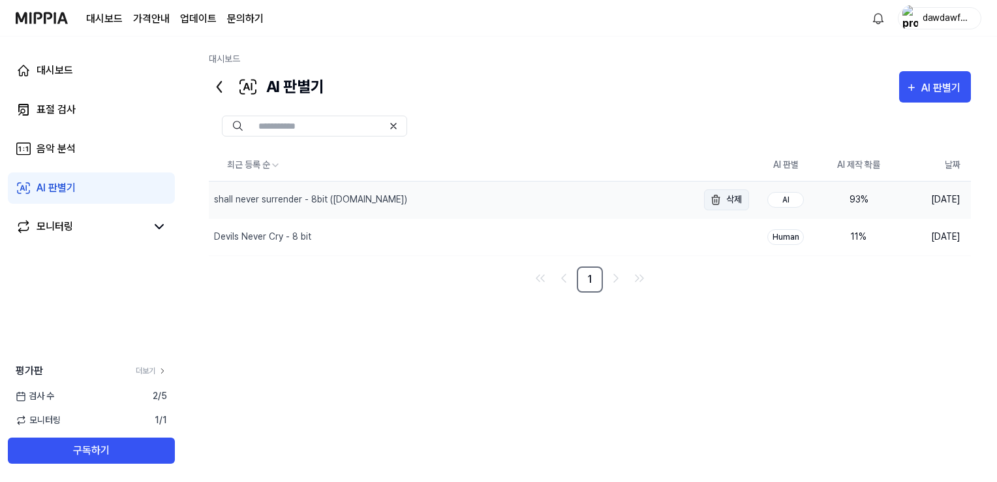
click at [720, 200] on img "button" at bounding box center [716, 200] width 16 height 16
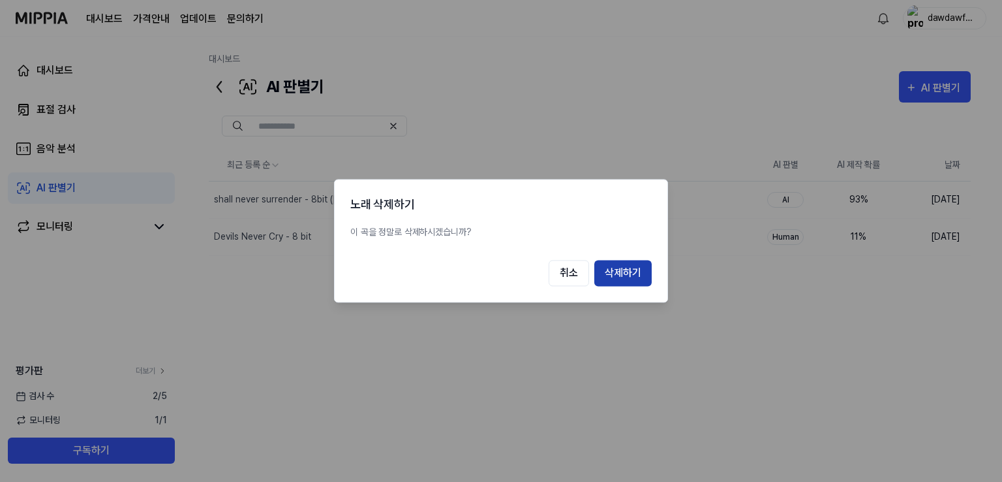
click at [640, 268] on button "삭제하기" at bounding box center [623, 273] width 57 height 26
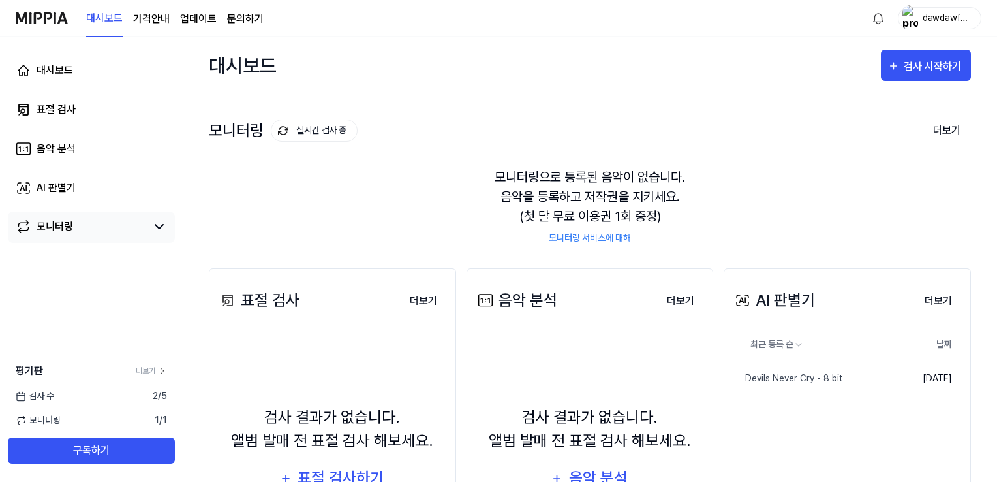
click at [39, 226] on div "모니터링" at bounding box center [55, 227] width 37 height 16
